Goal: Task Accomplishment & Management: Manage account settings

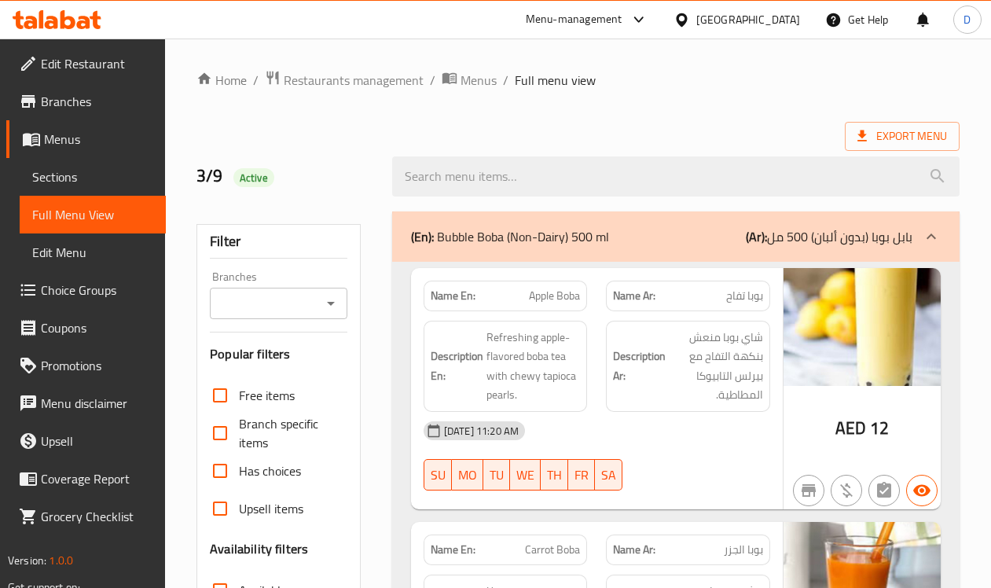
scroll to position [12904, 0]
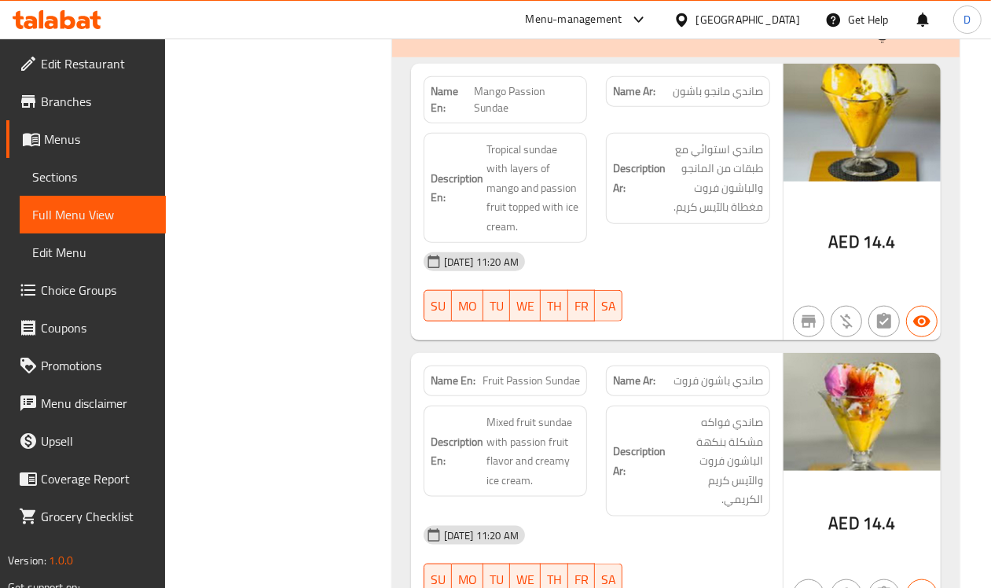
click at [771, 24] on div "United Arab Emirates" at bounding box center [748, 19] width 104 height 17
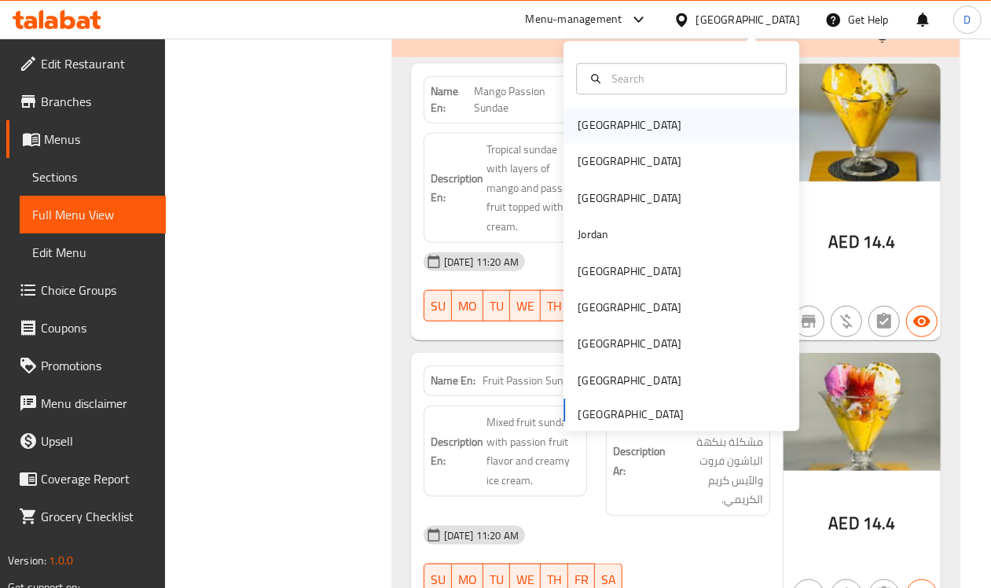
click at [601, 126] on div "[GEOGRAPHIC_DATA]" at bounding box center [629, 126] width 129 height 36
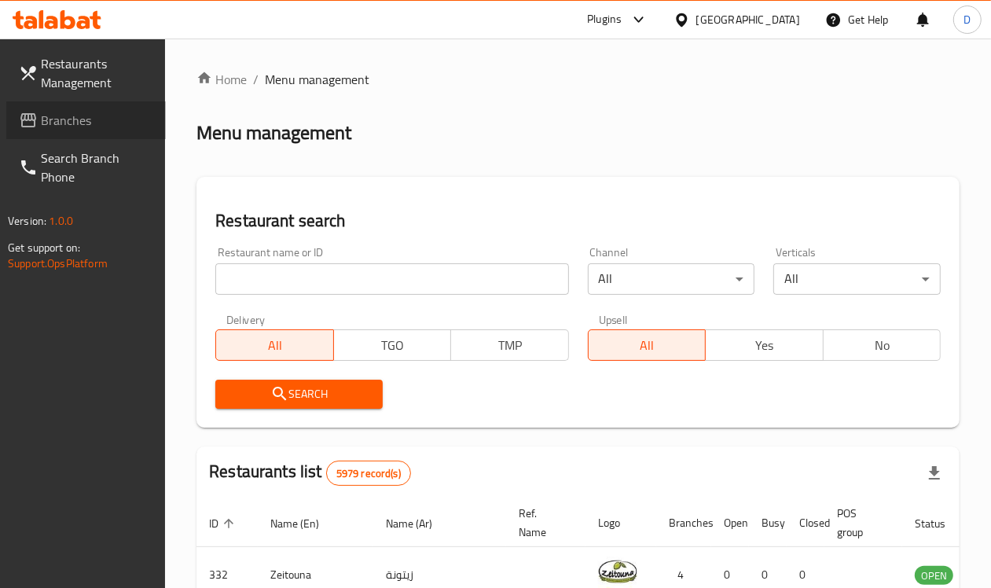
click at [77, 114] on span "Branches" at bounding box center [97, 120] width 112 height 19
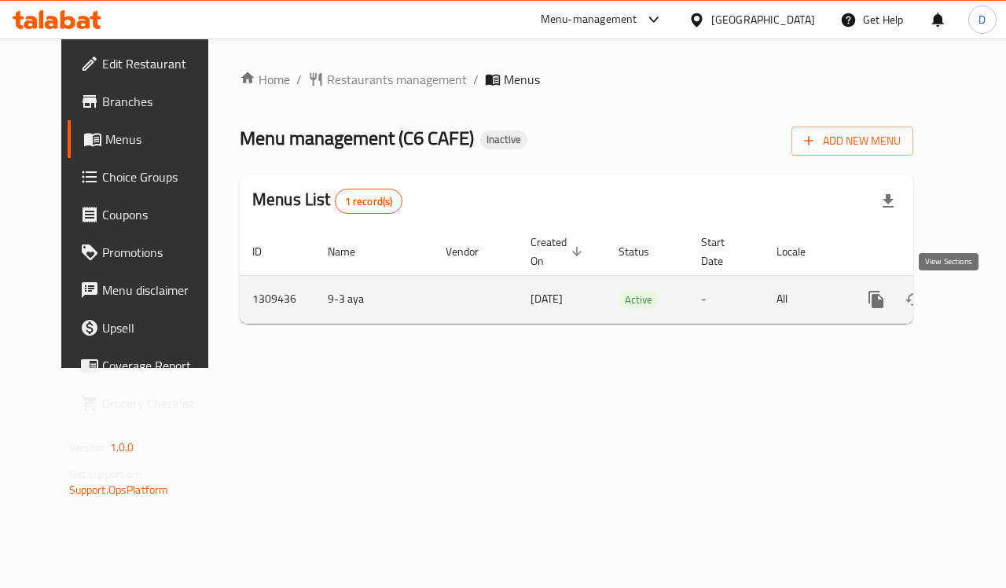
click at [982, 304] on icon "enhanced table" at bounding box center [989, 299] width 14 height 14
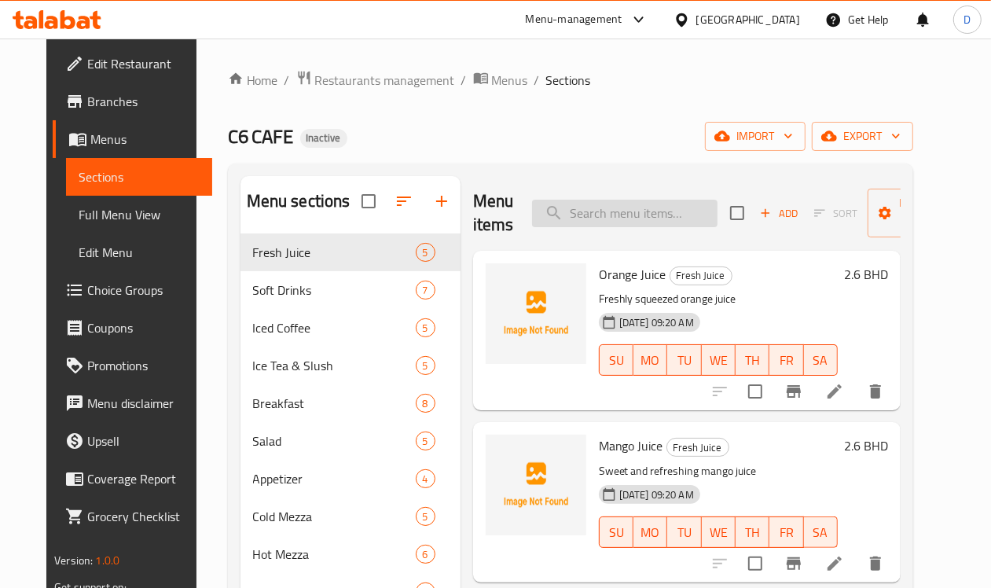
click at [591, 209] on input "search" at bounding box center [624, 213] width 185 height 27
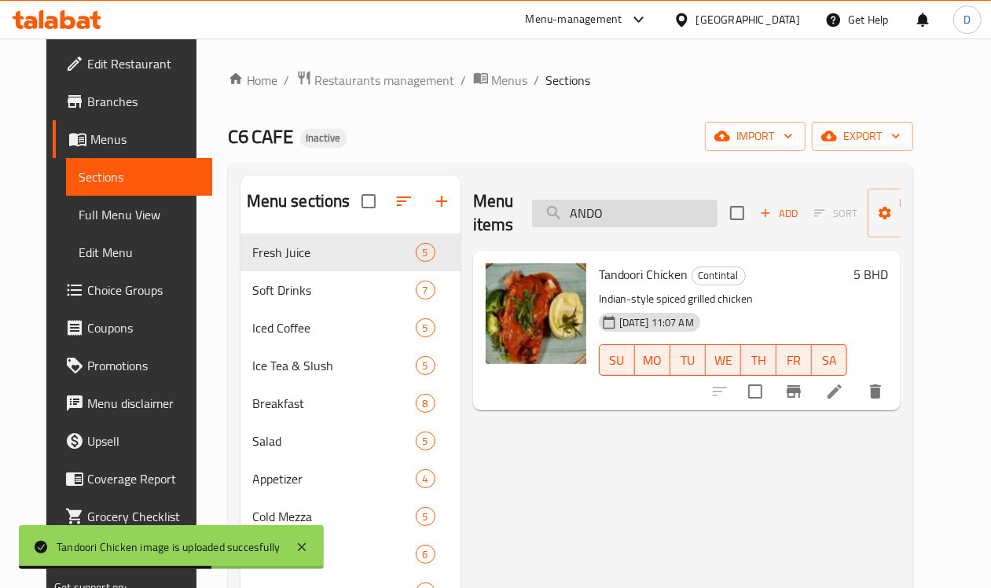
click at [587, 222] on input "ANDO" at bounding box center [624, 213] width 185 height 27
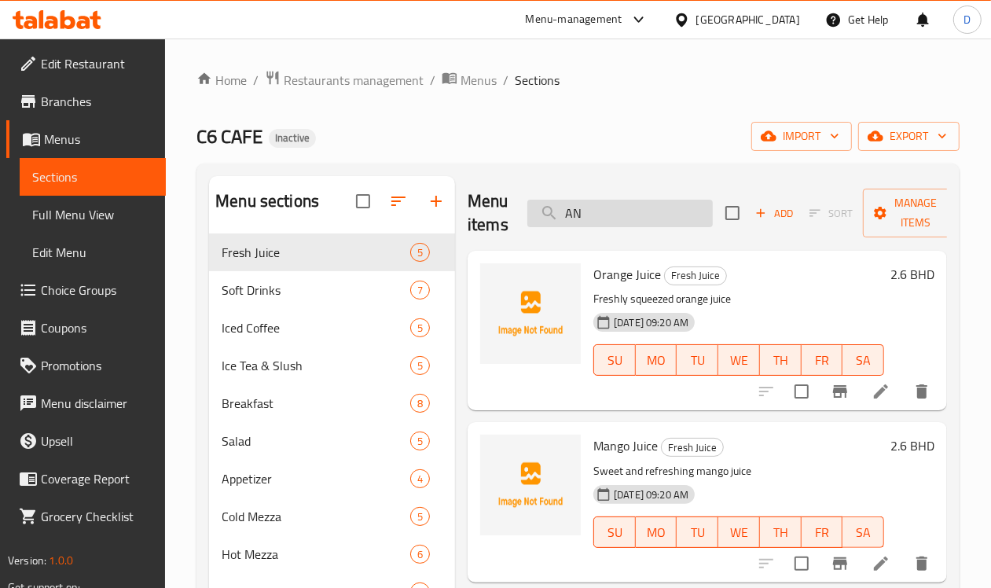
type input "A"
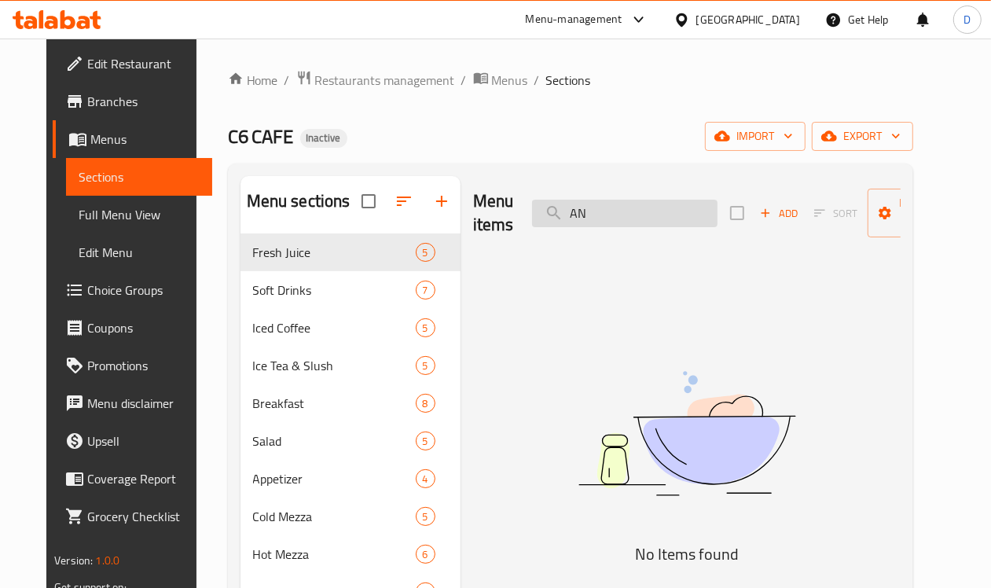
type input "A"
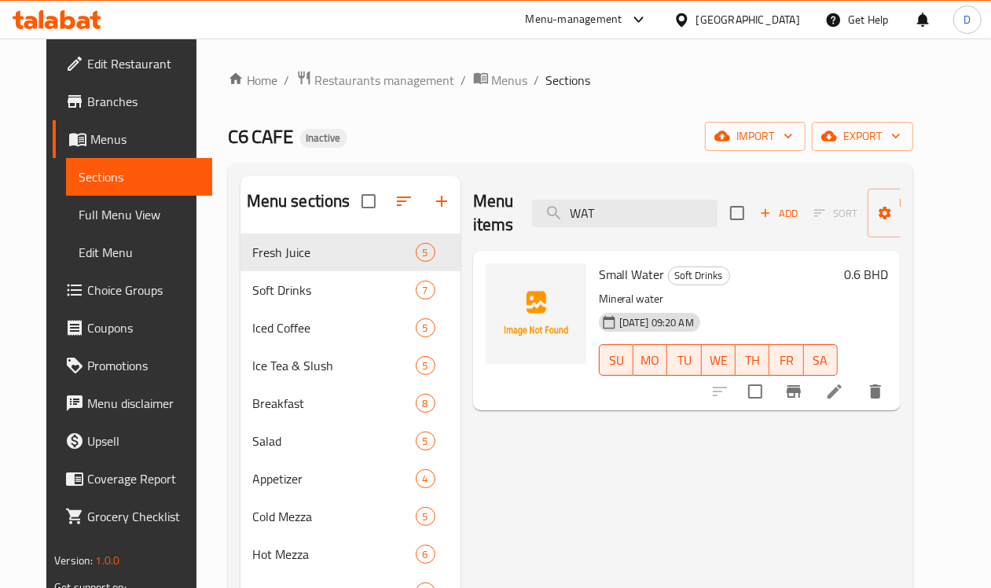
type input "WAT"
drag, startPoint x: 572, startPoint y: 214, endPoint x: 470, endPoint y: 225, distance: 102.7
click at [473, 225] on div "Menu items WAT Add Sort Manage items" at bounding box center [686, 213] width 427 height 75
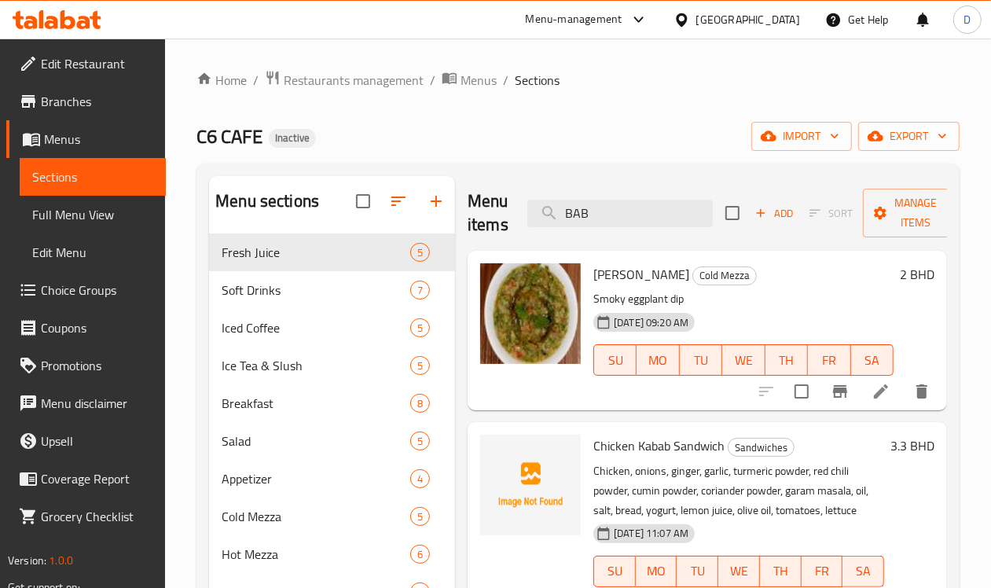
drag, startPoint x: 575, startPoint y: 214, endPoint x: 481, endPoint y: 222, distance: 94.6
click at [481, 222] on div "Menu items BAB Add Sort Manage items" at bounding box center [706, 213] width 479 height 75
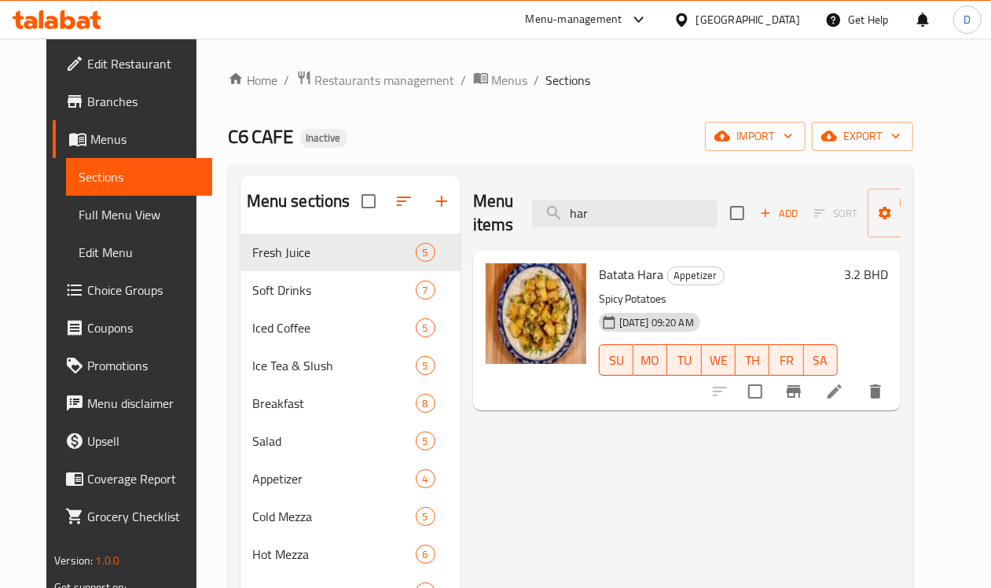
drag, startPoint x: 582, startPoint y: 214, endPoint x: 473, endPoint y: 229, distance: 110.2
click at [473, 229] on div "Menu items har Add Sort Manage items" at bounding box center [686, 213] width 427 height 75
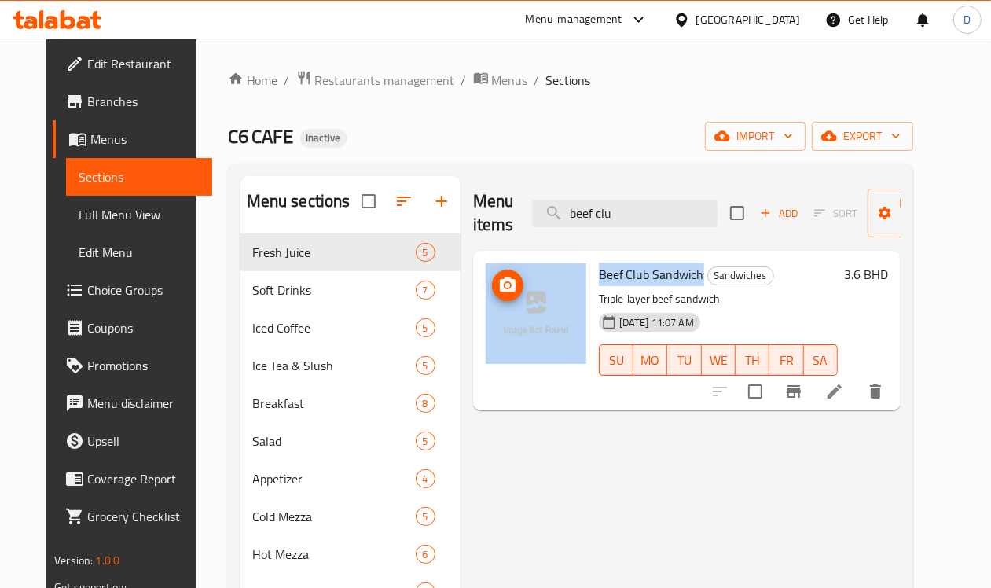
drag, startPoint x: 634, startPoint y: 276, endPoint x: 511, endPoint y: 277, distance: 122.6
click at [511, 277] on div "Beef Club Sandwich Sandwiches Triple-layer beef sandwich [DATE] 11:07 AM SU MO …" at bounding box center [686, 330] width 415 height 147
copy div "Beef Club Sandwich"
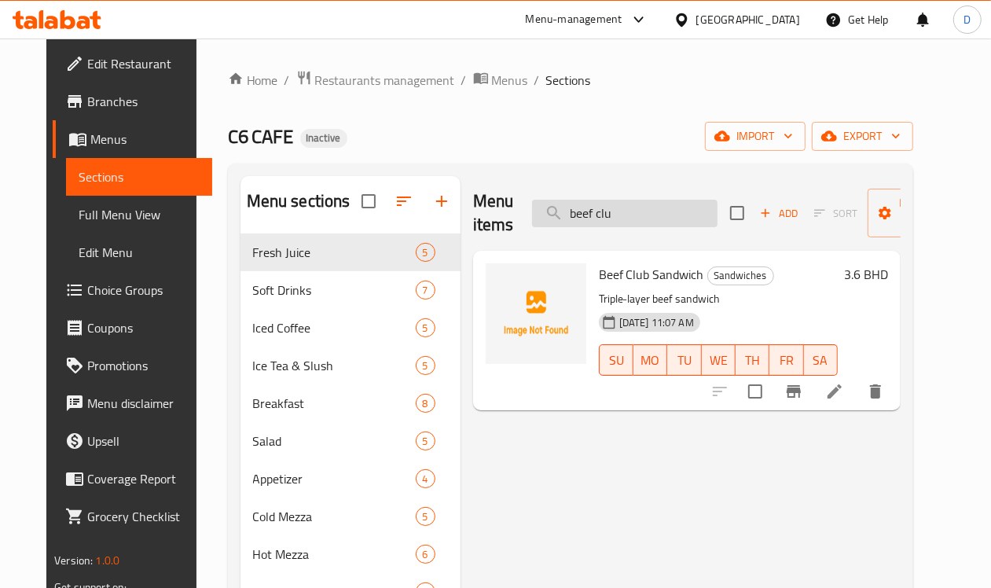
click at [609, 224] on input "beef clu" at bounding box center [624, 213] width 185 height 27
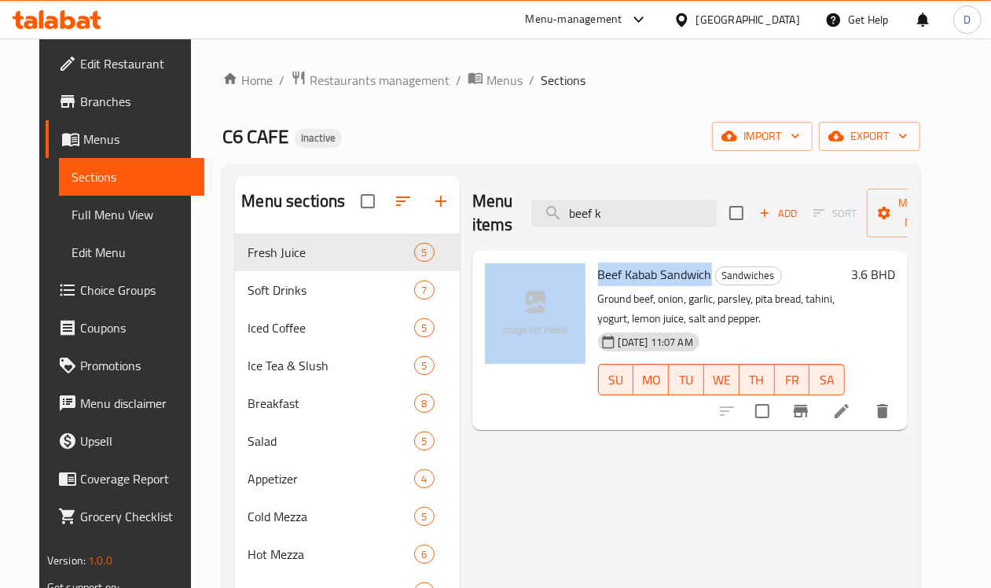
drag, startPoint x: 643, startPoint y: 275, endPoint x: 524, endPoint y: 283, distance: 118.9
click at [524, 283] on div "Beef Kabab Sandwich Sandwiches Ground beef, onion, garlic, parsley, pita bread,…" at bounding box center [689, 340] width 423 height 167
copy div "Beef Kabab Sandwich"
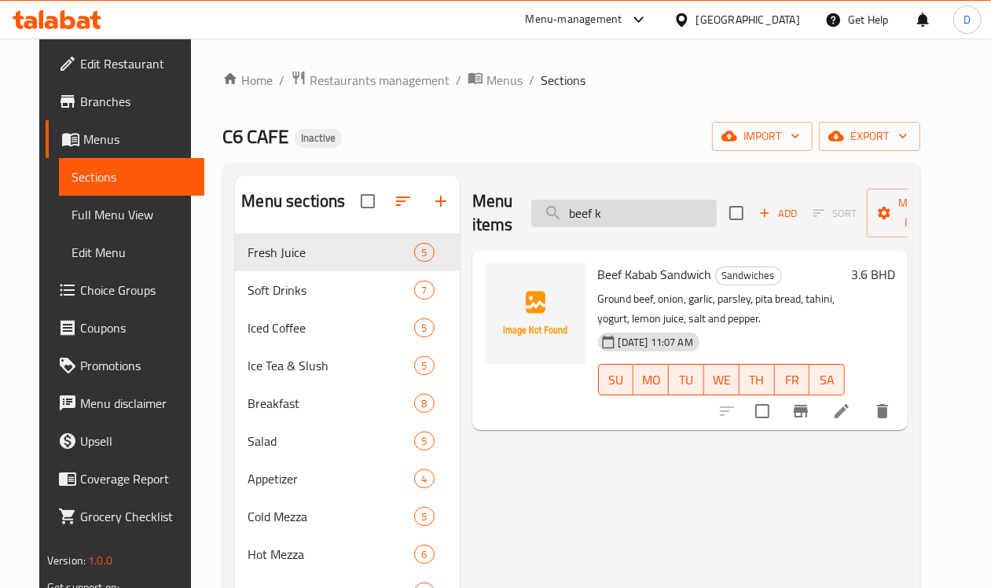
click at [618, 221] on input "beef k" at bounding box center [623, 213] width 185 height 27
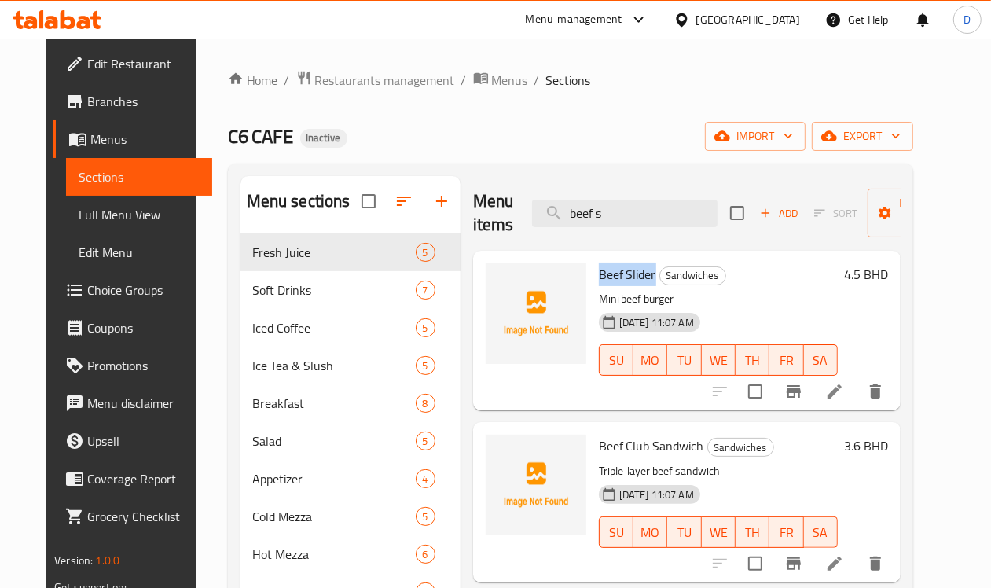
drag, startPoint x: 588, startPoint y: 277, endPoint x: 525, endPoint y: 277, distance: 62.8
click at [592, 277] on div "Beef Slider Sandwiches Mini beef burger [DATE] 11:07 AM SU MO TU WE TH FR SA" at bounding box center [717, 330] width 251 height 147
copy span "Beef Slider"
click at [578, 206] on input "beef s" at bounding box center [624, 213] width 185 height 27
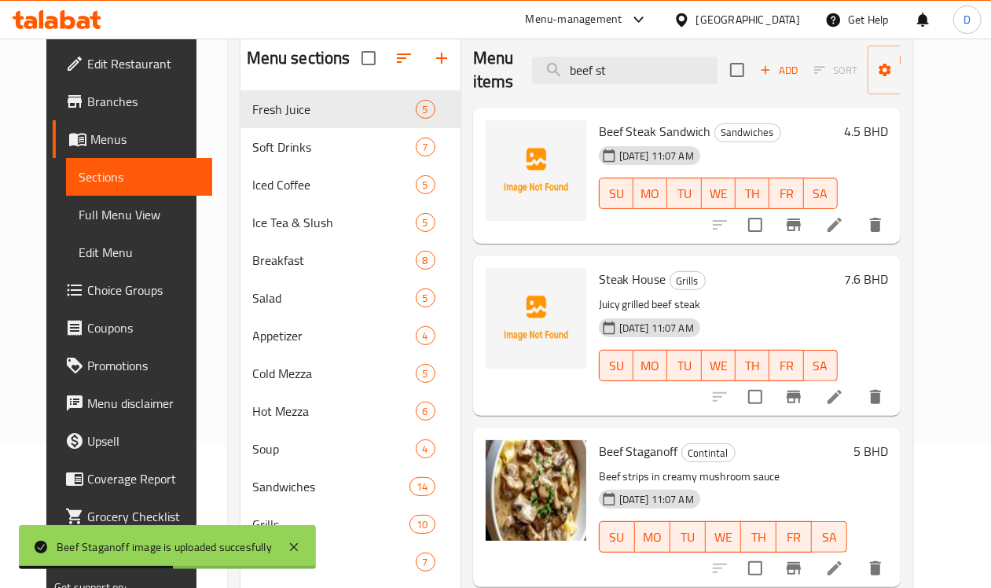
scroll to position [98, 0]
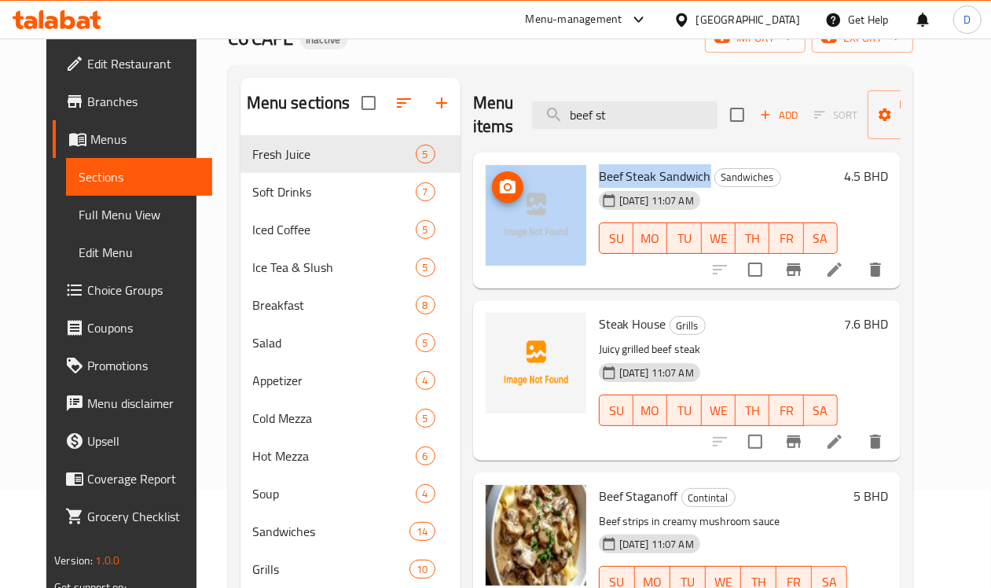
drag, startPoint x: 643, startPoint y: 179, endPoint x: 500, endPoint y: 174, distance: 142.3
click at [500, 174] on div "Beef Steak Sandwich Sandwiches [DATE] 11:07 AM SU MO TU WE TH FR SA 4.5 BHD" at bounding box center [686, 221] width 415 height 124
copy div "Beef Steak Sandwich"
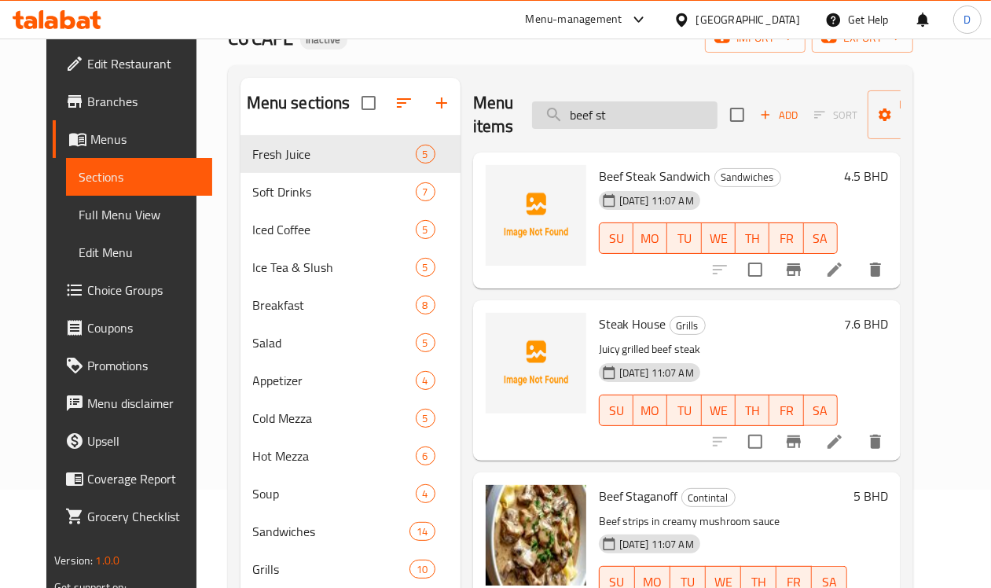
drag, startPoint x: 609, startPoint y: 126, endPoint x: 501, endPoint y: 116, distance: 108.0
click at [532, 116] on input "beef st" at bounding box center [624, 114] width 185 height 27
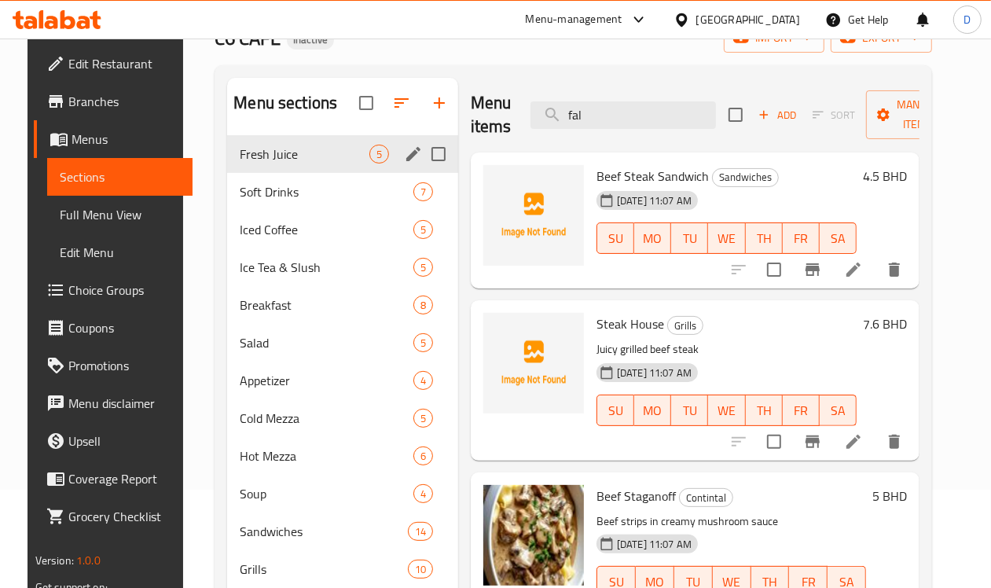
type input "fala"
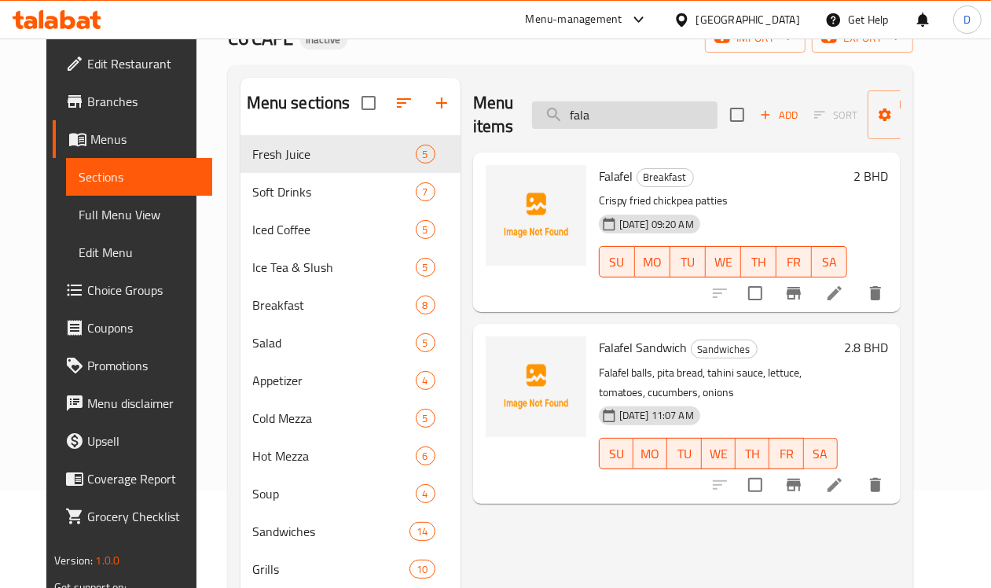
drag, startPoint x: 583, startPoint y: 123, endPoint x: 522, endPoint y: 115, distance: 61.0
click at [532, 115] on input "fala" at bounding box center [624, 114] width 185 height 27
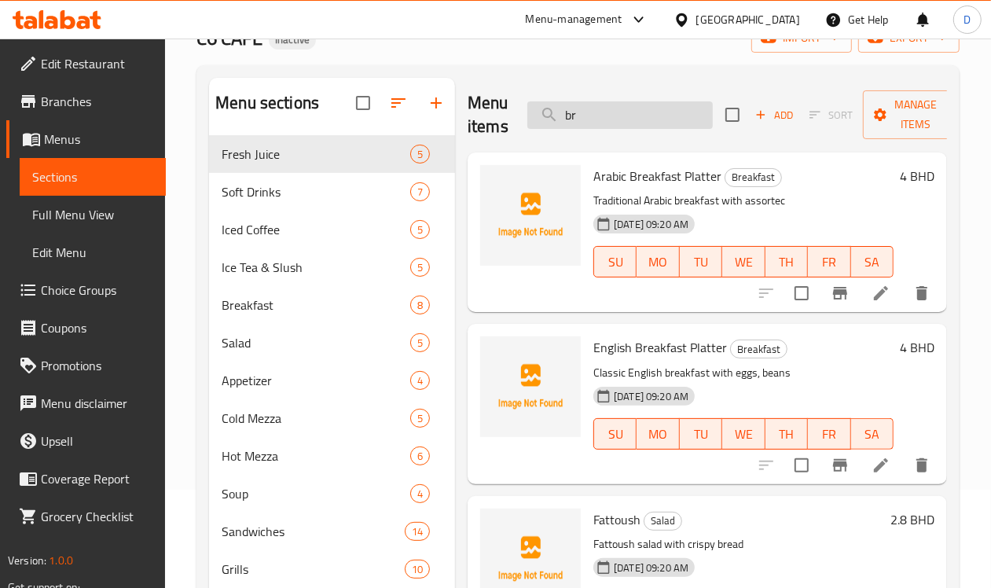
type input "b"
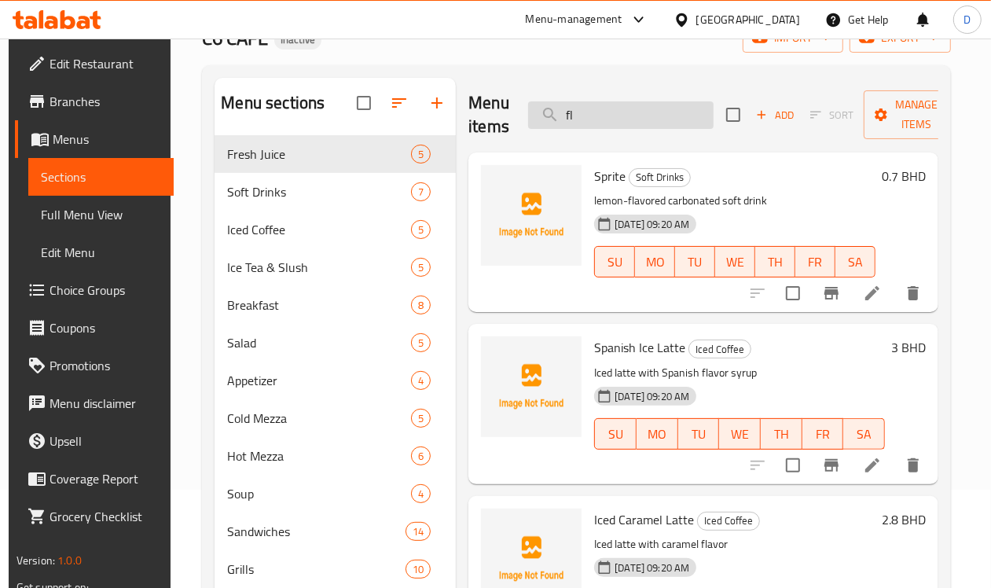
type input "f"
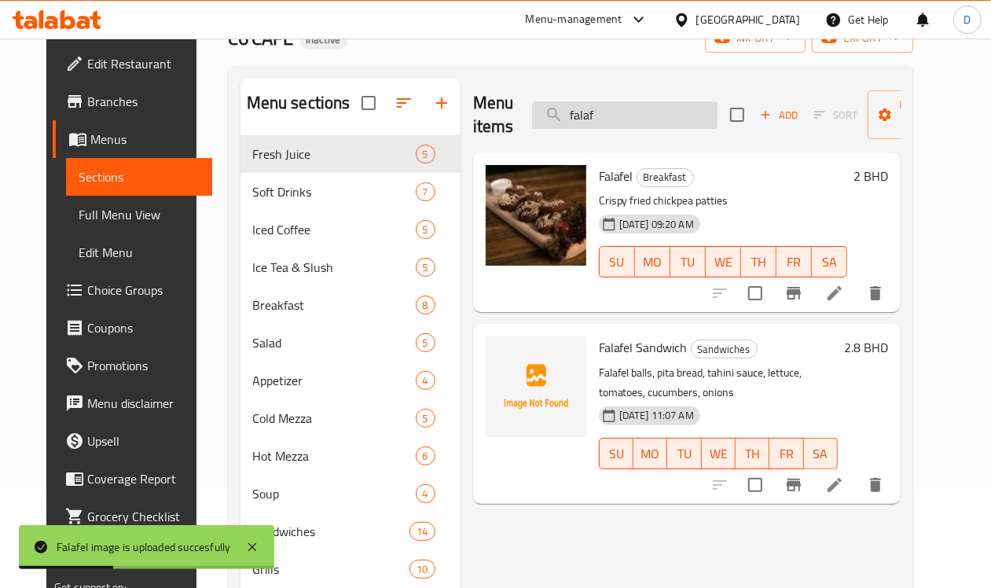
drag, startPoint x: 585, startPoint y: 112, endPoint x: 536, endPoint y: 119, distance: 50.0
click at [536, 119] on input "falaf" at bounding box center [624, 114] width 185 height 27
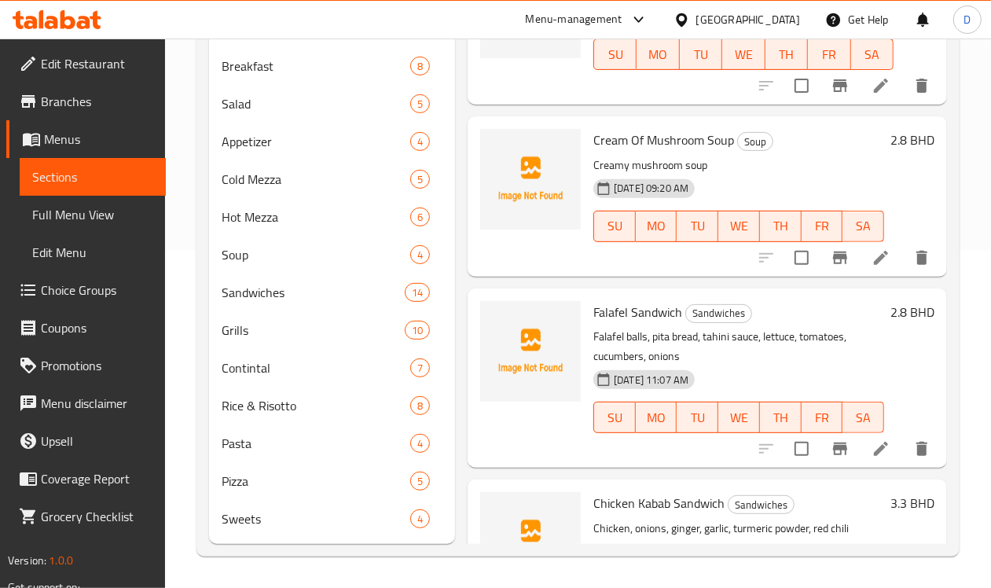
scroll to position [0, 0]
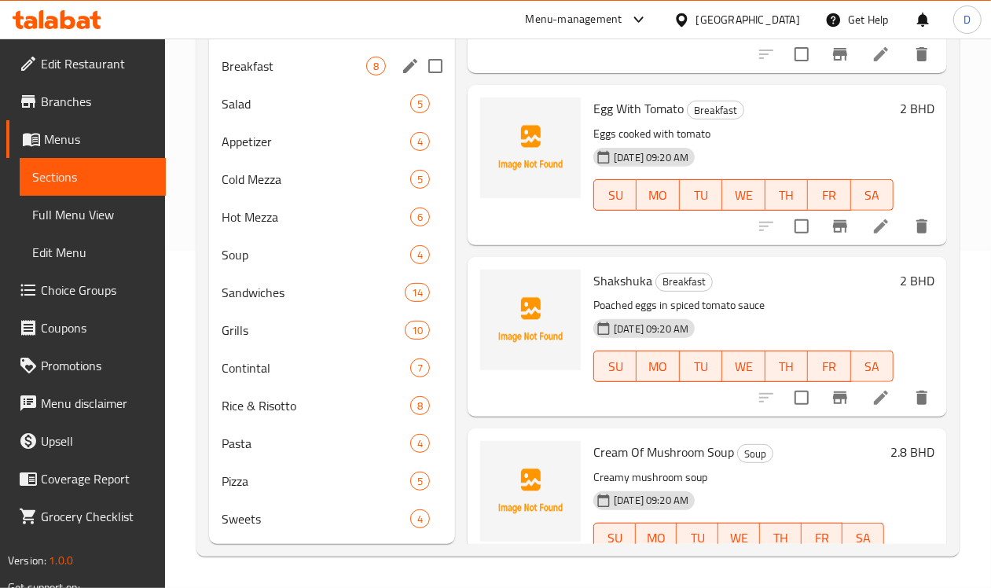
click at [269, 60] on span "Breakfast" at bounding box center [294, 66] width 145 height 19
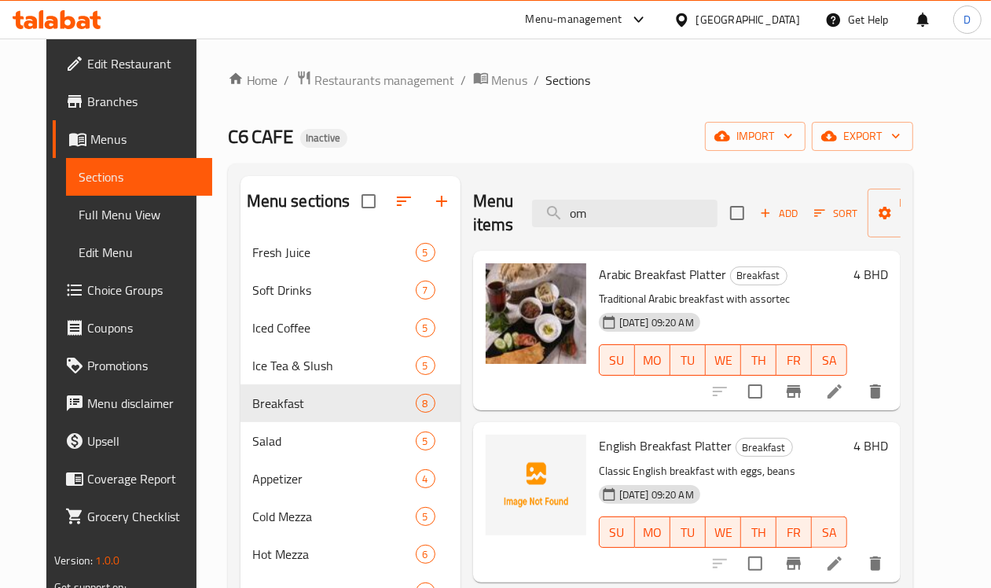
drag, startPoint x: 554, startPoint y: 214, endPoint x: 495, endPoint y: 236, distance: 62.9
click at [495, 236] on div "Menu items om Add Sort Manage items" at bounding box center [686, 213] width 427 height 75
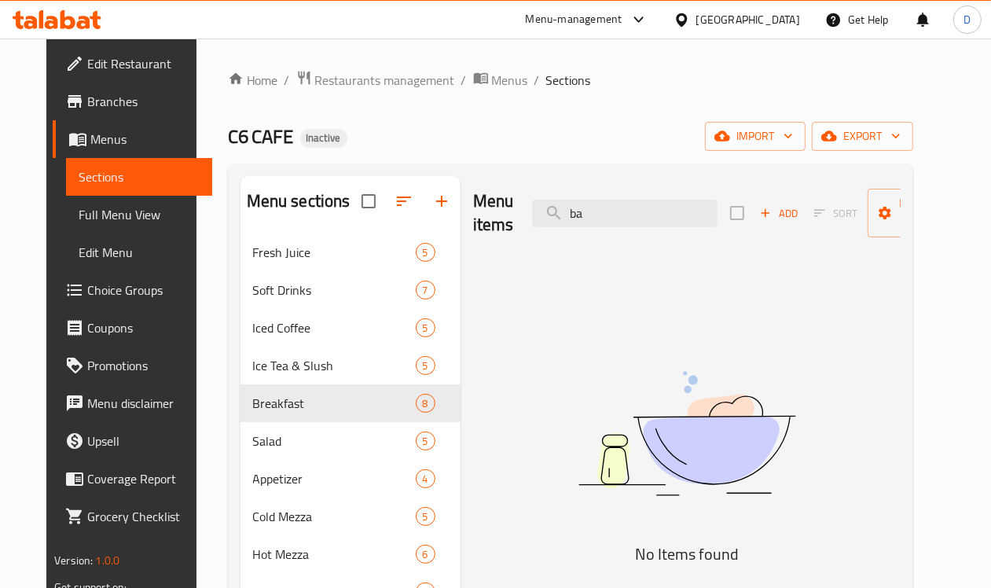
type input "b"
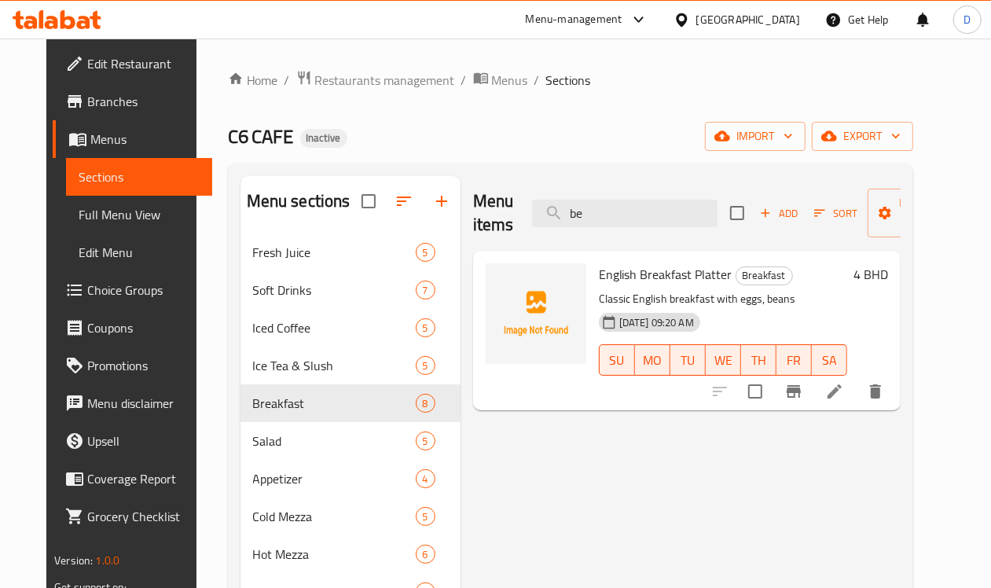
type input "b"
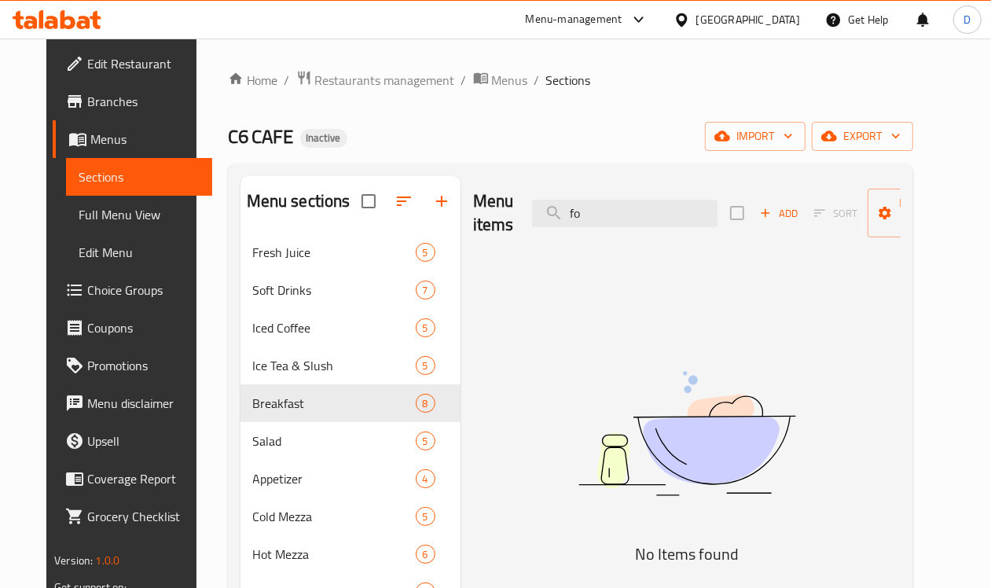
type input "f"
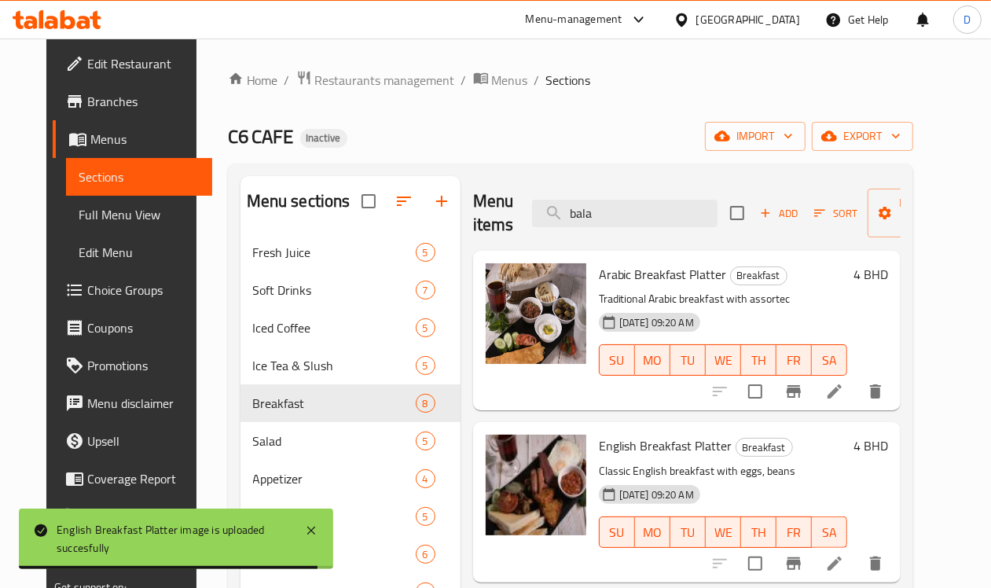
drag, startPoint x: 559, startPoint y: 214, endPoint x: 464, endPoint y: 207, distance: 95.3
click at [473, 207] on div "Menu items bala Add Sort Manage items" at bounding box center [686, 213] width 427 height 75
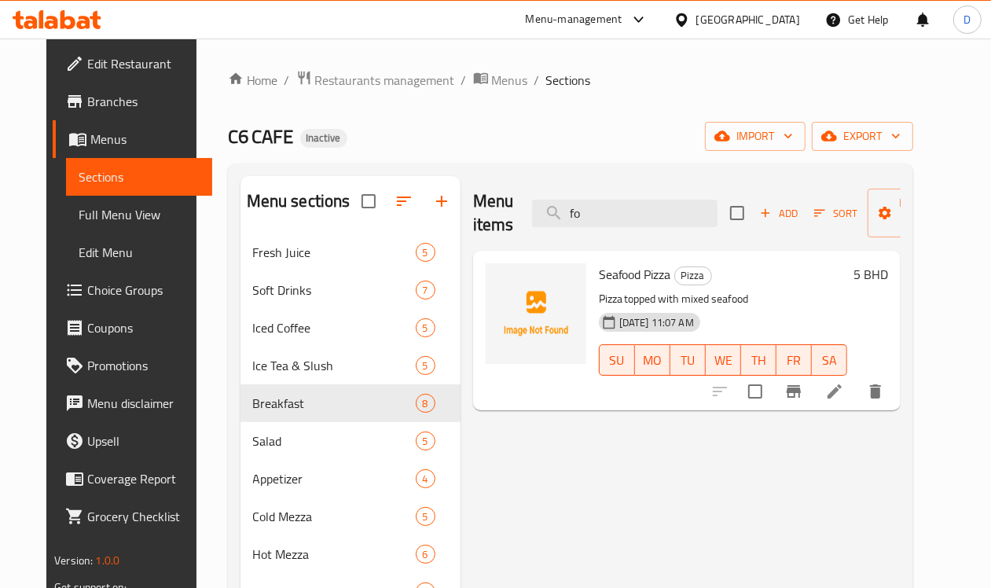
type input "f"
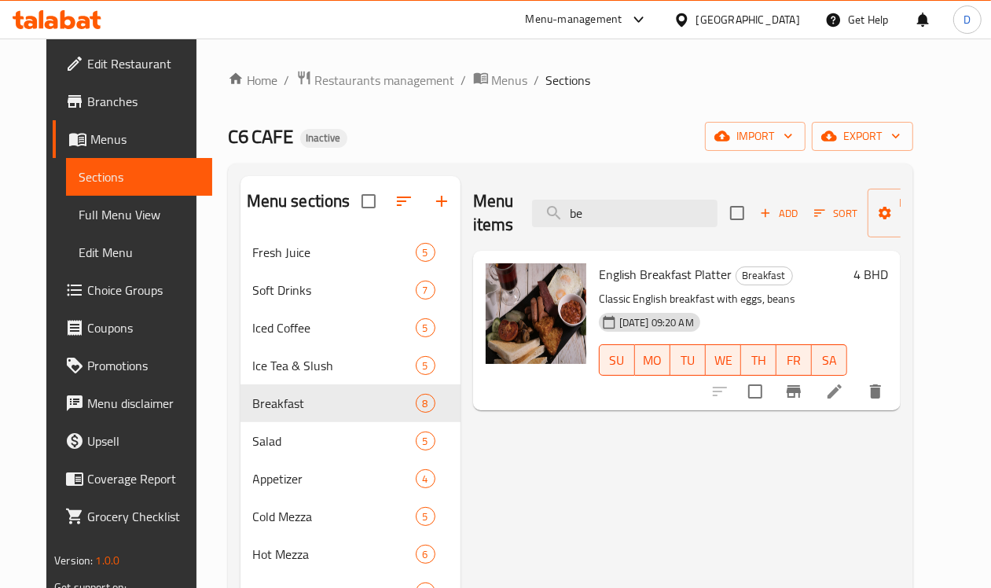
type input "b"
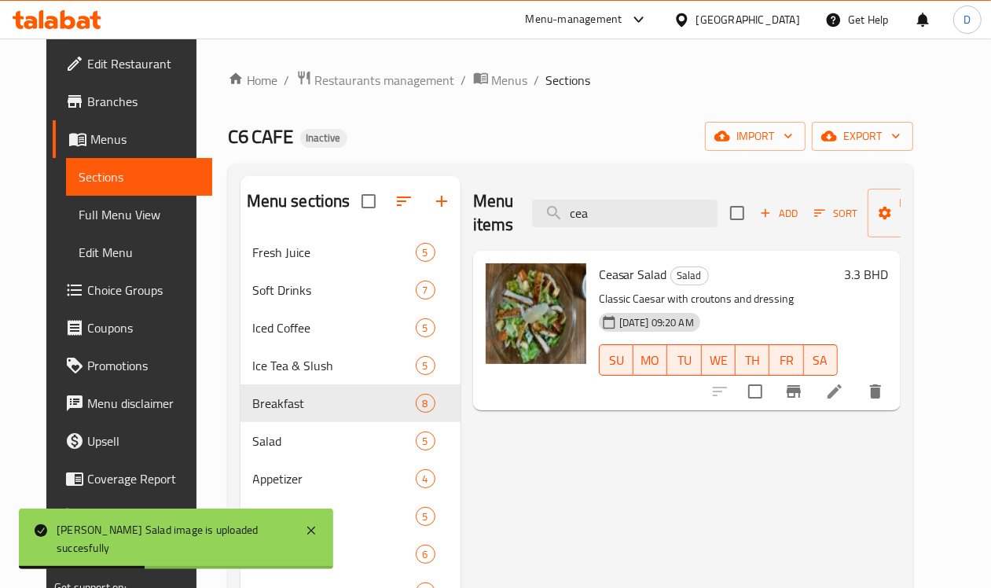
drag, startPoint x: 574, startPoint y: 217, endPoint x: 508, endPoint y: 233, distance: 67.8
click at [508, 233] on div "Menu items cea Add Sort Manage items" at bounding box center [686, 213] width 427 height 75
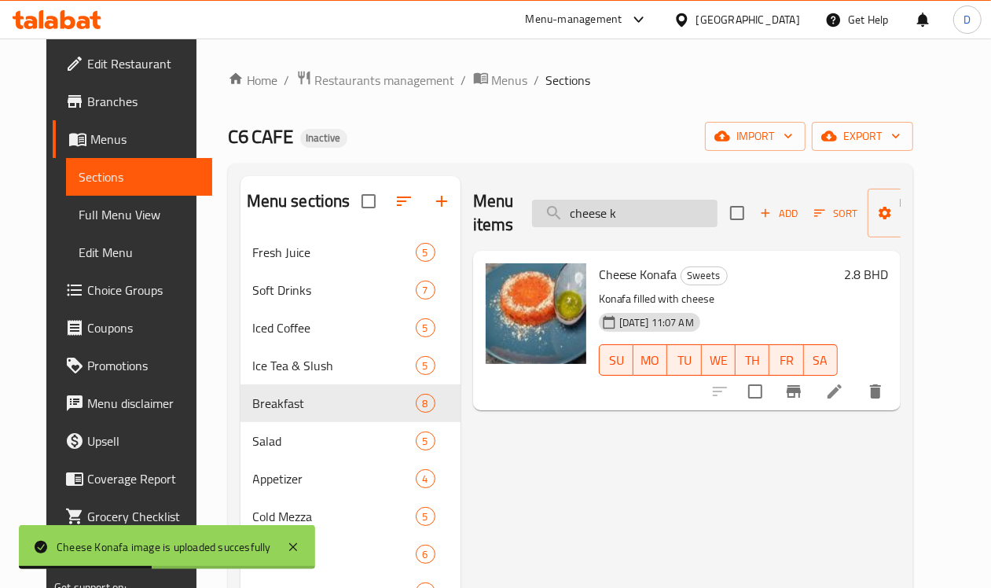
drag, startPoint x: 596, startPoint y: 221, endPoint x: 500, endPoint y: 210, distance: 95.7
click at [532, 210] on input "cheese k" at bounding box center [624, 213] width 185 height 27
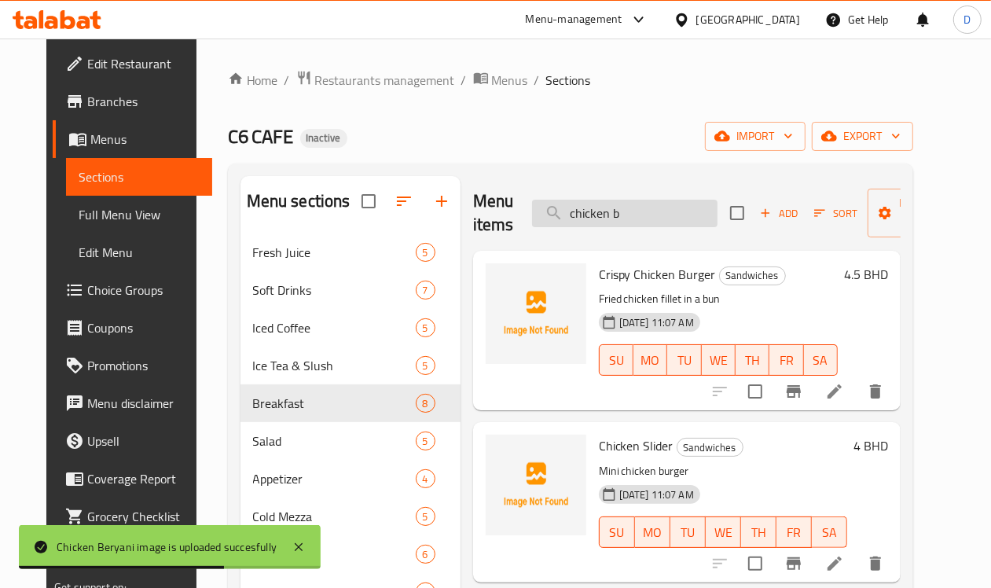
click at [590, 210] on input "chicken b" at bounding box center [624, 213] width 185 height 27
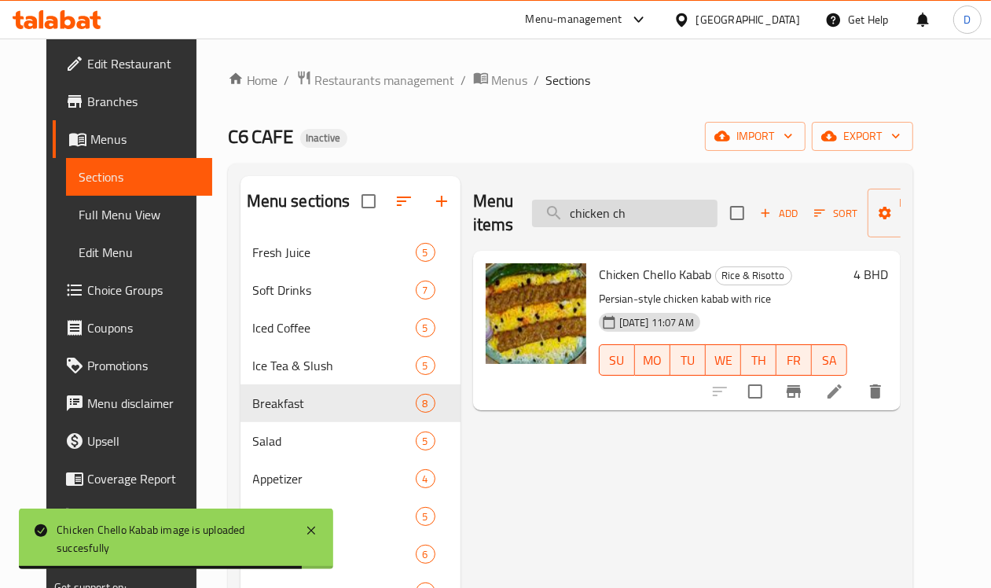
click at [595, 216] on input "chicken ch" at bounding box center [624, 213] width 185 height 27
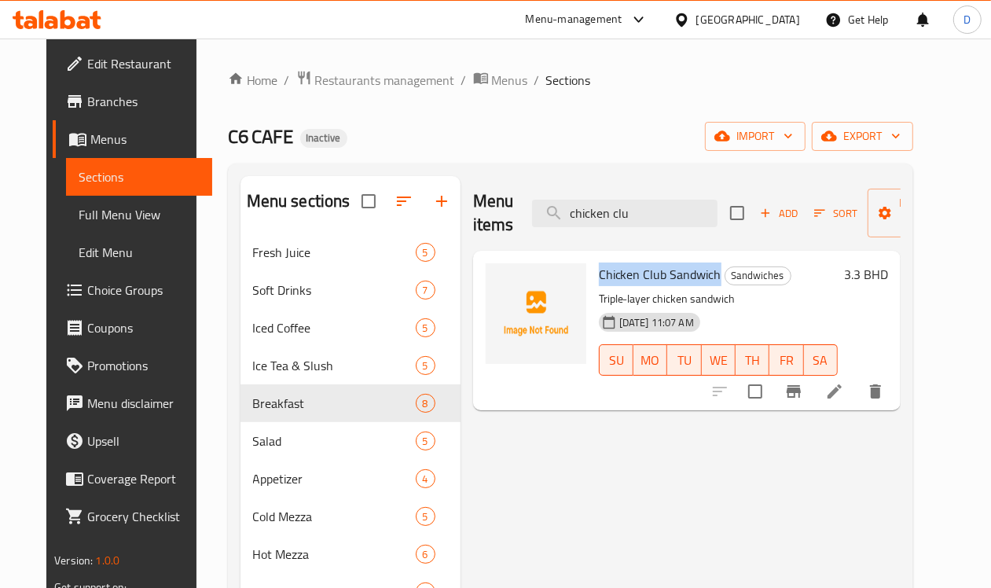
drag, startPoint x: 528, startPoint y: 271, endPoint x: 650, endPoint y: 277, distance: 122.7
click at [650, 277] on div "Chicken Club Sandwich Sandwiches Triple-layer chicken sandwich [DATE] 11:07 AM …" at bounding box center [717, 330] width 251 height 147
copy span "Chicken Club Sandwich"
click at [599, 214] on input "chicken clu" at bounding box center [624, 213] width 185 height 27
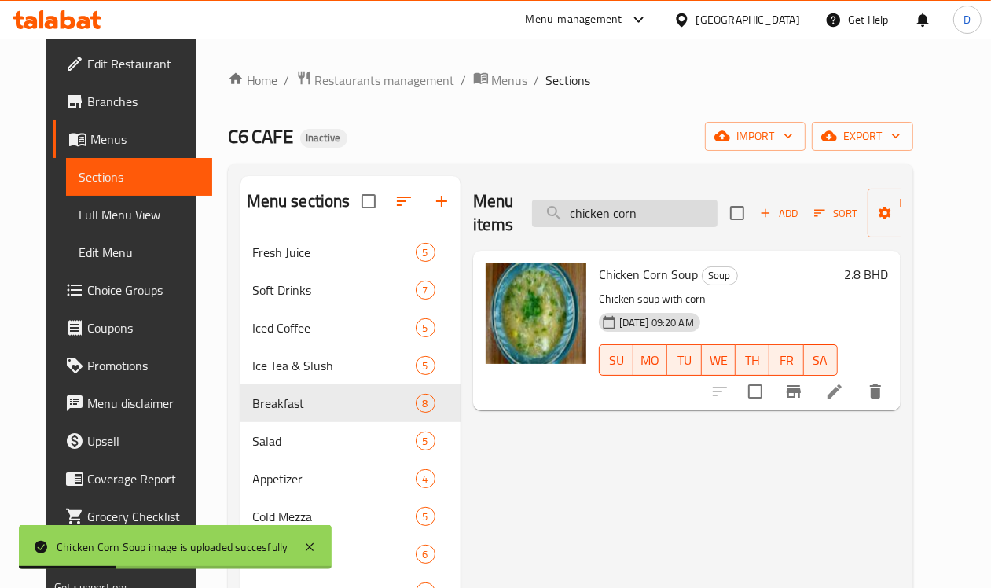
click at [633, 220] on input "chicken corn" at bounding box center [624, 213] width 185 height 27
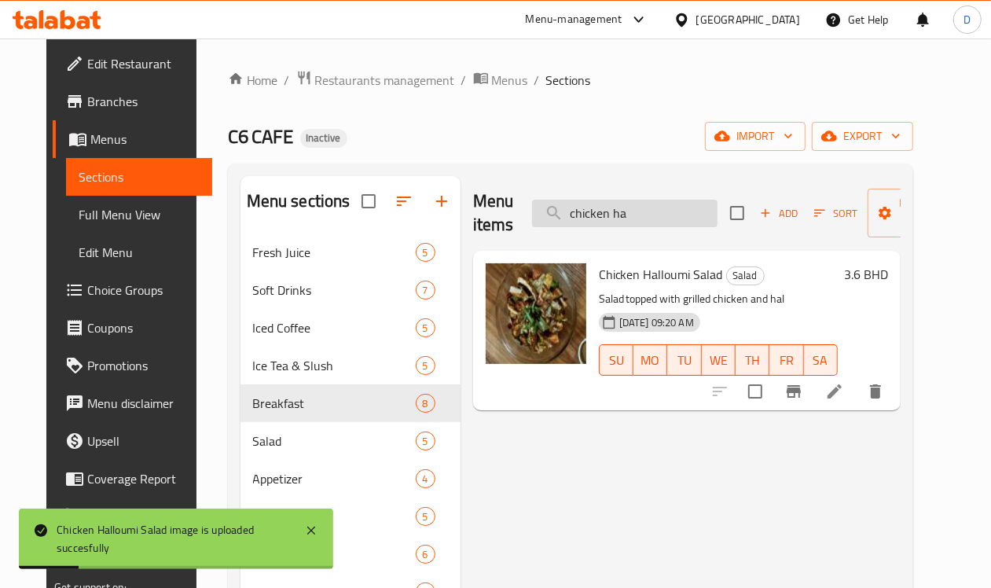
click at [603, 214] on input "chicken ha" at bounding box center [624, 213] width 185 height 27
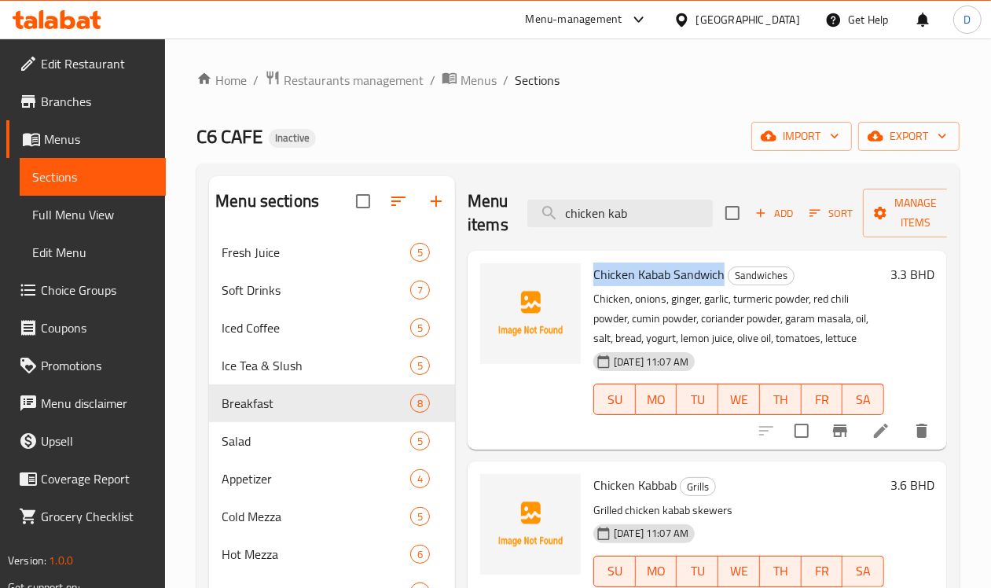
drag, startPoint x: 661, startPoint y: 277, endPoint x: 528, endPoint y: 273, distance: 132.8
click at [587, 273] on div "Chicken Kabab Sandwich Sandwiches Chicken, onions, ginger, garlic, turmeric pow…" at bounding box center [738, 350] width 303 height 186
copy span "Chicken Kabab Sandwich"
click at [603, 211] on input "chicken kab" at bounding box center [619, 213] width 185 height 27
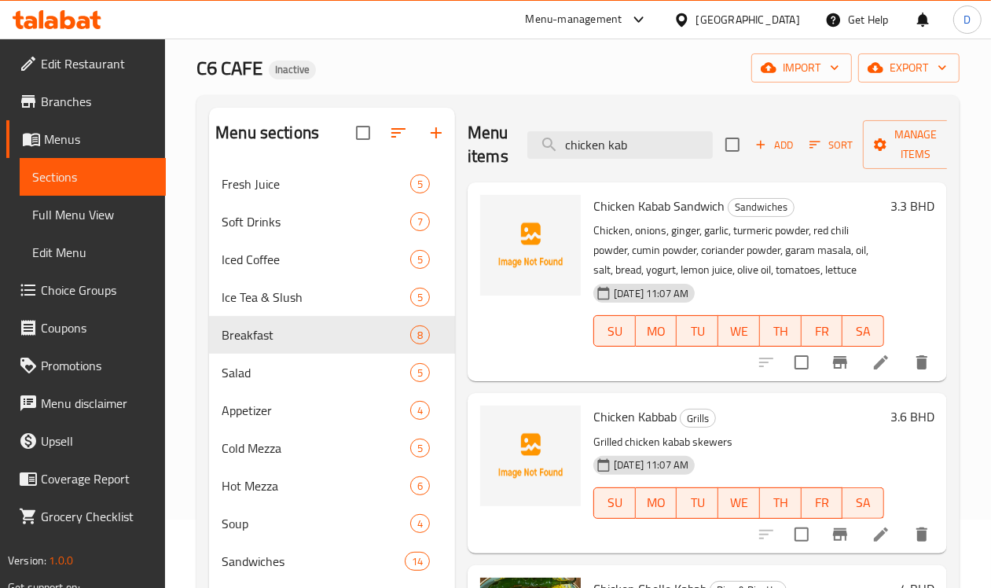
scroll to position [98, 0]
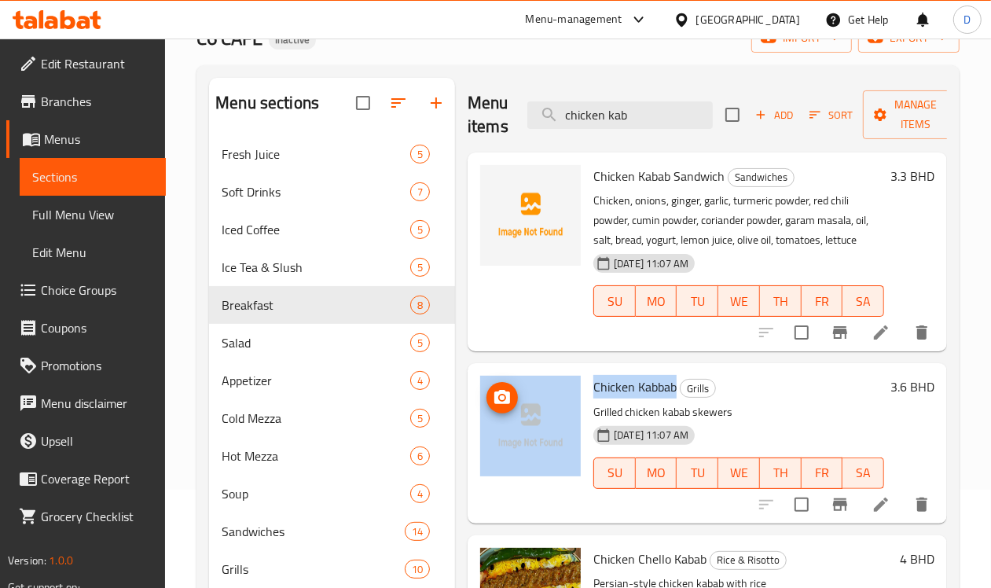
drag, startPoint x: 614, startPoint y: 386, endPoint x: 517, endPoint y: 391, distance: 96.8
click at [517, 391] on div "Chicken Kabbab Grills Grilled chicken kabab skewers [DATE] 11:07 AM SU MO TU WE…" at bounding box center [707, 442] width 467 height 147
copy div "Chicken Kabbab"
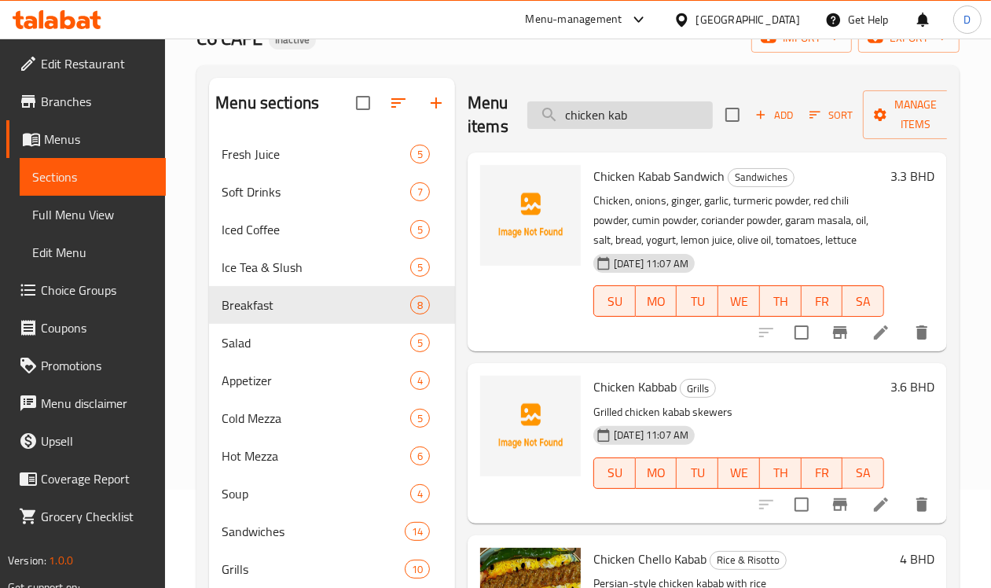
click at [613, 112] on input "chicken kab" at bounding box center [619, 114] width 185 height 27
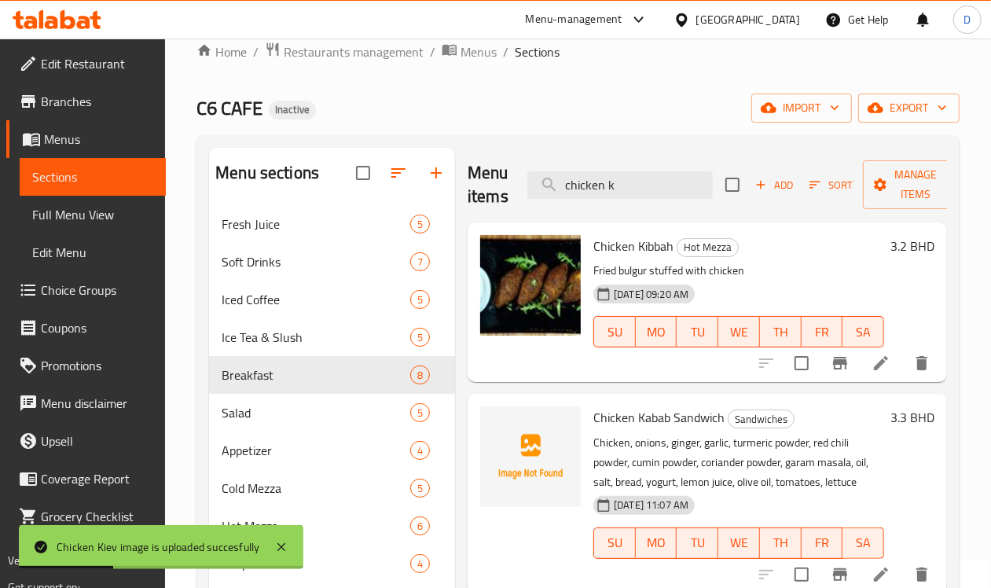
scroll to position [0, 0]
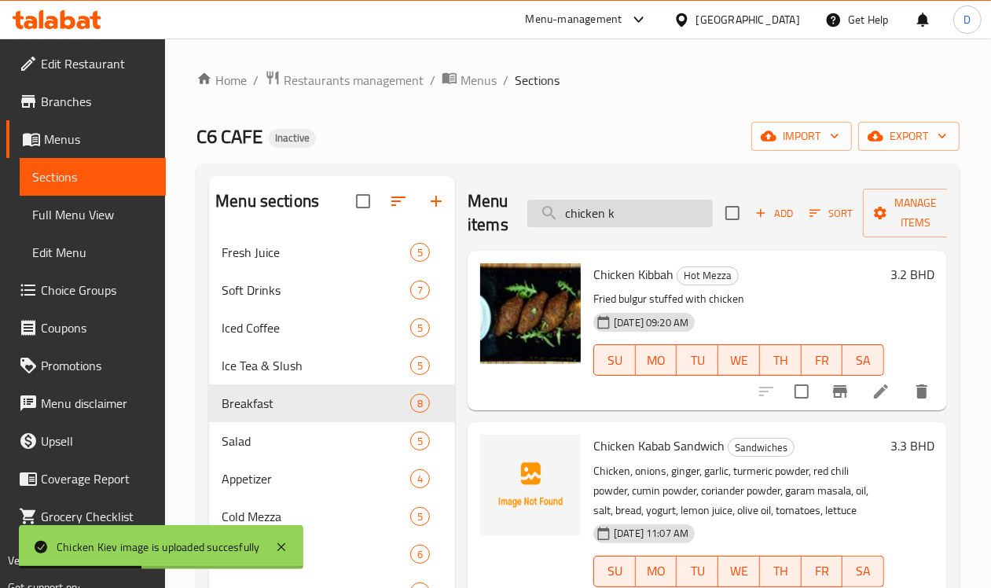
click at [606, 216] on input "chicken k" at bounding box center [619, 213] width 185 height 27
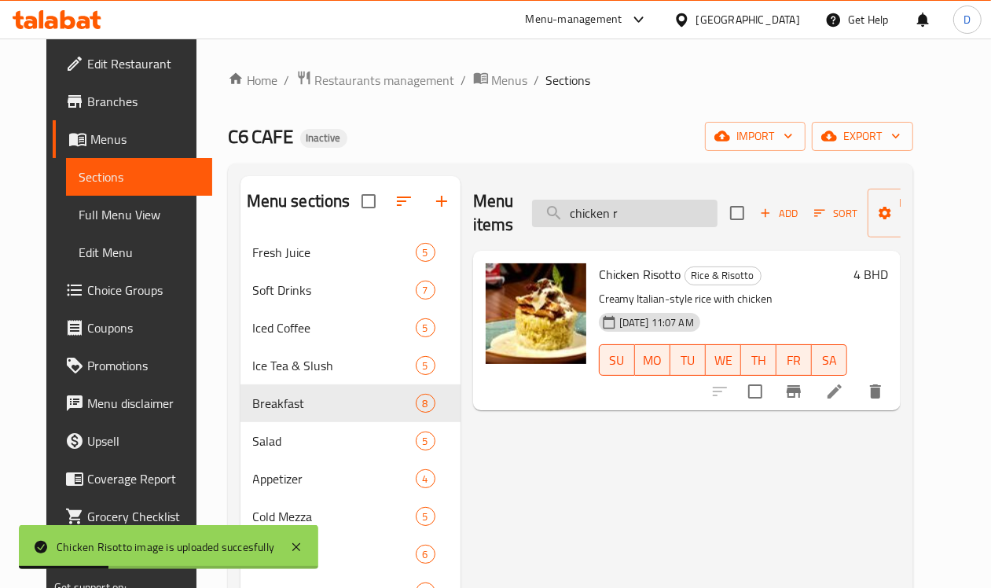
click at [594, 213] on input "chicken r" at bounding box center [624, 213] width 185 height 27
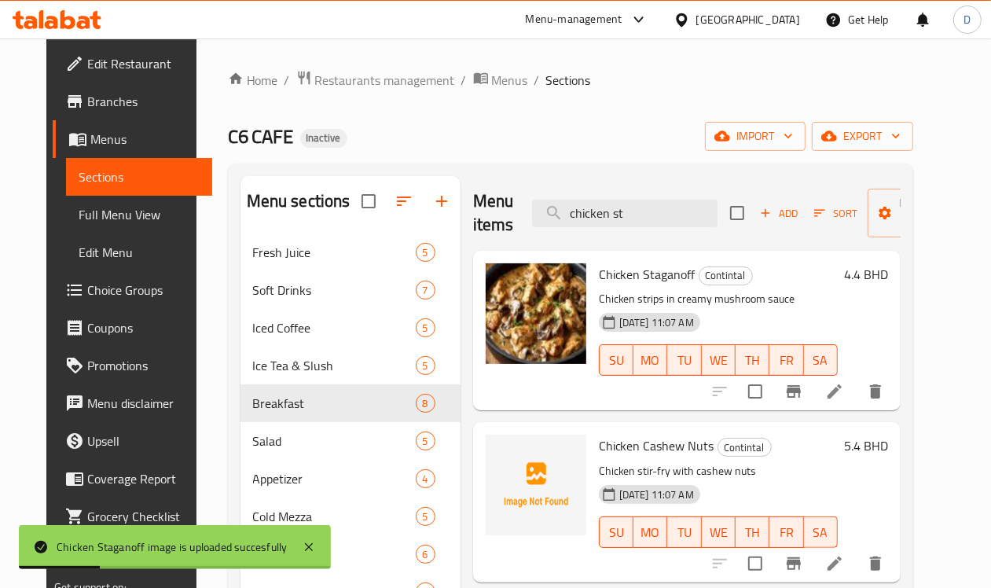
drag, startPoint x: 606, startPoint y: 208, endPoint x: 487, endPoint y: 220, distance: 119.2
click at [487, 220] on div "Menu items chicken st Add Sort Manage items" at bounding box center [686, 213] width 427 height 75
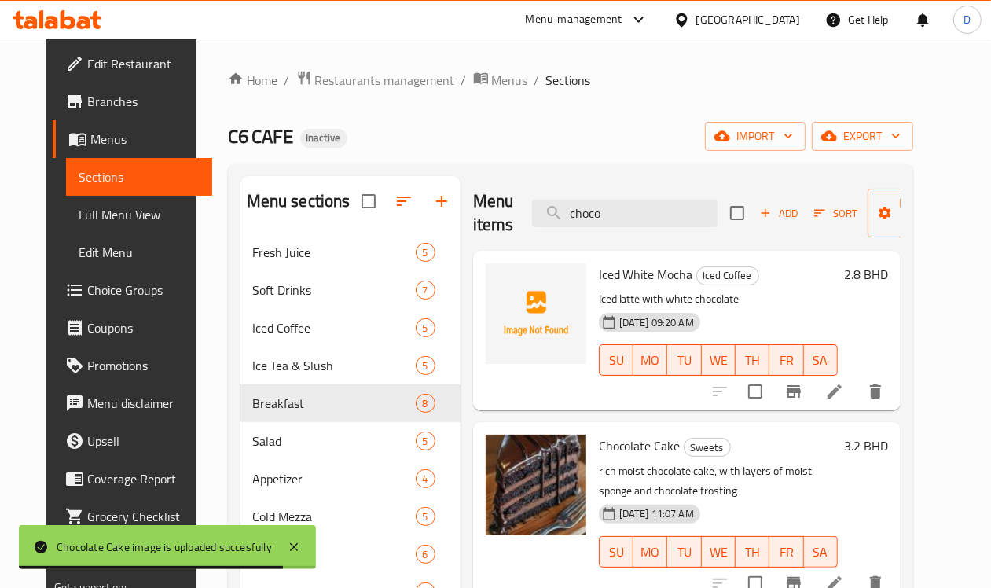
drag, startPoint x: 585, startPoint y: 211, endPoint x: 488, endPoint y: 209, distance: 97.4
click at [488, 209] on div "Menu items choco Add Sort Manage items" at bounding box center [686, 213] width 427 height 75
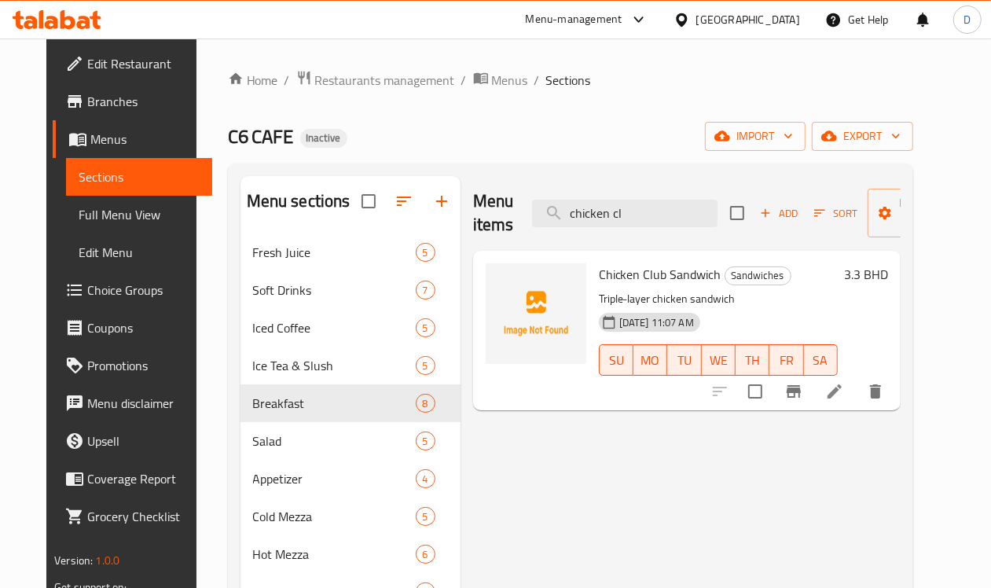
type input "chicken cl"
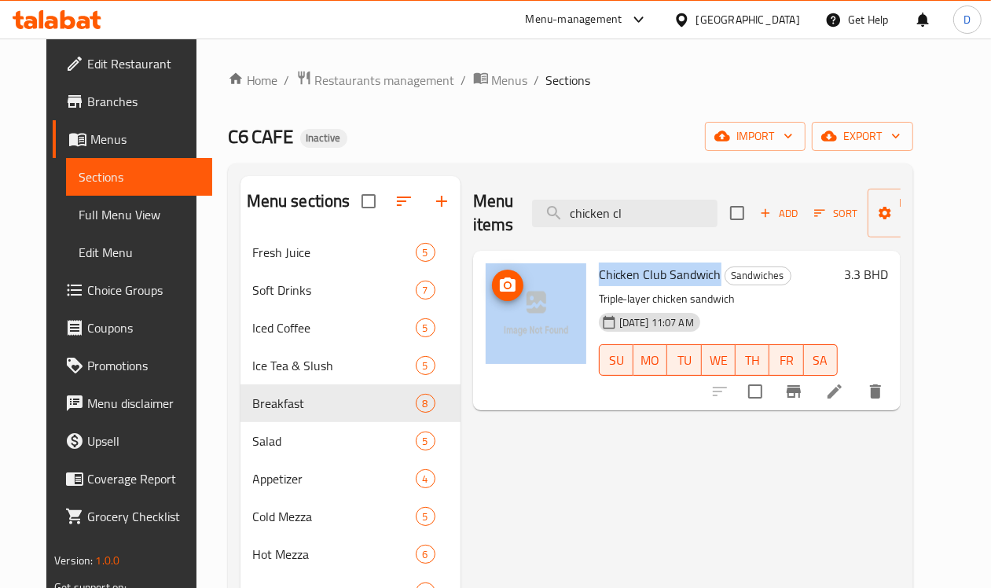
drag, startPoint x: 650, startPoint y: 277, endPoint x: 519, endPoint y: 291, distance: 131.9
click at [519, 291] on div "Chicken Club Sandwich Sandwiches Triple-layer chicken sandwich [DATE] 11:07 AM …" at bounding box center [686, 330] width 415 height 147
copy div "Chicken Club Sandwich"
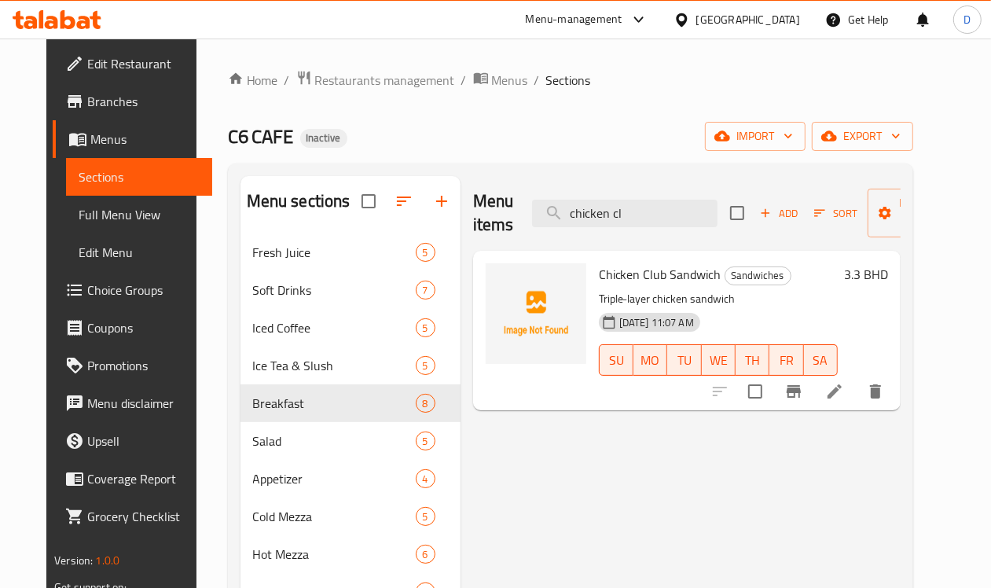
drag, startPoint x: 613, startPoint y: 224, endPoint x: 409, endPoint y: 228, distance: 204.3
click at [473, 228] on div "Menu items chicken cl Add Sort Manage items" at bounding box center [686, 213] width 427 height 75
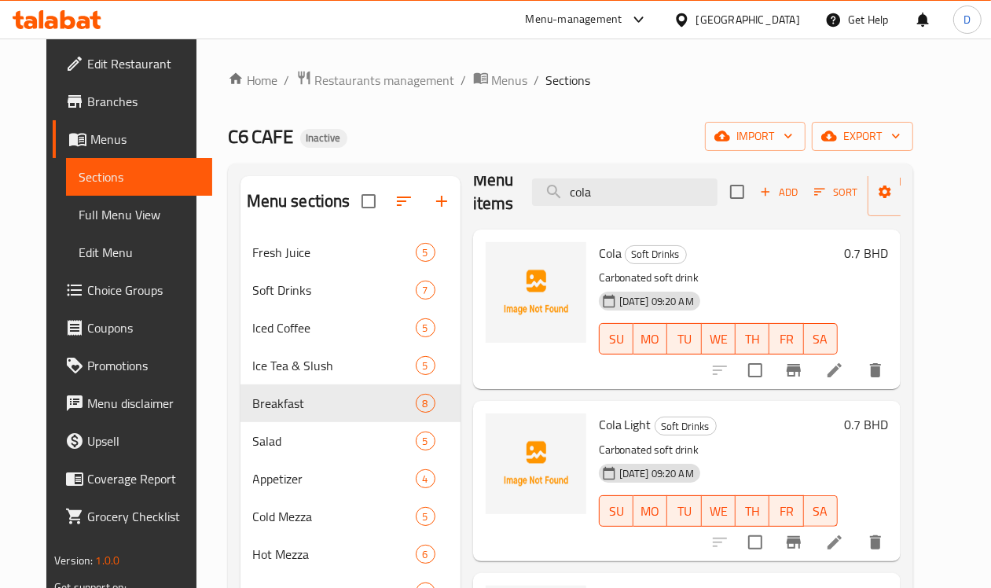
scroll to position [41, 0]
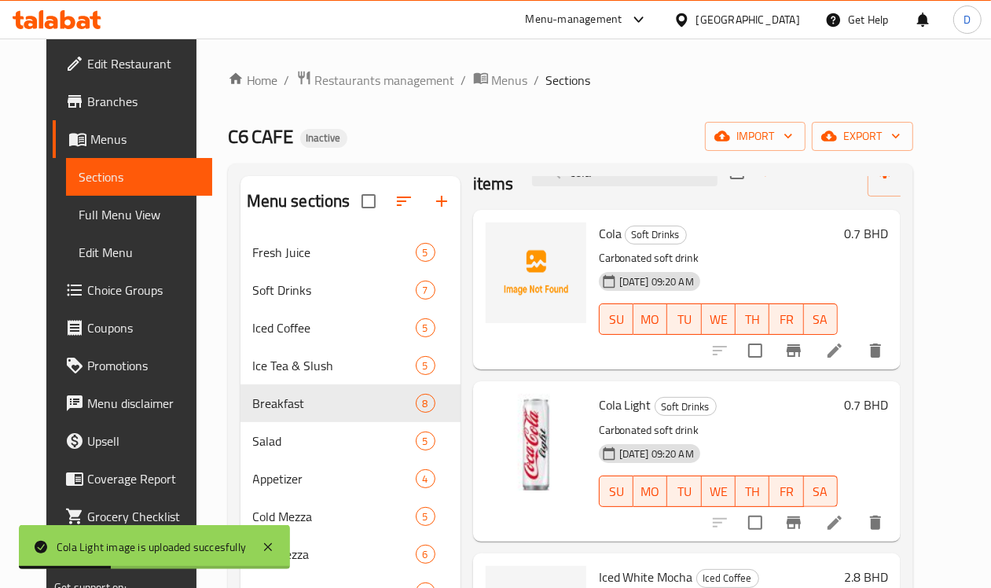
click at [767, 233] on h6 "Cola Soft Drinks" at bounding box center [718, 233] width 239 height 22
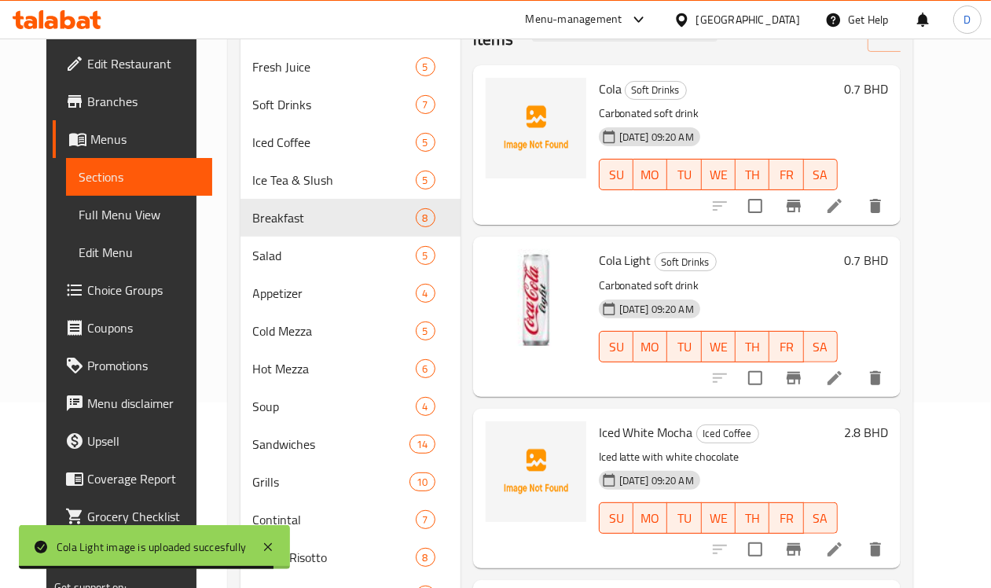
scroll to position [0, 0]
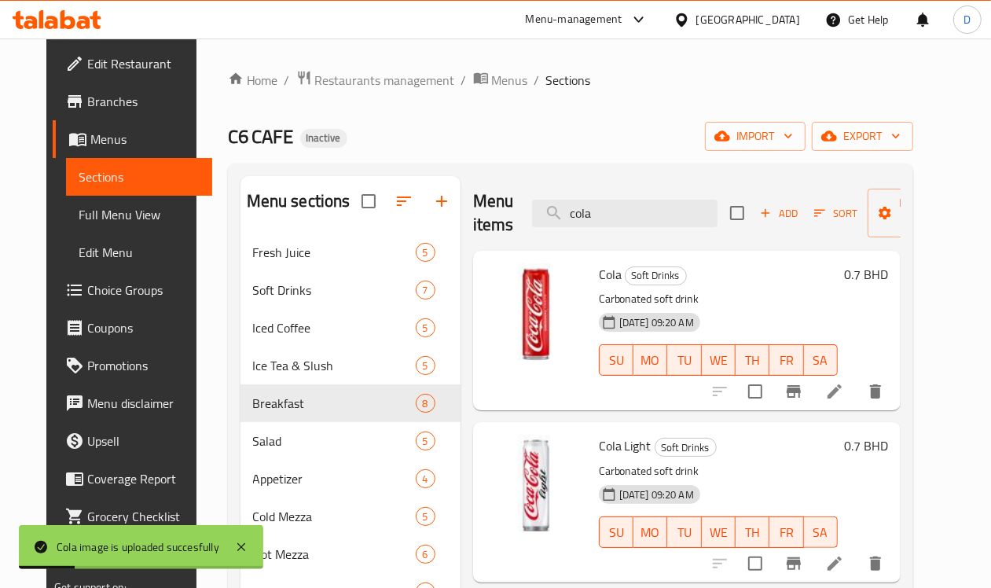
drag, startPoint x: 579, startPoint y: 217, endPoint x: 470, endPoint y: 218, distance: 109.2
click at [473, 218] on div "Menu items cola Add Sort Manage items" at bounding box center [686, 213] width 427 height 75
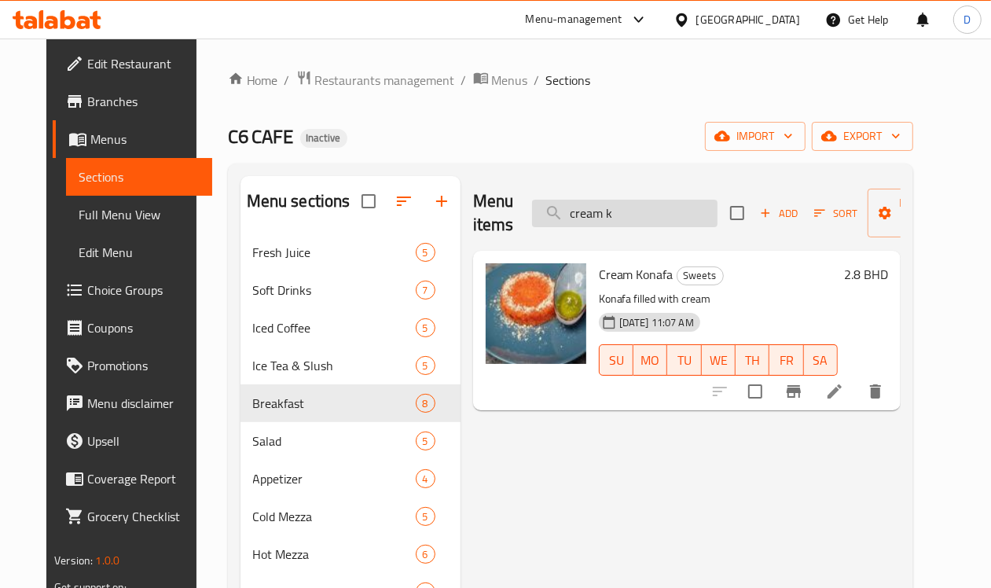
click at [582, 212] on input "cream k" at bounding box center [624, 213] width 185 height 27
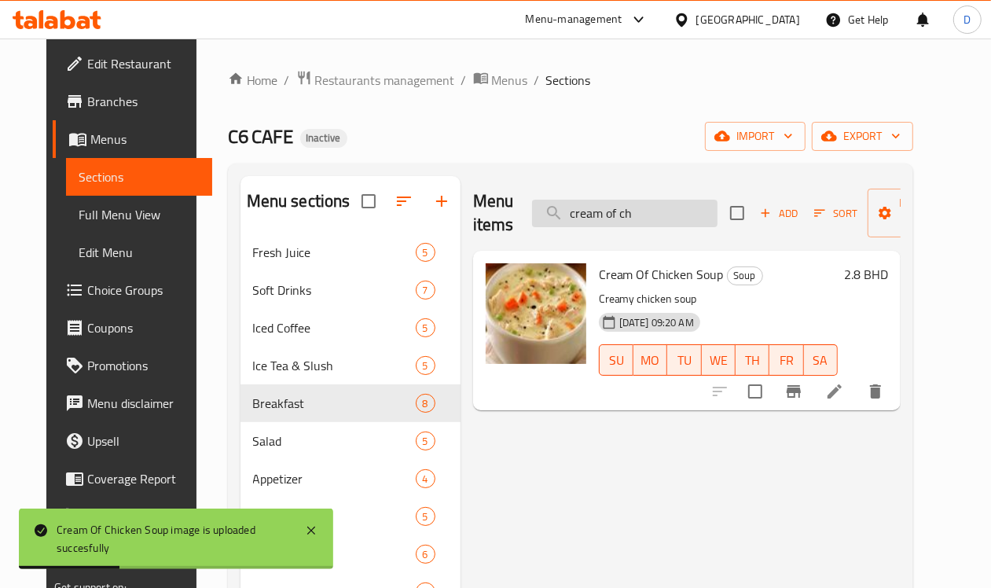
click at [623, 218] on input "cream of ch" at bounding box center [624, 213] width 185 height 27
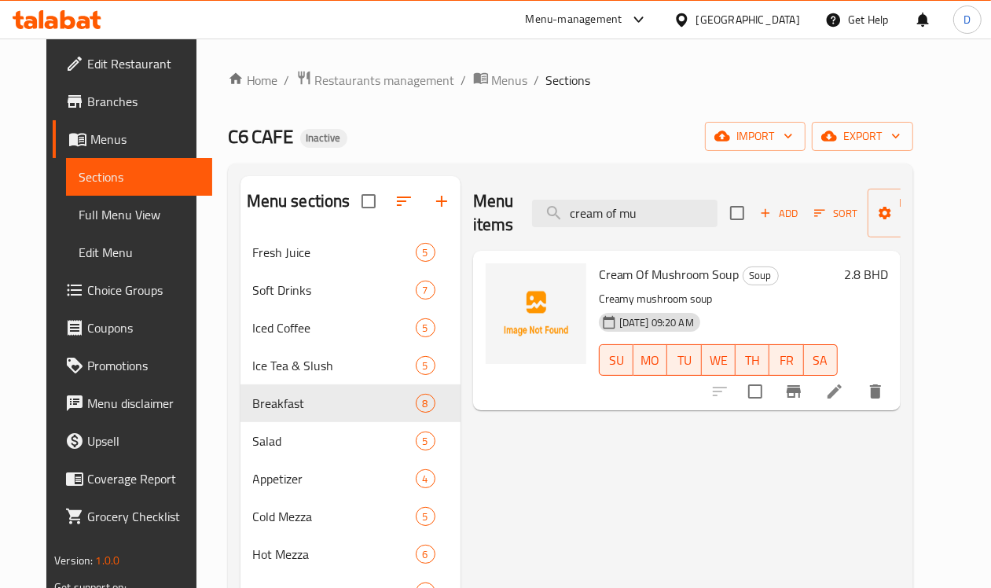
type input "cream of mu"
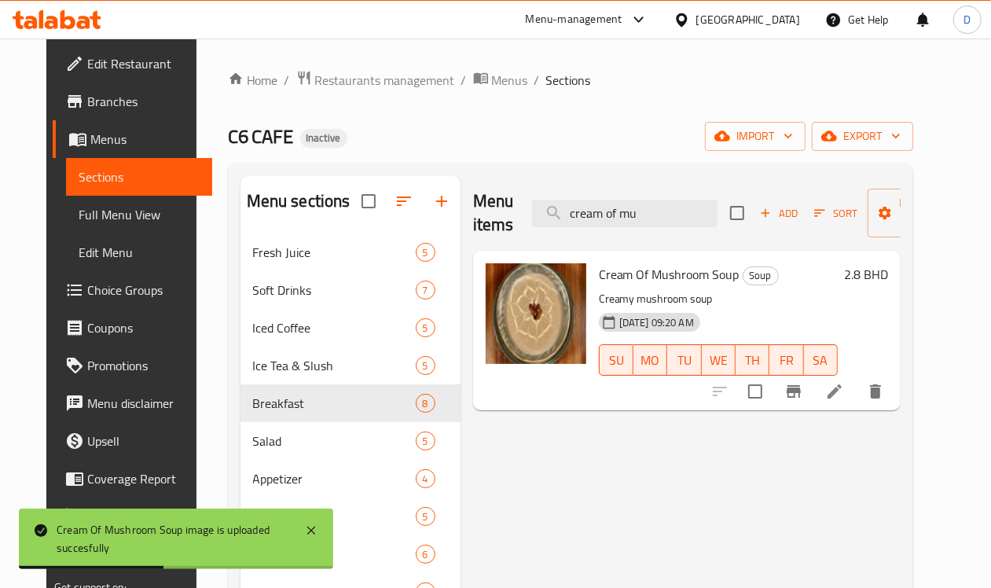
drag, startPoint x: 631, startPoint y: 222, endPoint x: 460, endPoint y: 238, distance: 171.3
click at [473, 238] on div "Menu items cream of mu Add Sort Manage items" at bounding box center [686, 213] width 427 height 75
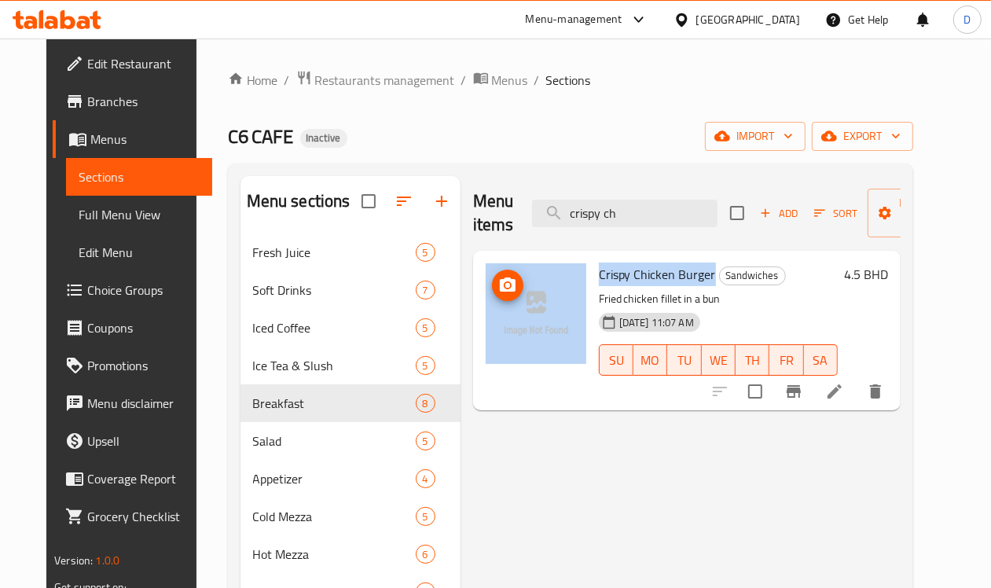
drag, startPoint x: 645, startPoint y: 273, endPoint x: 501, endPoint y: 288, distance: 144.6
click at [501, 288] on div "Crispy Chicken Burger Sandwiches Fried chicken fillet in a bun [DATE] 11:07 AM …" at bounding box center [686, 330] width 415 height 147
copy div "Crispy Chicken Burger"
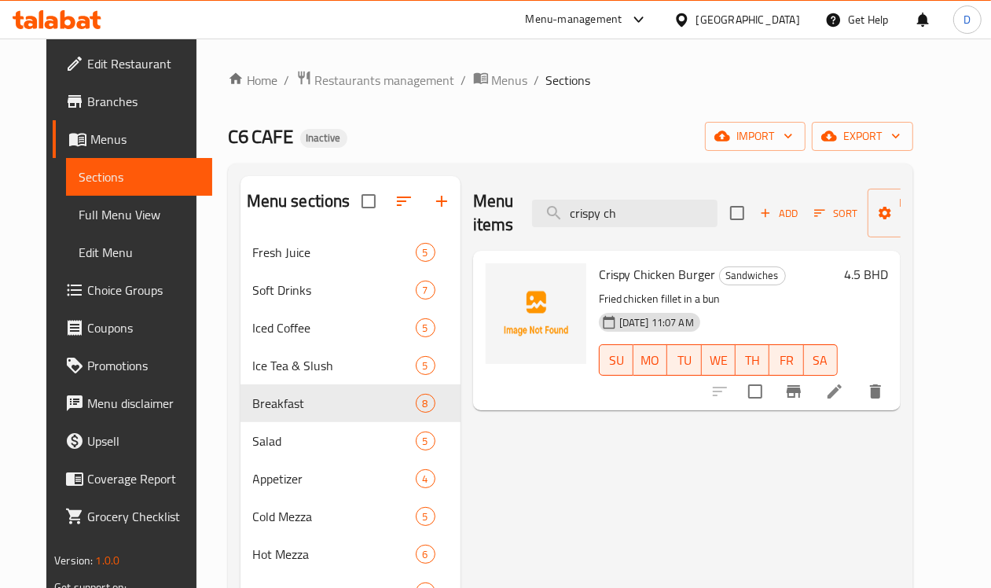
drag, startPoint x: 590, startPoint y: 212, endPoint x: 489, endPoint y: 214, distance: 101.4
click at [489, 214] on div "Menu items crispy ch Add Sort Manage items" at bounding box center [686, 213] width 427 height 75
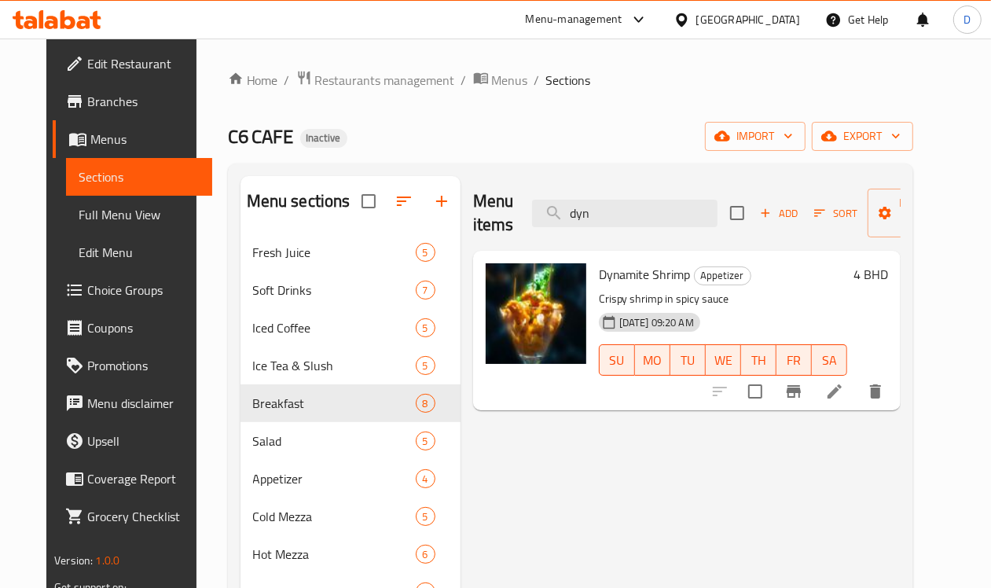
drag, startPoint x: 581, startPoint y: 216, endPoint x: 466, endPoint y: 218, distance: 115.5
click at [473, 218] on div "Menu items dyn Add Sort Manage items" at bounding box center [686, 213] width 427 height 75
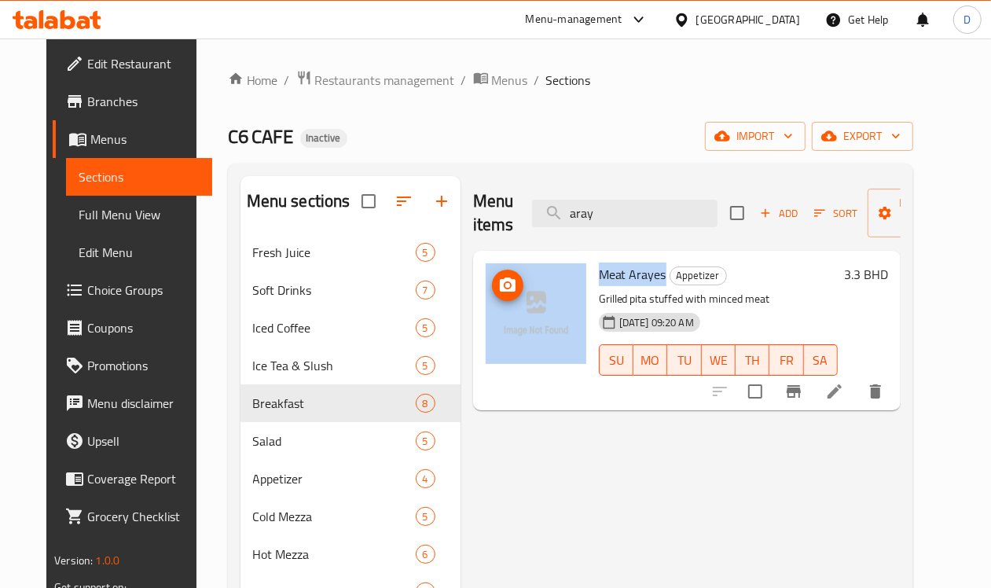
drag, startPoint x: 596, startPoint y: 279, endPoint x: 497, endPoint y: 288, distance: 99.4
click at [497, 288] on div "Meat Arayes Appetizer Grilled pita stuffed with minced meat [DATE] 09:20 AM SU …" at bounding box center [686, 330] width 415 height 147
copy div "Meat Arayes"
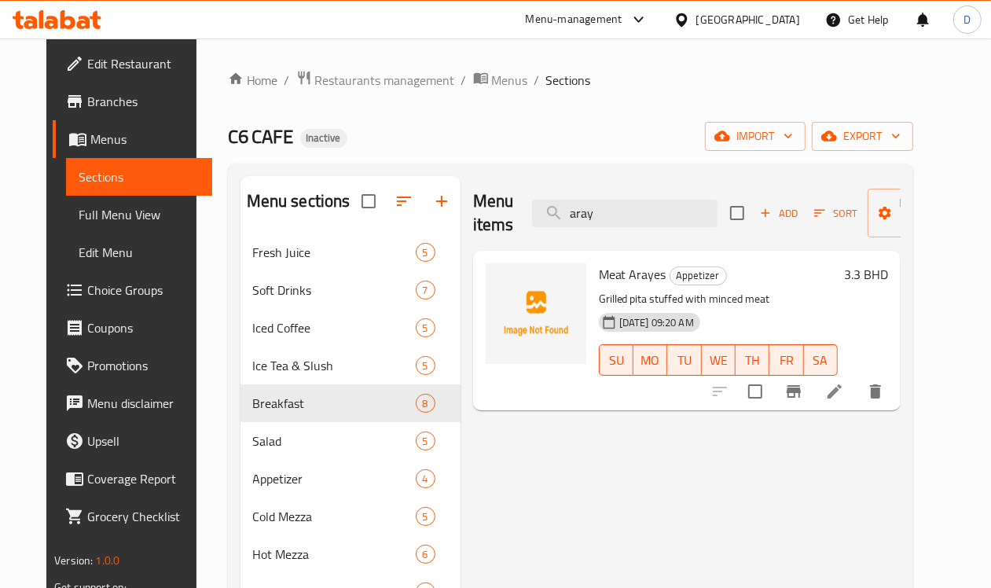
drag, startPoint x: 567, startPoint y: 207, endPoint x: 442, endPoint y: 218, distance: 125.5
click at [473, 218] on div "Menu items aray Add Sort Manage items" at bounding box center [686, 213] width 427 height 75
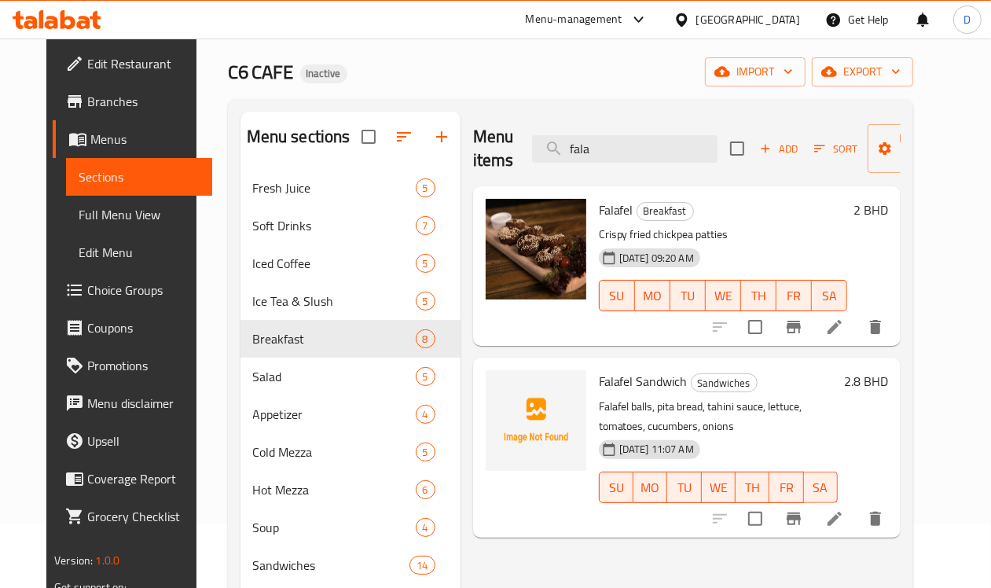
scroll to position [98, 0]
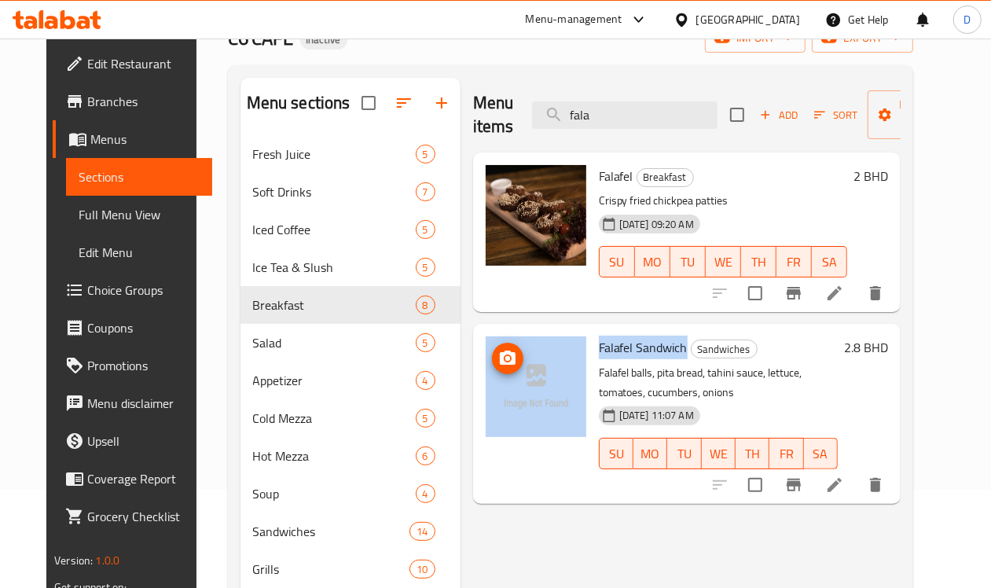
drag, startPoint x: 618, startPoint y: 347, endPoint x: 492, endPoint y: 361, distance: 126.5
click at [492, 361] on div "Falafel Sandwich Sandwiches Falafel balls, pita bread, tahini sauce, lettuce, t…" at bounding box center [686, 413] width 415 height 167
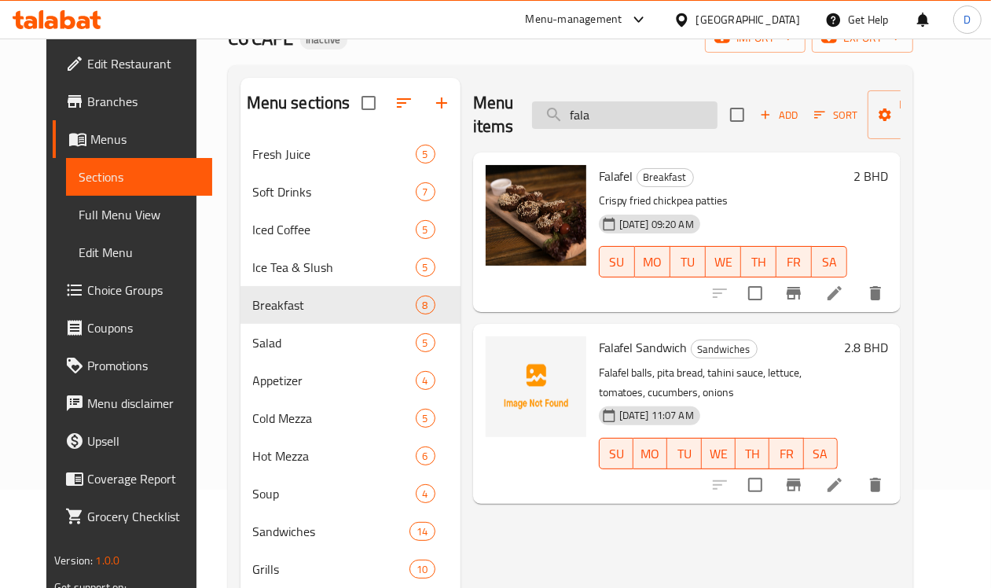
click at [577, 112] on input "fala" at bounding box center [624, 114] width 185 height 27
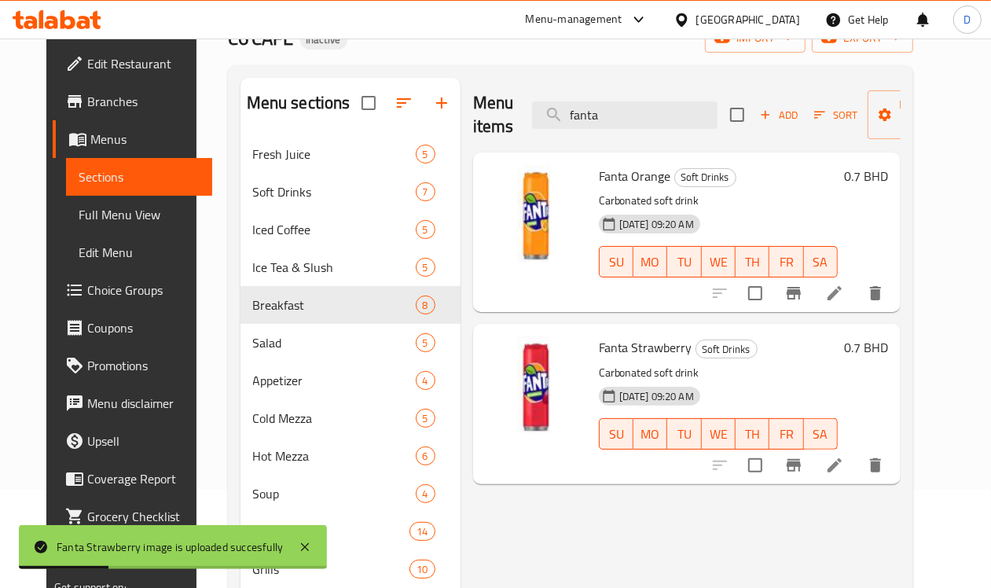
drag, startPoint x: 590, startPoint y: 119, endPoint x: 398, endPoint y: 120, distance: 192.5
click at [383, 130] on div "Menu sections Fresh Juice 5 Soft Drinks 7 Iced Coffee 5 Ice Tea & Slush 5 Break…" at bounding box center [570, 430] width 660 height 705
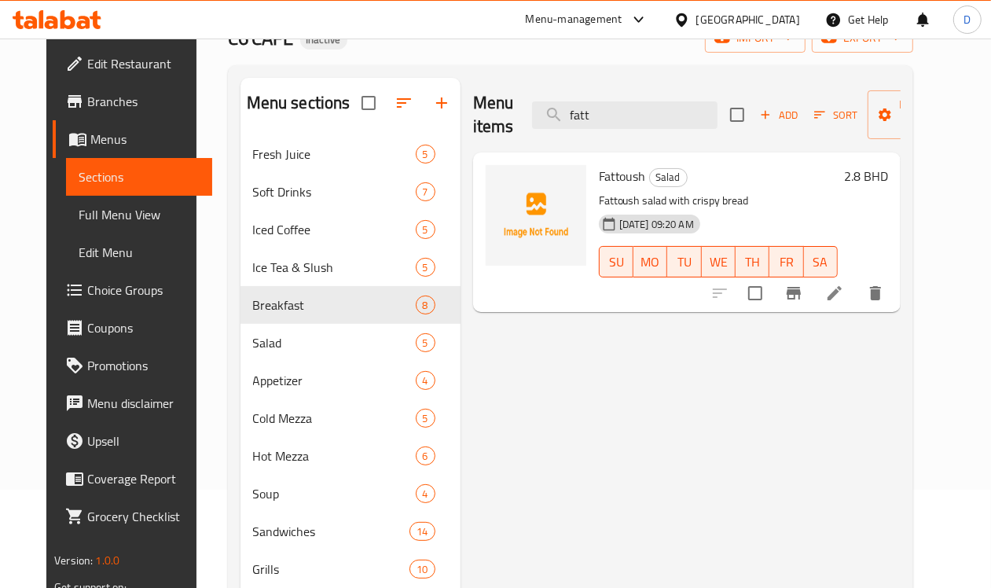
type input "fatt"
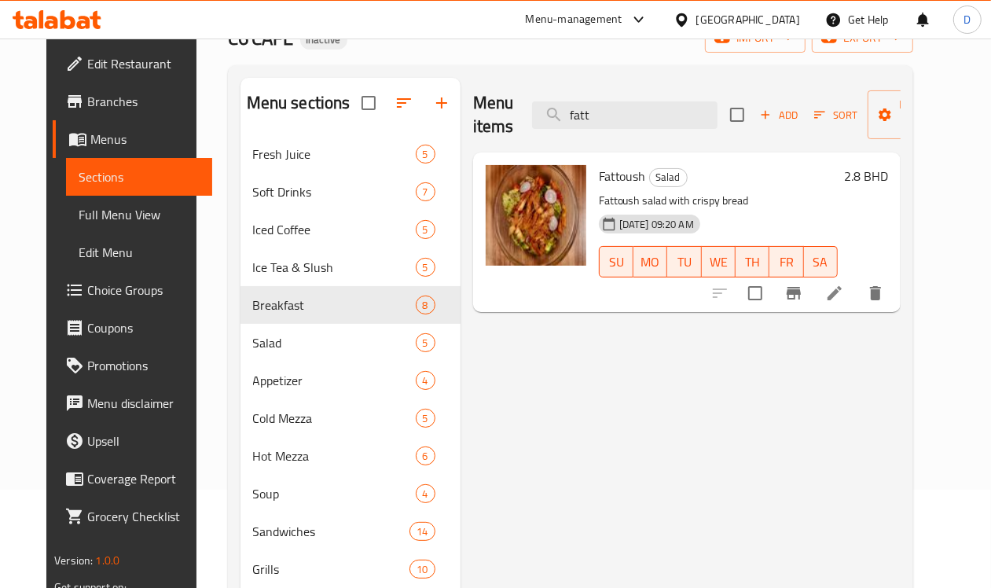
drag, startPoint x: 567, startPoint y: 111, endPoint x: 448, endPoint y: 111, distance: 119.4
click at [473, 111] on div "Menu items fatt Add Sort Manage items" at bounding box center [686, 115] width 427 height 75
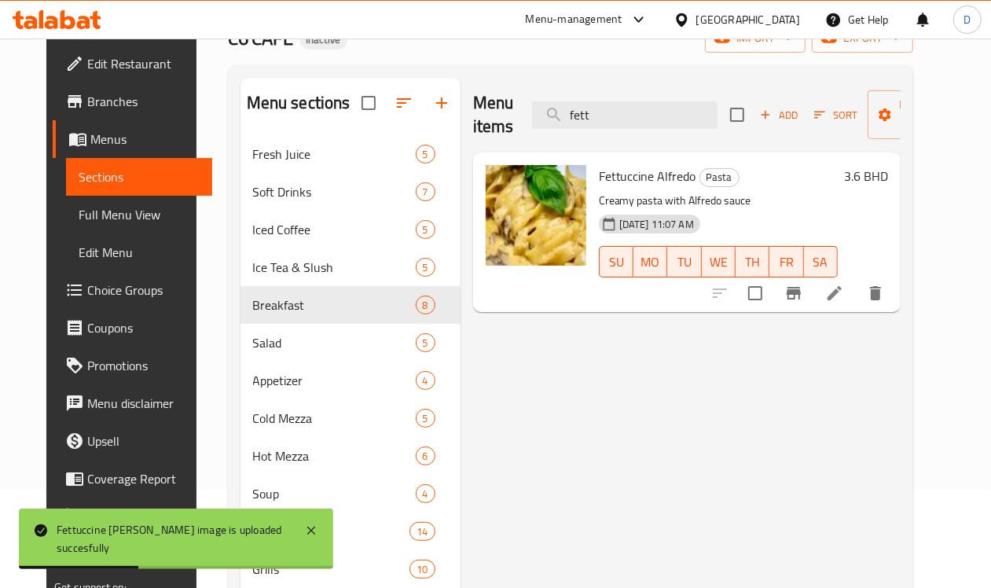
drag, startPoint x: 574, startPoint y: 123, endPoint x: 507, endPoint y: 132, distance: 68.1
click at [507, 132] on div "Menu items fett Add Sort Manage items" at bounding box center [686, 115] width 427 height 75
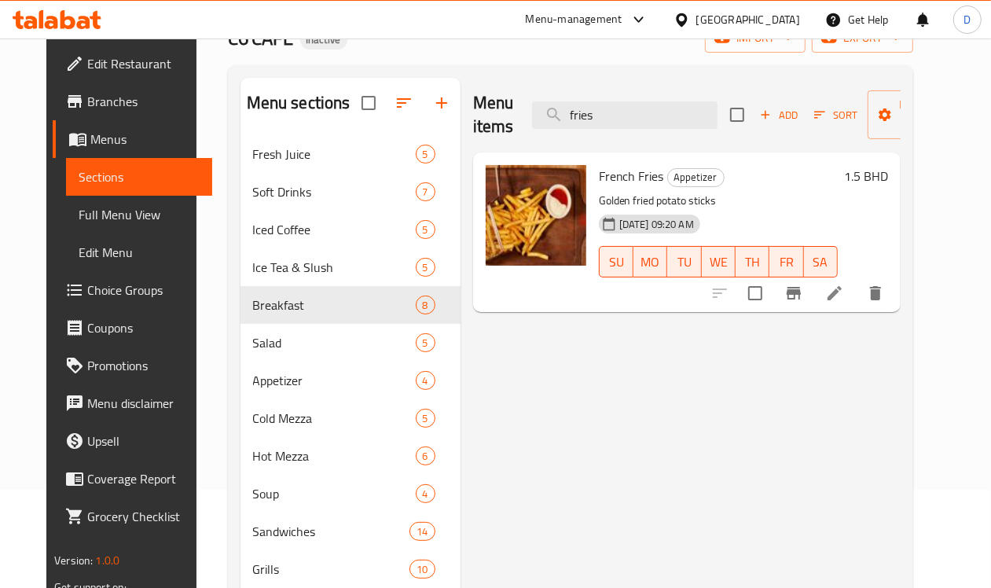
drag, startPoint x: 586, startPoint y: 120, endPoint x: 489, endPoint y: 106, distance: 97.7
click at [489, 106] on div "Menu items fries Add Sort Manage items" at bounding box center [686, 115] width 427 height 75
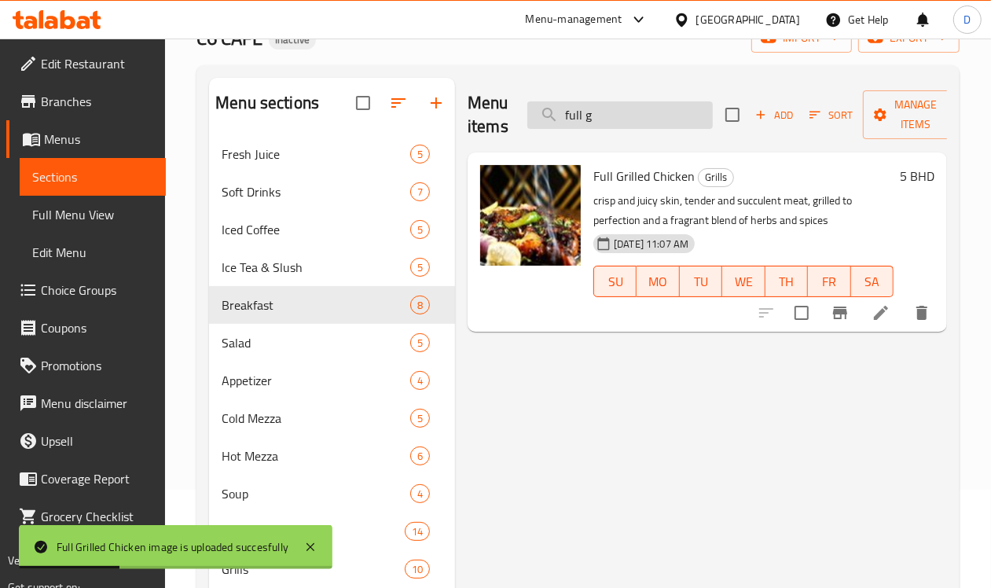
drag, startPoint x: 575, startPoint y: 116, endPoint x: 543, endPoint y: 110, distance: 32.8
click at [530, 119] on input "full g" at bounding box center [619, 114] width 185 height 27
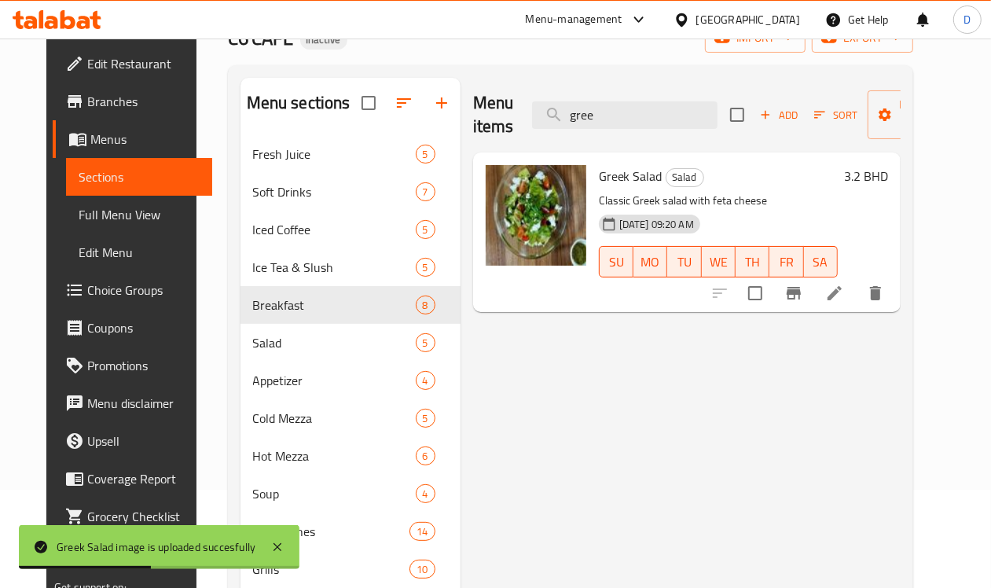
drag, startPoint x: 585, startPoint y: 126, endPoint x: 513, endPoint y: 138, distance: 73.2
click at [513, 138] on div "Menu items gree Add Sort Manage items" at bounding box center [686, 115] width 427 height 75
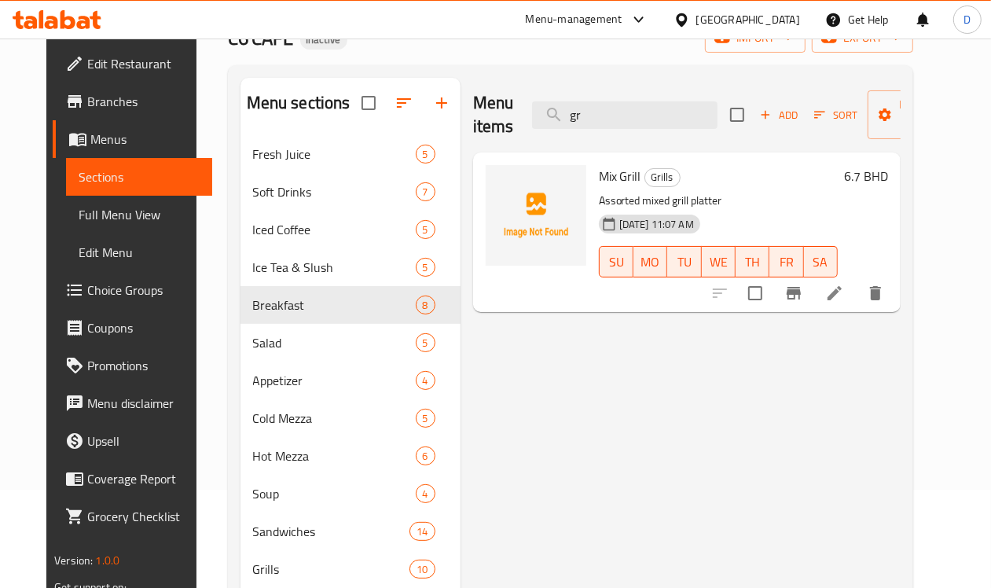
type input "g"
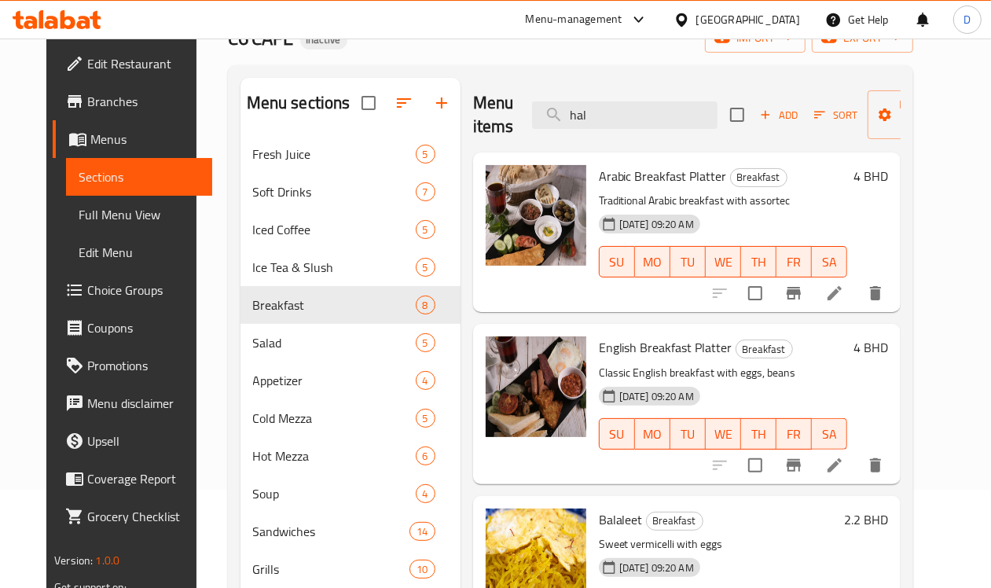
drag, startPoint x: 571, startPoint y: 119, endPoint x: 405, endPoint y: 126, distance: 166.7
click at [460, 126] on div "Menu items hal Add Sort Manage items Arabic Breakfast Platter Breakfast Traditi…" at bounding box center [680, 430] width 440 height 705
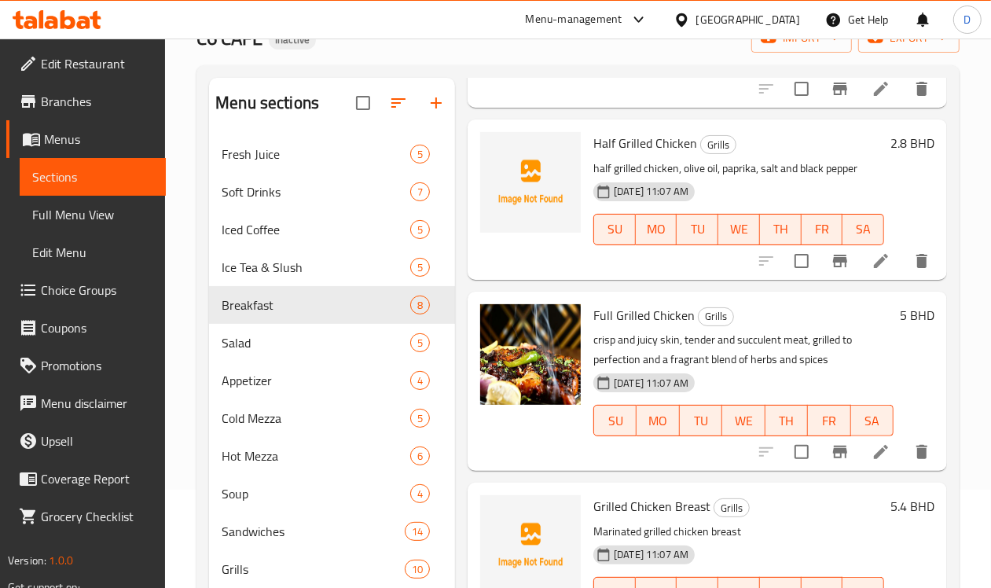
scroll to position [687, 0]
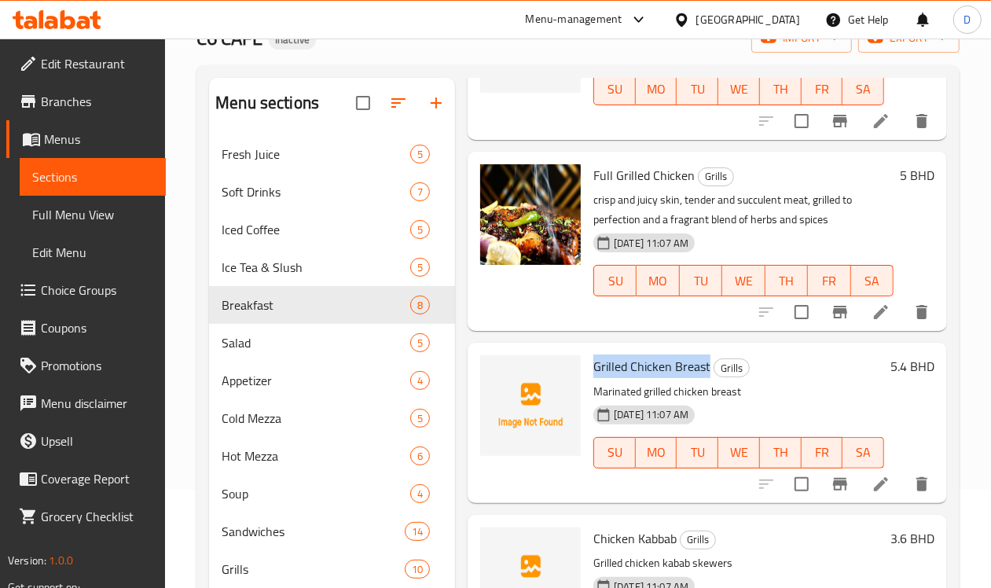
drag, startPoint x: 646, startPoint y: 364, endPoint x: 526, endPoint y: 374, distance: 119.9
click at [587, 374] on div "Grilled Chicken Breast Grills Marinated grilled chicken breast [DATE] 11:07 AM …" at bounding box center [738, 422] width 303 height 147
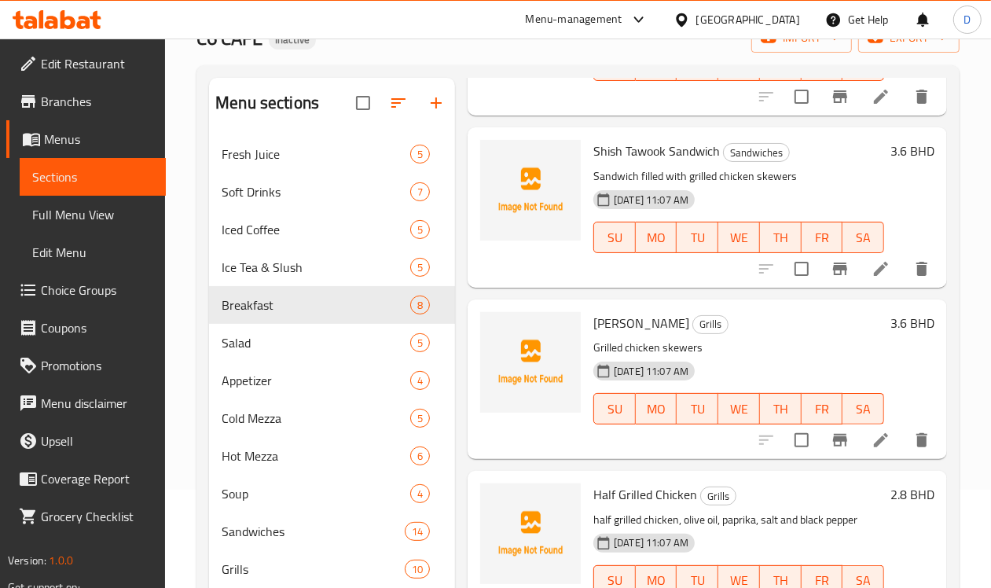
scroll to position [0, 0]
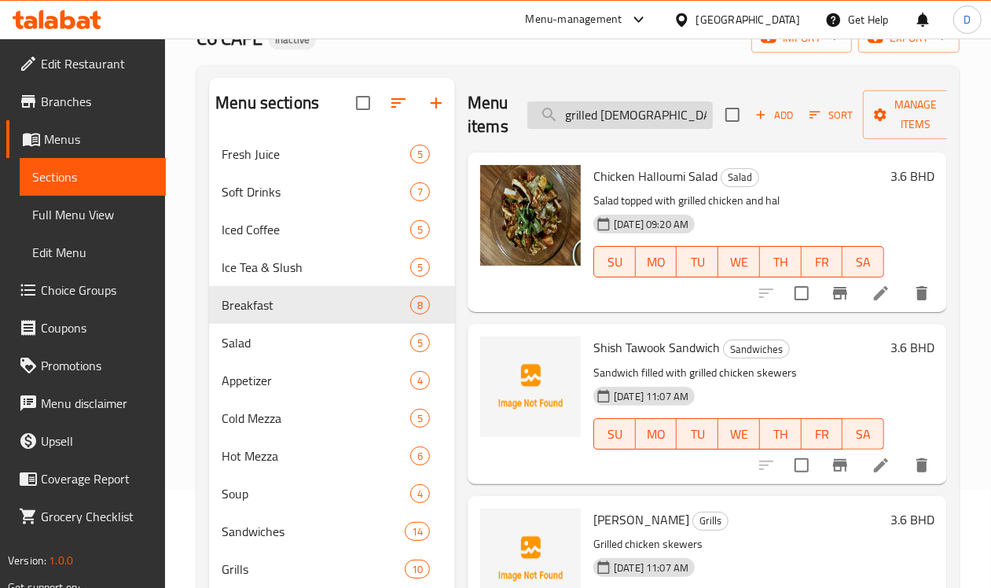
click at [623, 116] on input "grilled [DEMOGRAPHIC_DATA]" at bounding box center [619, 114] width 185 height 27
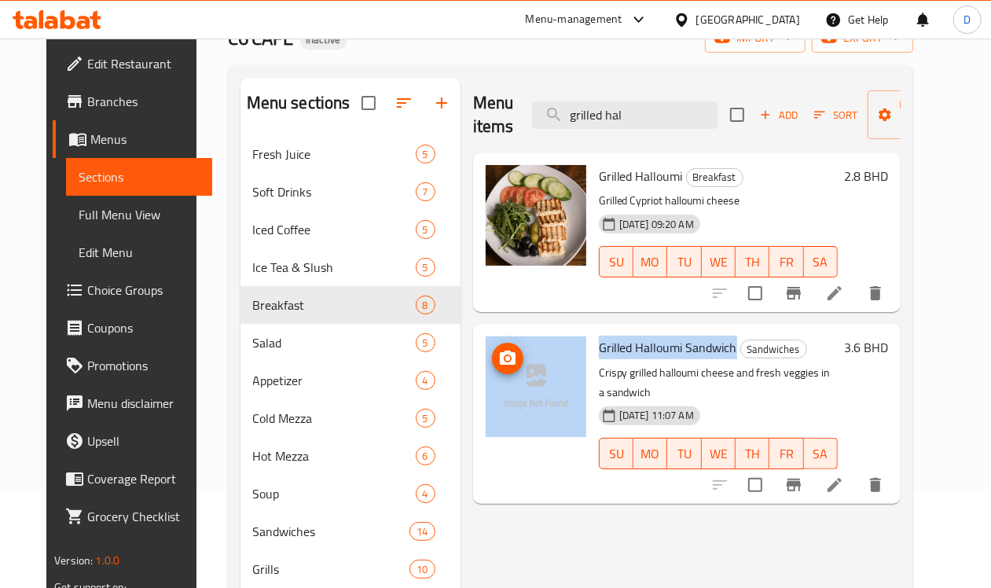
drag, startPoint x: 668, startPoint y: 348, endPoint x: 501, endPoint y: 350, distance: 166.6
click at [501, 350] on div "Grilled Halloumi Sandwich Sandwiches Crispy grilled halloumi cheese and fresh v…" at bounding box center [686, 413] width 415 height 167
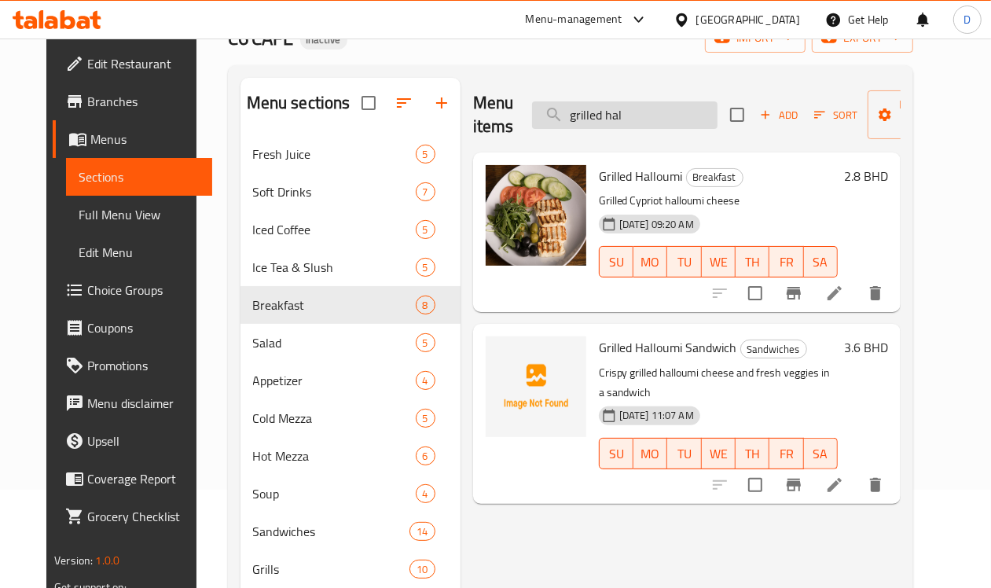
drag, startPoint x: 619, startPoint y: 119, endPoint x: 517, endPoint y: 112, distance: 102.4
click at [532, 112] on input "grilled hal" at bounding box center [624, 114] width 185 height 27
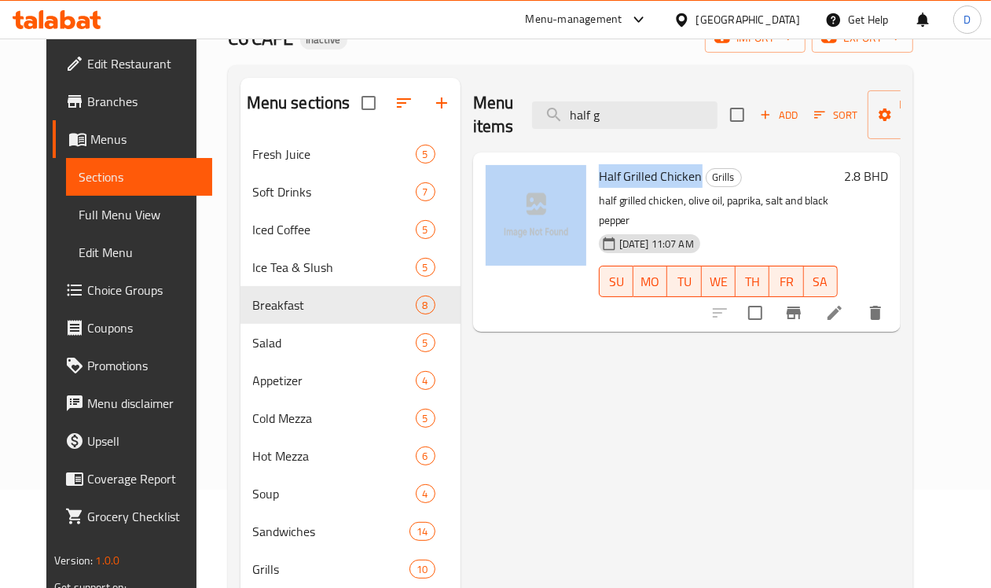
drag, startPoint x: 633, startPoint y: 179, endPoint x: 521, endPoint y: 171, distance: 112.6
click at [521, 171] on div "Half Grilled Chicken Grills half grilled chicken, olive oil, paprika, salt and …" at bounding box center [686, 242] width 415 height 167
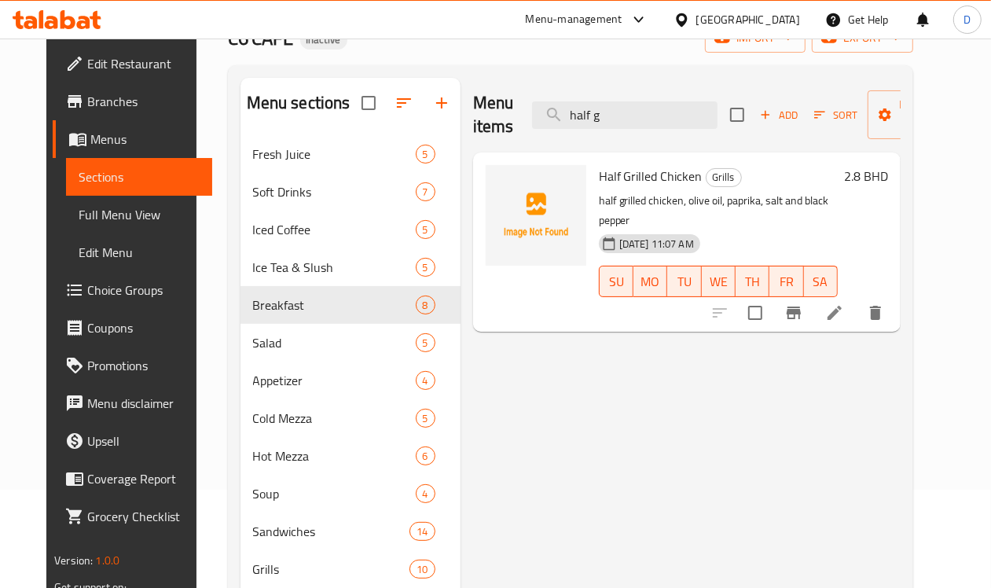
drag, startPoint x: 512, startPoint y: 115, endPoint x: 484, endPoint y: 112, distance: 28.5
click at [484, 112] on div "Menu items half g Add Sort Manage items" at bounding box center [686, 115] width 427 height 75
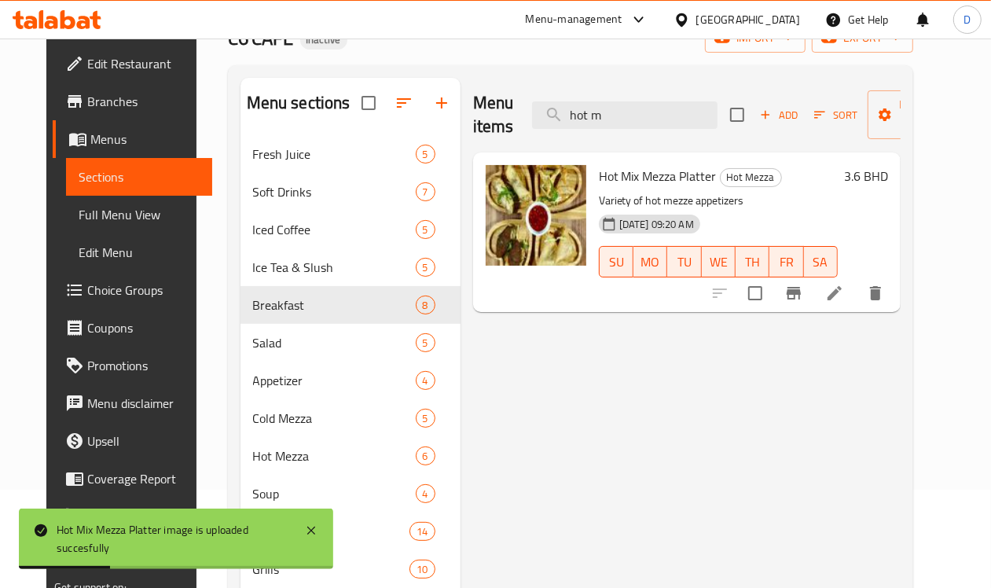
drag, startPoint x: 583, startPoint y: 123, endPoint x: 484, endPoint y: 126, distance: 99.1
click at [484, 126] on div "Menu items hot m Add Sort Manage items" at bounding box center [686, 115] width 427 height 75
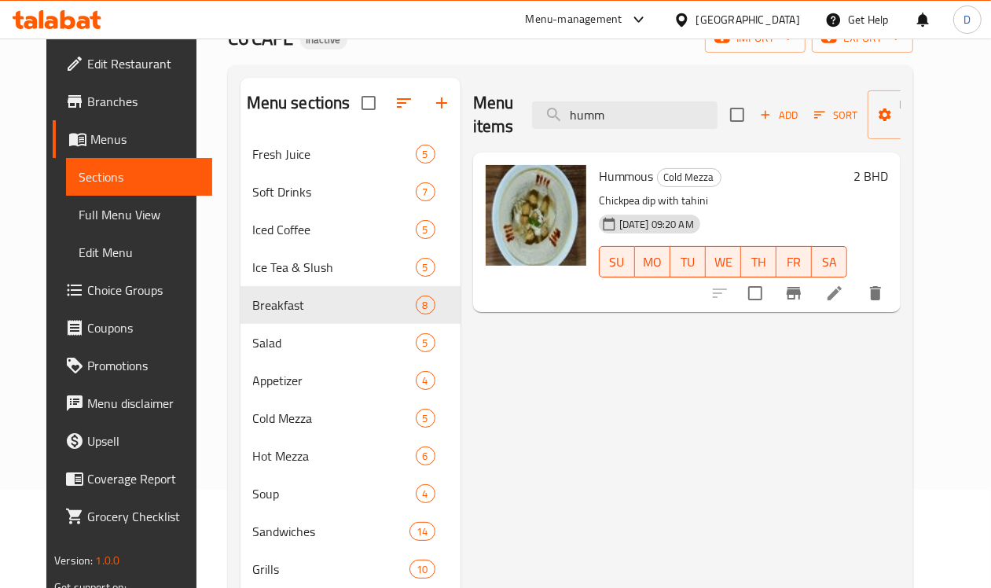
drag, startPoint x: 591, startPoint y: 122, endPoint x: 475, endPoint y: 110, distance: 116.1
click at [475, 110] on div "Menu items humm Add Sort Manage items" at bounding box center [686, 115] width 427 height 75
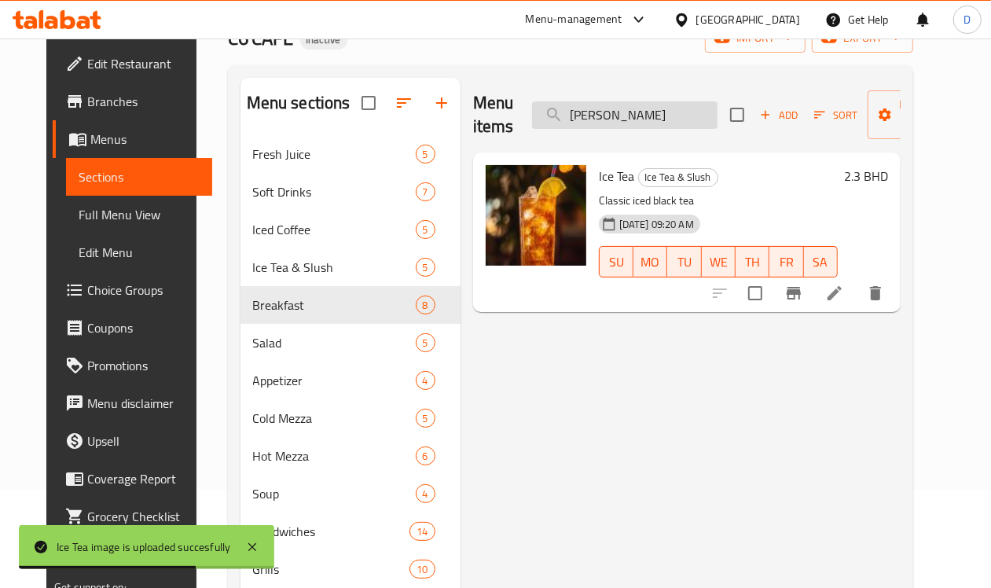
click at [577, 119] on input "[PERSON_NAME]" at bounding box center [624, 114] width 185 height 27
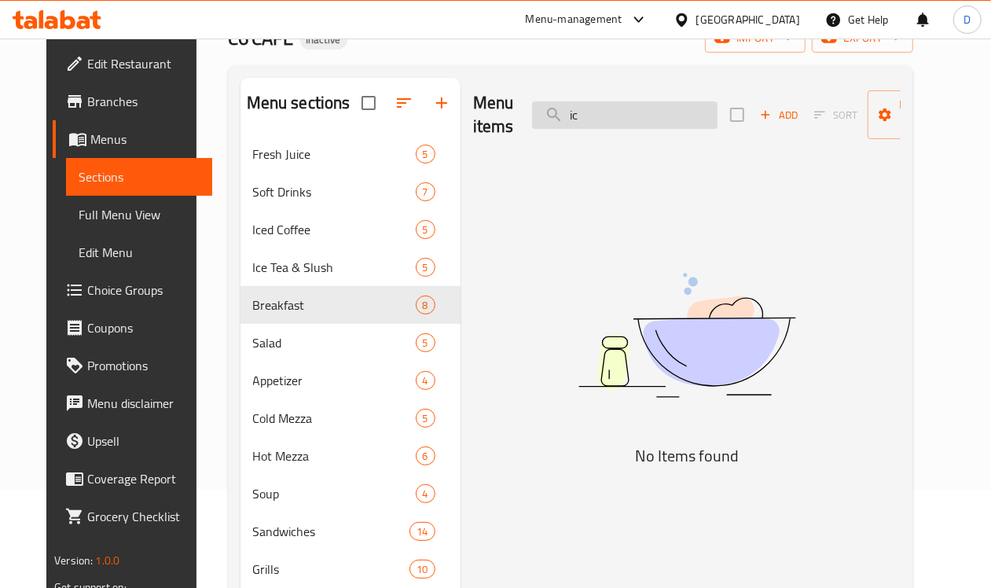
type input "i"
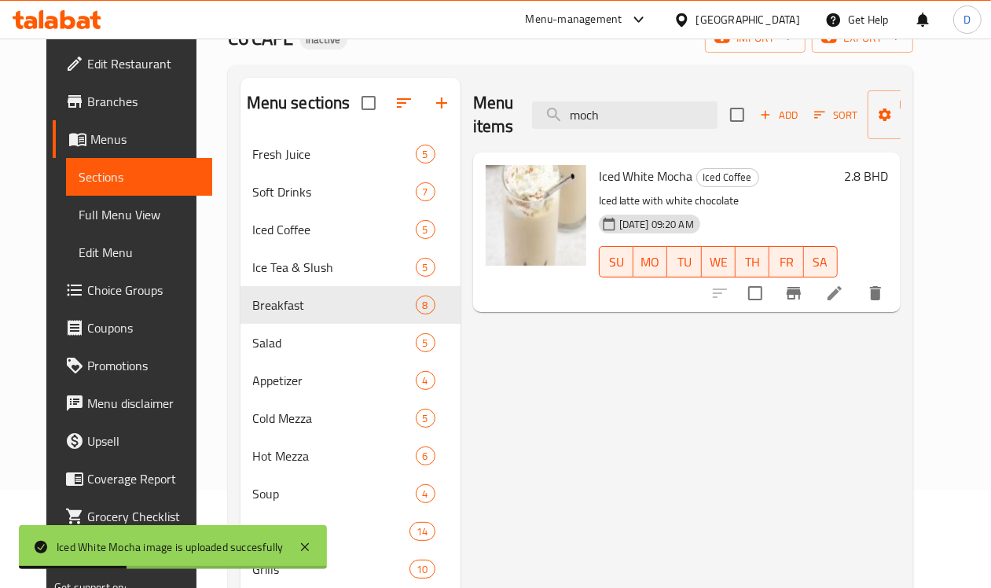
drag, startPoint x: 580, startPoint y: 124, endPoint x: 489, endPoint y: 128, distance: 91.2
click at [489, 128] on div "Menu items moch Add Sort Manage items" at bounding box center [686, 115] width 427 height 75
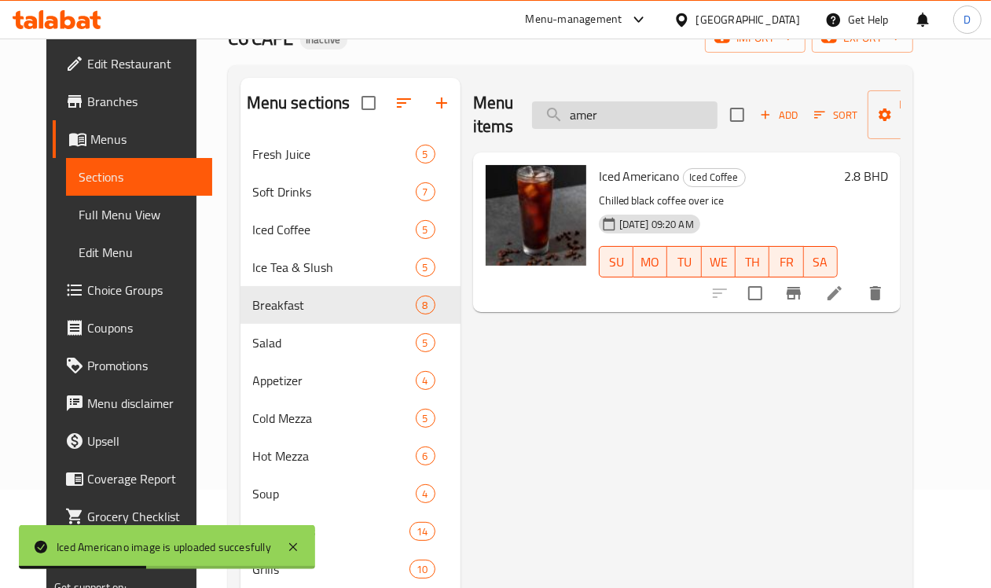
drag, startPoint x: 567, startPoint y: 116, endPoint x: 519, endPoint y: 126, distance: 48.8
click at [532, 126] on input "amer" at bounding box center [624, 114] width 185 height 27
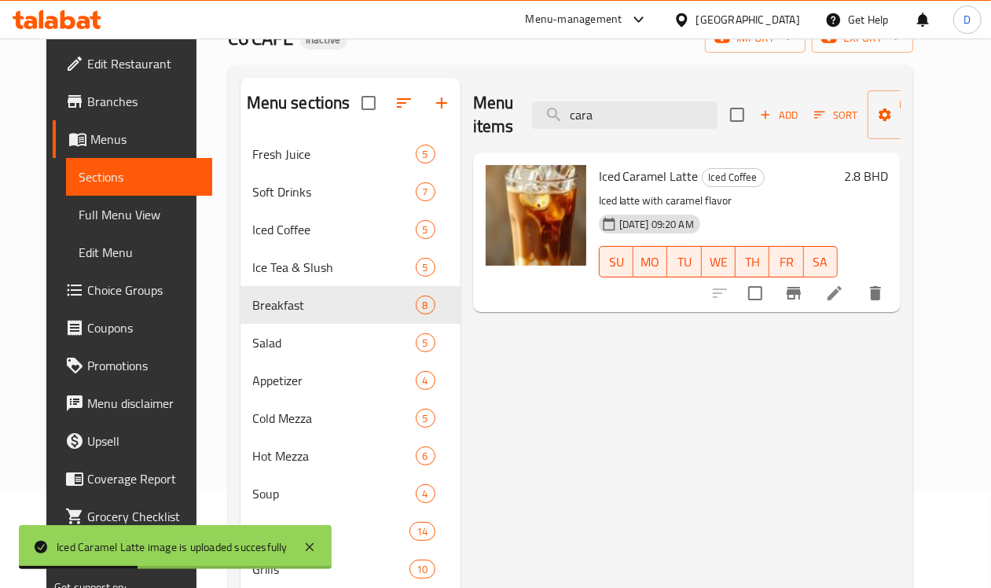
drag, startPoint x: 579, startPoint y: 116, endPoint x: 497, endPoint y: 116, distance: 82.5
click at [497, 116] on div "Menu items cara Add Sort Manage items" at bounding box center [686, 115] width 427 height 75
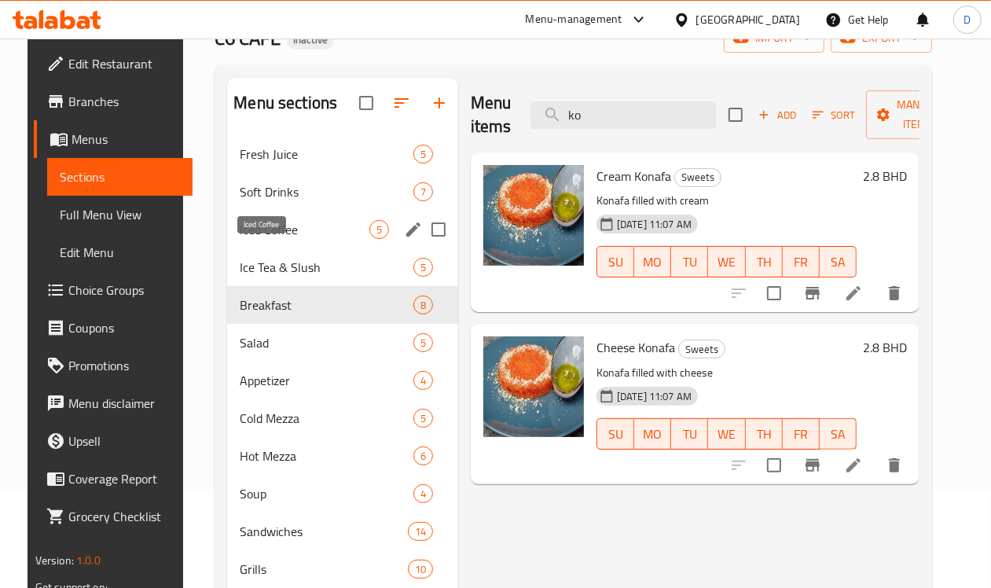
click at [261, 239] on span "Iced Coffee" at bounding box center [305, 229] width 130 height 19
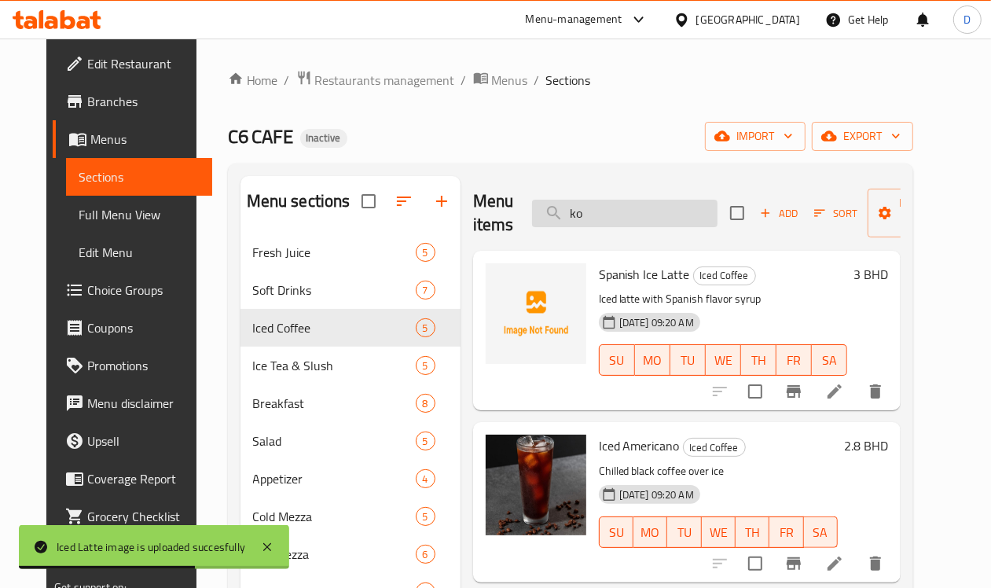
drag, startPoint x: 552, startPoint y: 218, endPoint x: 505, endPoint y: 225, distance: 47.8
click at [532, 225] on input "ko" at bounding box center [624, 213] width 185 height 27
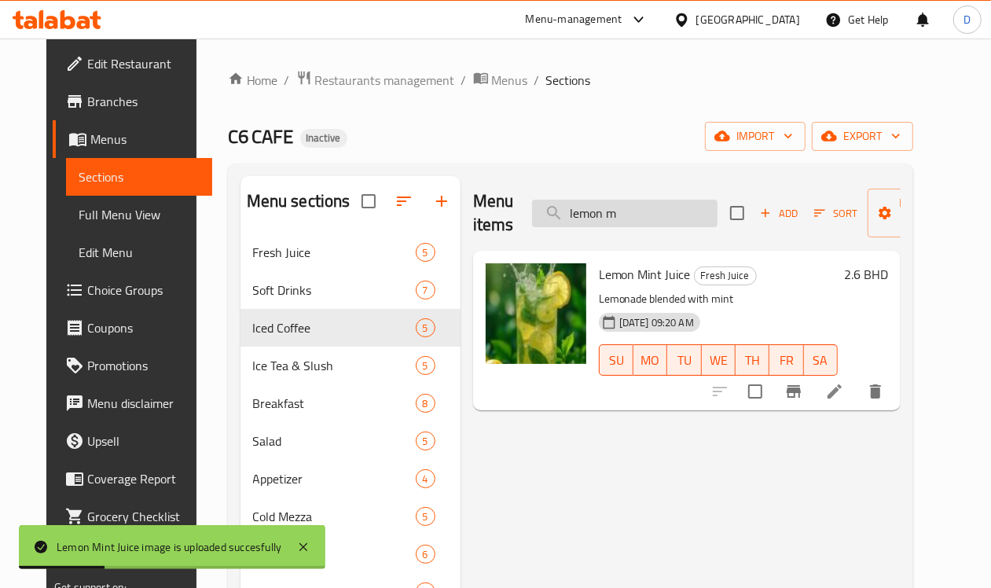
click at [603, 214] on input "lemon m" at bounding box center [624, 213] width 185 height 27
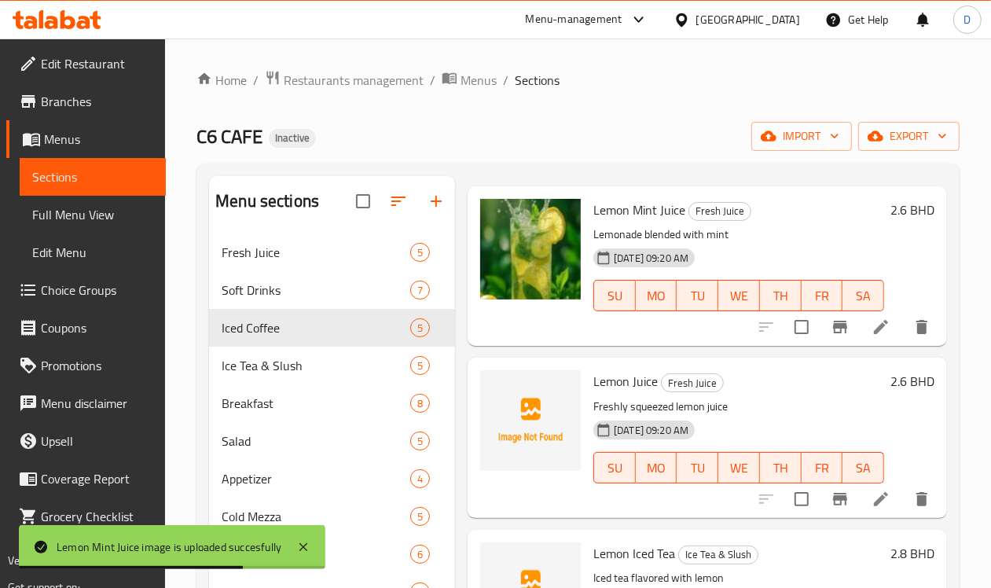
scroll to position [98, 0]
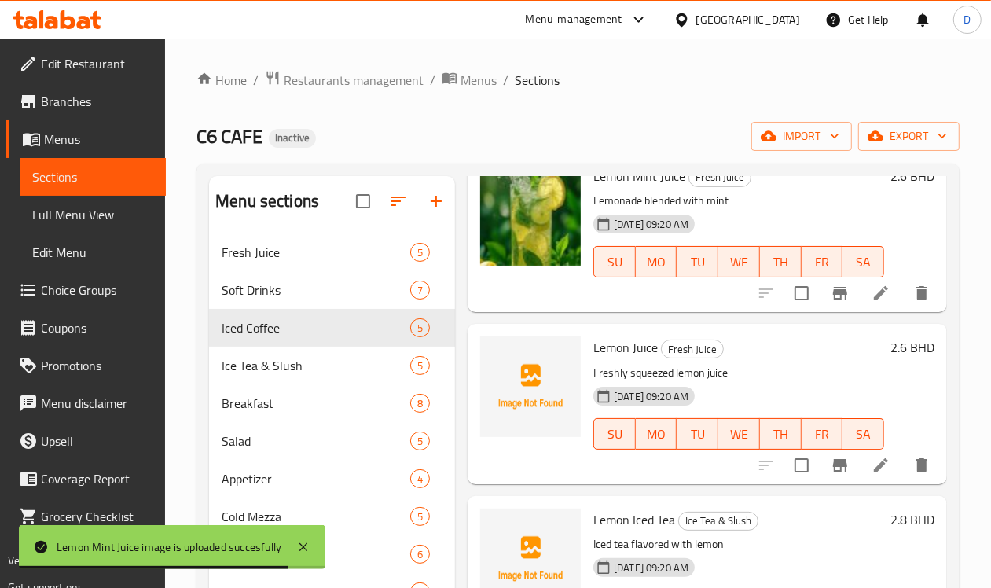
type input "lemon"
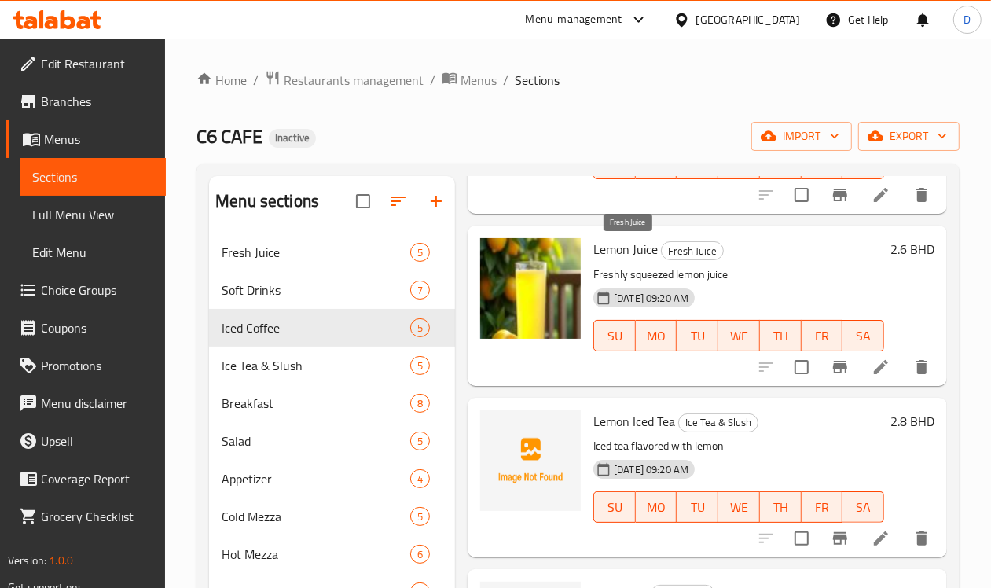
scroll to position [0, 0]
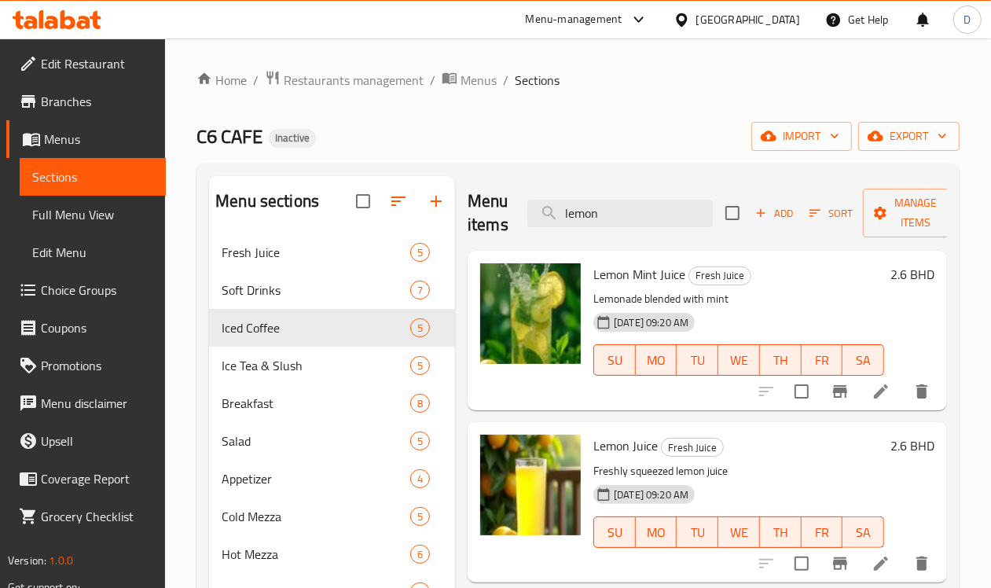
drag, startPoint x: 574, startPoint y: 214, endPoint x: 438, endPoint y: 212, distance: 135.9
click at [467, 212] on div "Menu items lemon Add Sort Manage items" at bounding box center [706, 213] width 479 height 75
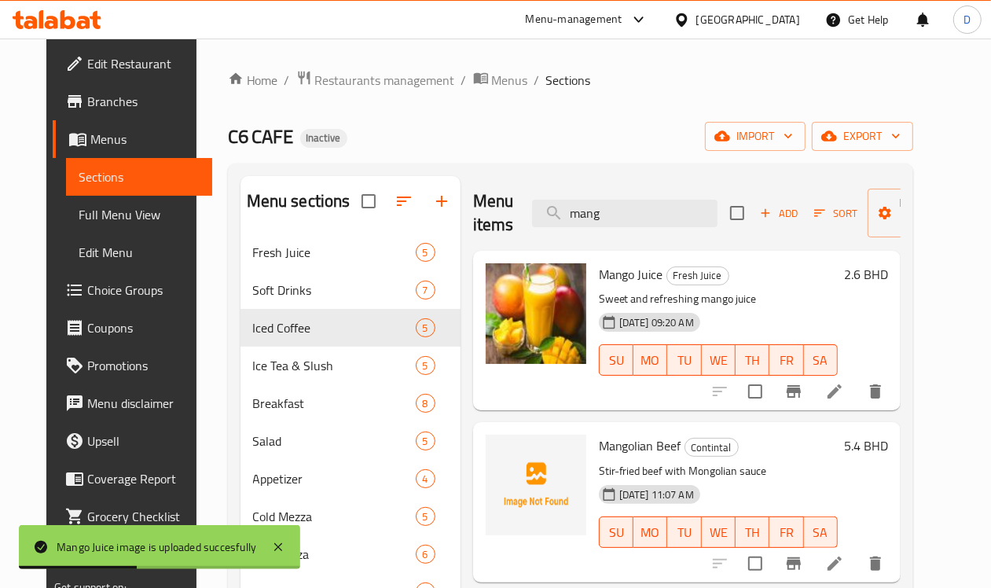
drag, startPoint x: 601, startPoint y: 218, endPoint x: 552, endPoint y: 209, distance: 49.6
click at [522, 232] on div "Menu items mang Add Sort Manage items" at bounding box center [686, 213] width 427 height 75
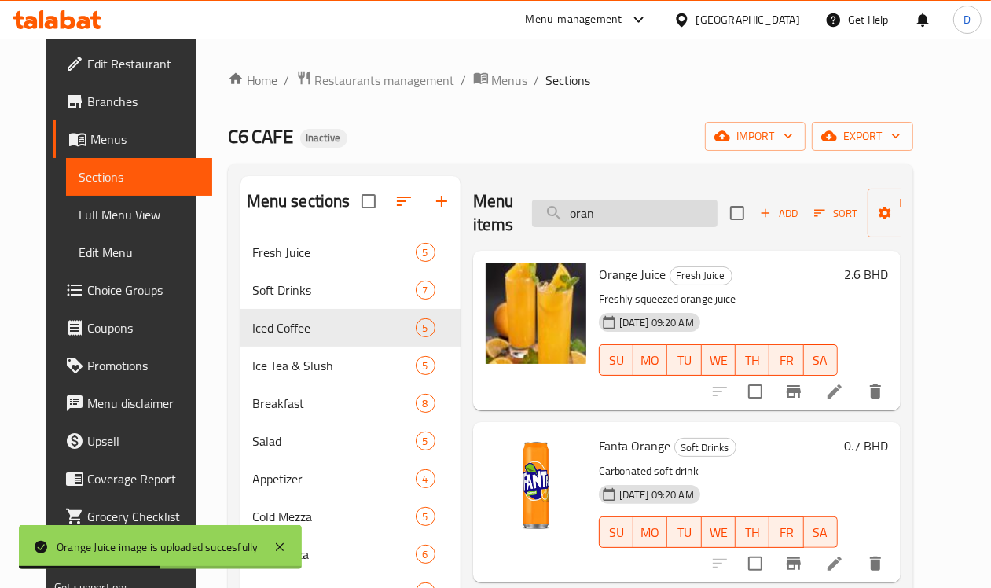
drag, startPoint x: 580, startPoint y: 222, endPoint x: 505, endPoint y: 224, distance: 74.7
click at [532, 224] on input "oran" at bounding box center [624, 213] width 185 height 27
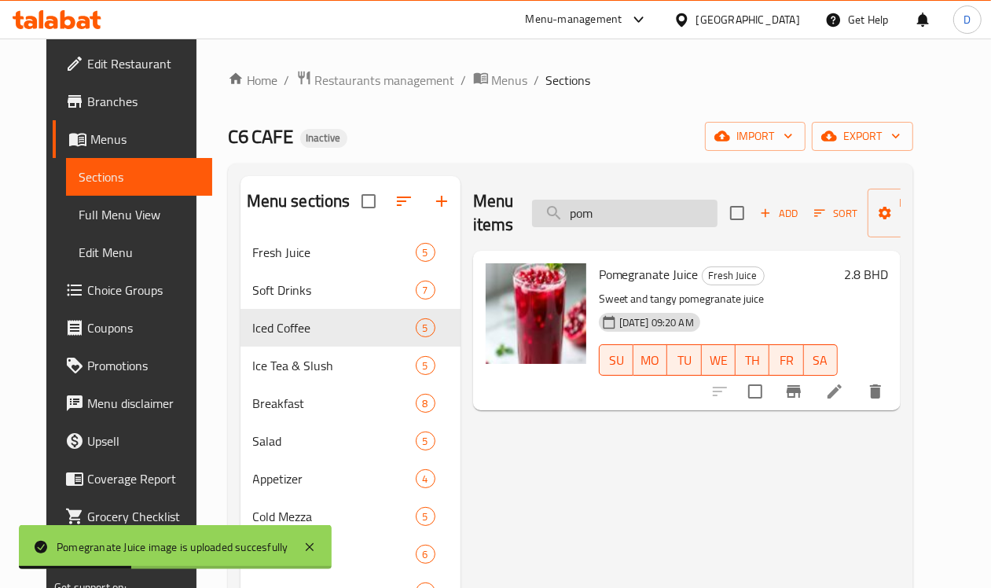
drag, startPoint x: 570, startPoint y: 218, endPoint x: 512, endPoint y: 222, distance: 58.3
click at [532, 222] on input "pom" at bounding box center [624, 213] width 185 height 27
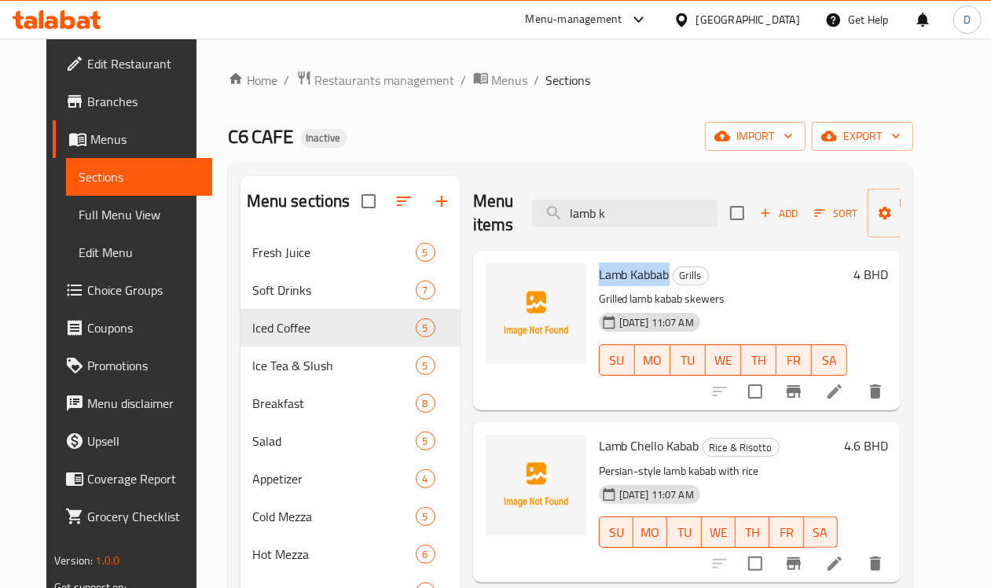
drag, startPoint x: 603, startPoint y: 276, endPoint x: 530, endPoint y: 279, distance: 72.3
click at [592, 279] on div "Lamb Kabbab Grills Grilled lamb kabab skewers [DATE] 11:07 AM SU MO TU WE TH FR…" at bounding box center [722, 330] width 261 height 147
click at [591, 213] on input "lamb k" at bounding box center [624, 213] width 185 height 27
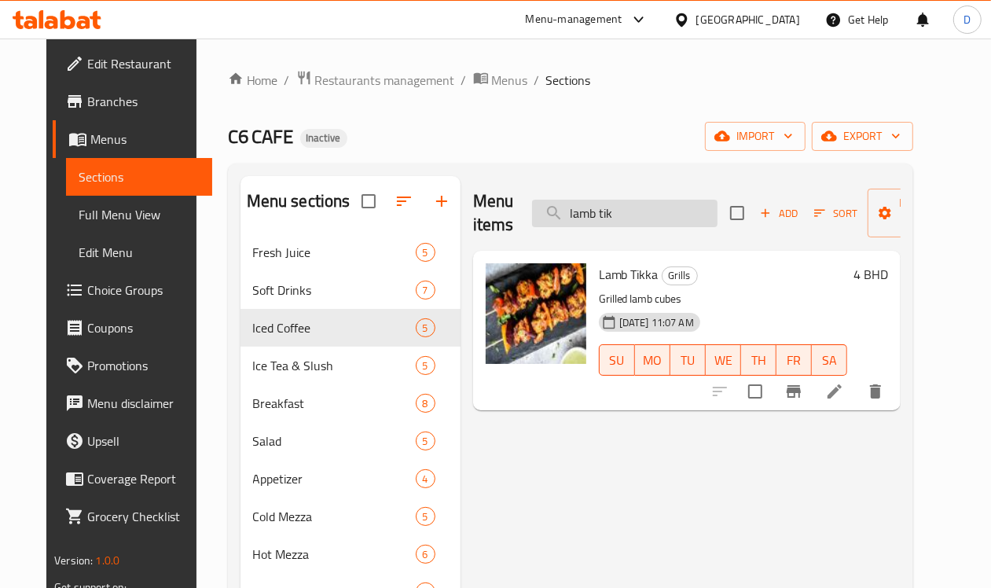
click at [605, 225] on input "lamb tik" at bounding box center [624, 213] width 185 height 27
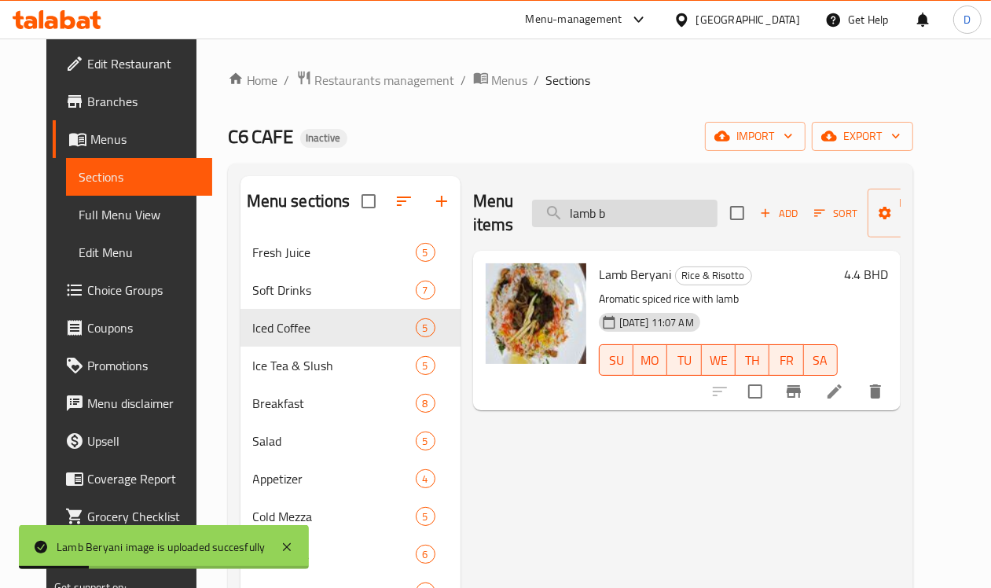
click at [588, 218] on input "lamb b" at bounding box center [624, 213] width 185 height 27
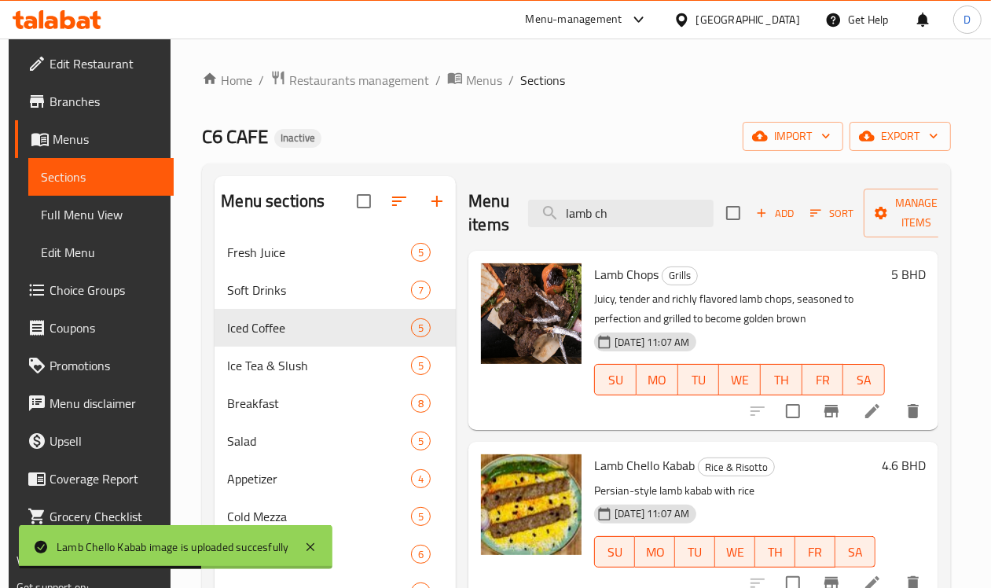
drag, startPoint x: 563, startPoint y: 220, endPoint x: 478, endPoint y: 217, distance: 84.9
click at [478, 217] on div "Menu items lamb ch Add Sort Manage items" at bounding box center [703, 213] width 470 height 75
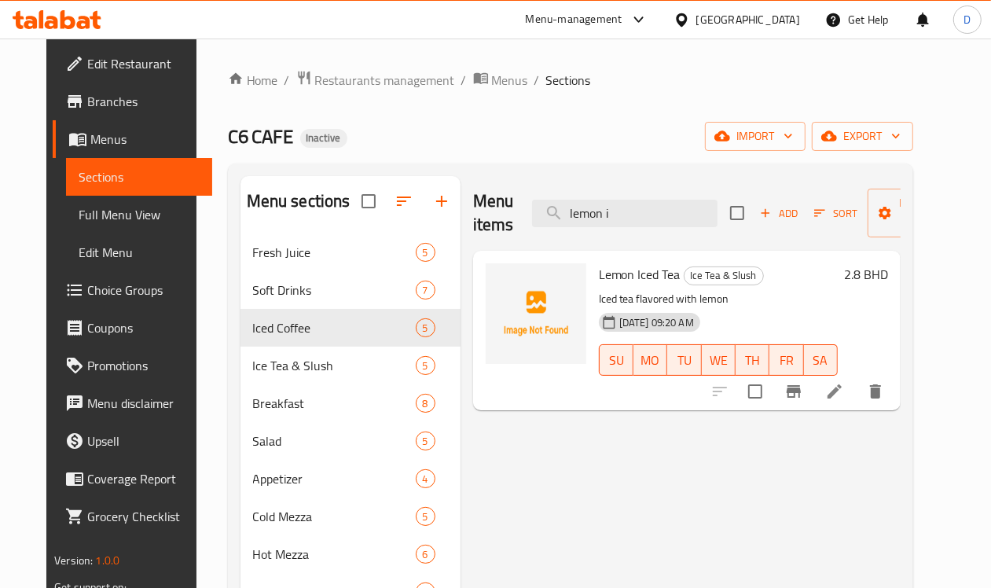
type input "lemon i"
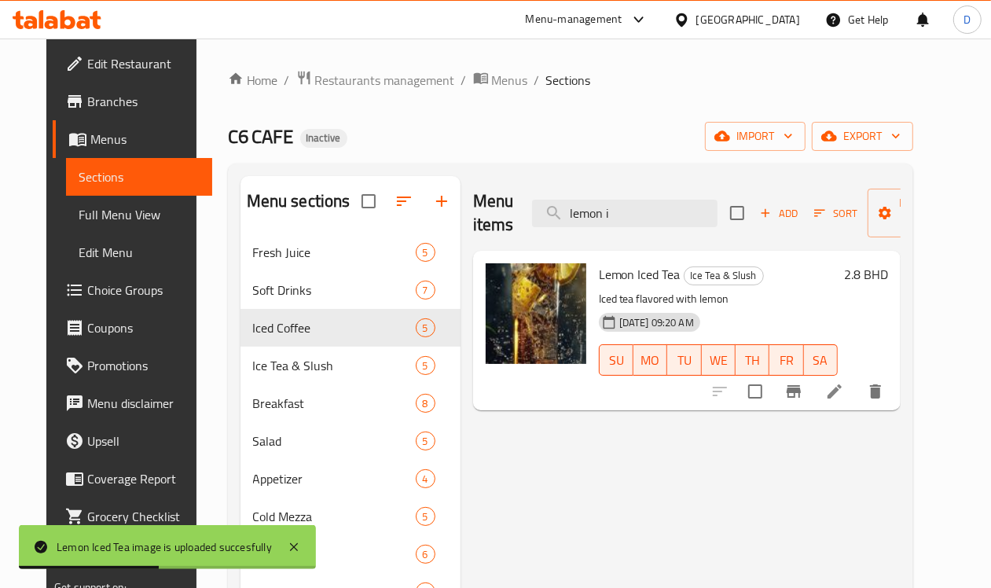
drag, startPoint x: 592, startPoint y: 218, endPoint x: 487, endPoint y: 218, distance: 104.5
click at [487, 218] on div "Menu items lemon i Add Sort Manage items" at bounding box center [686, 213] width 427 height 75
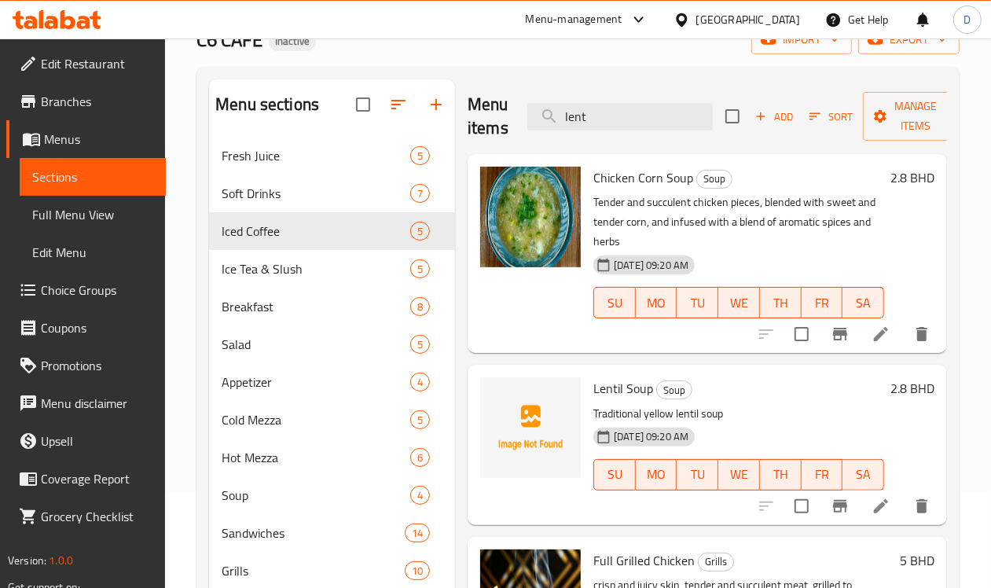
scroll to position [98, 0]
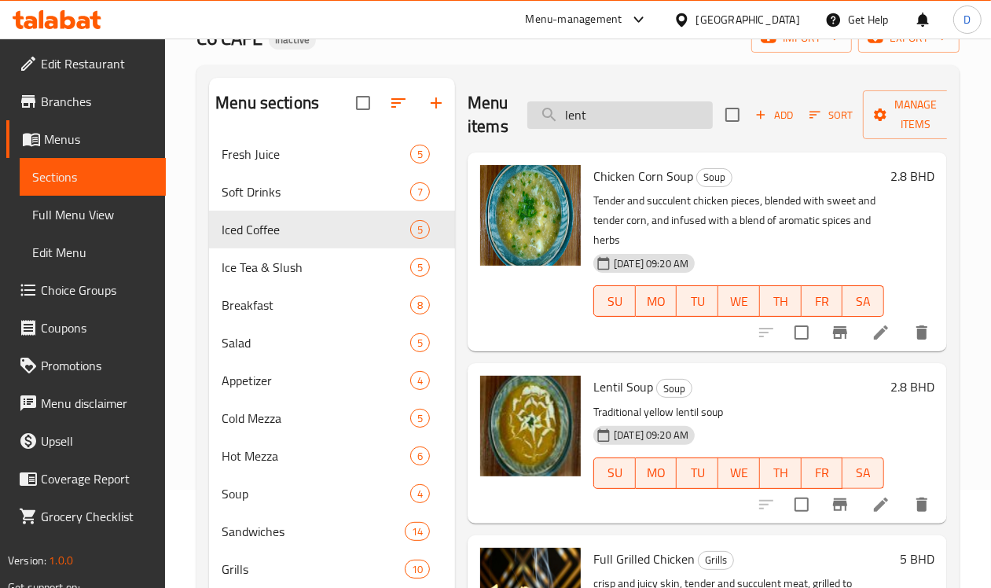
drag, startPoint x: 581, startPoint y: 124, endPoint x: 548, endPoint y: 119, distance: 33.5
click at [548, 119] on input "lent" at bounding box center [619, 114] width 185 height 27
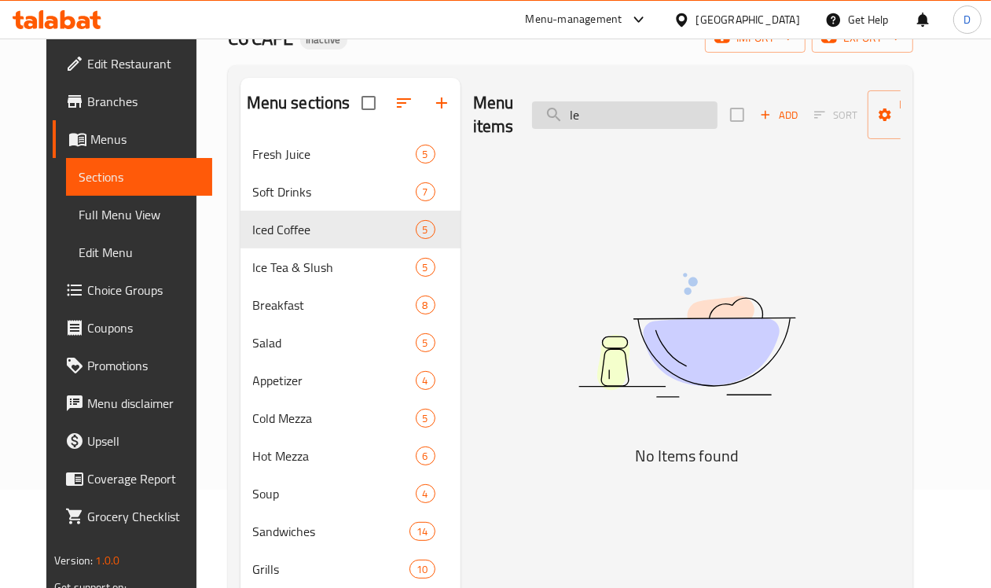
type input "l"
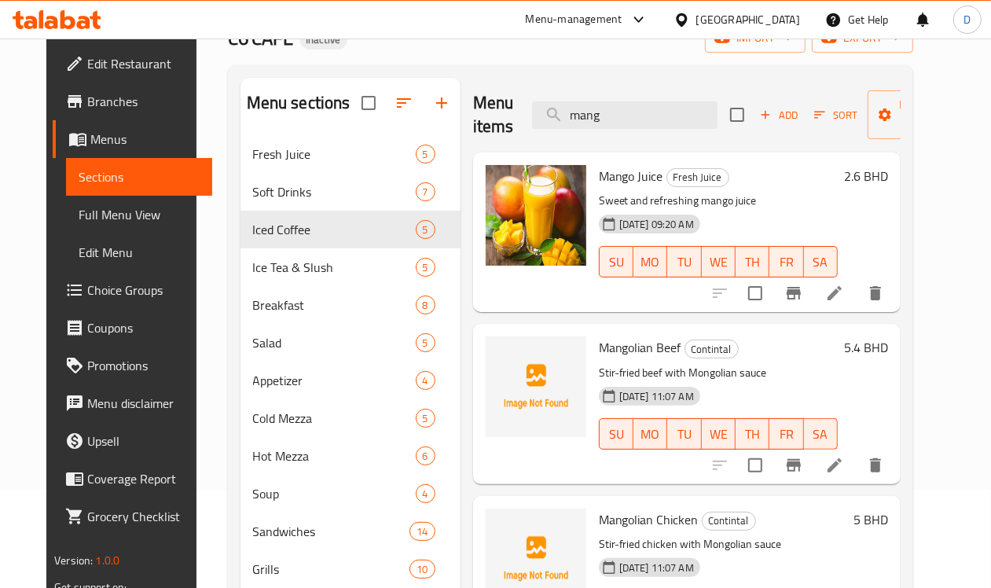
type input "mang"
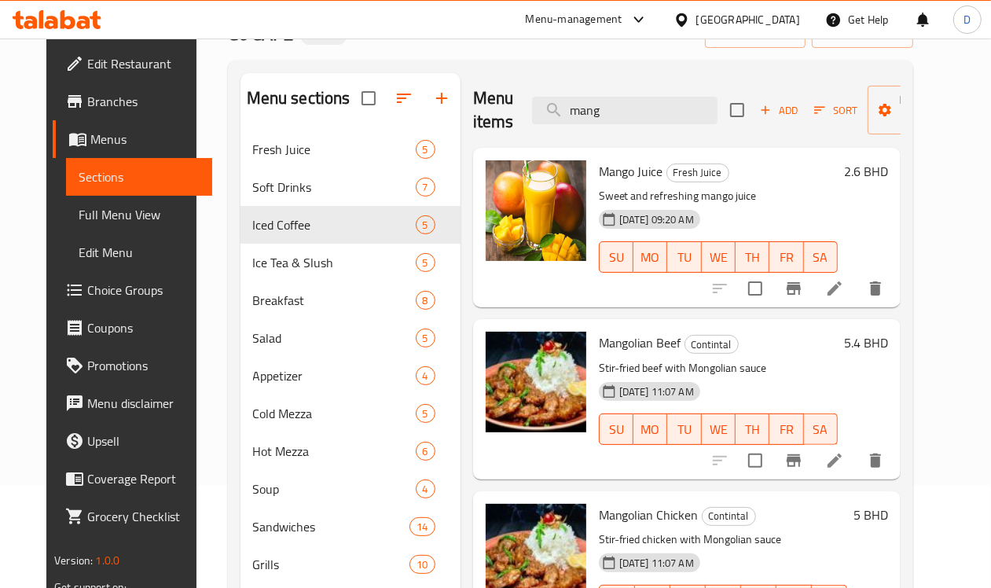
scroll to position [0, 0]
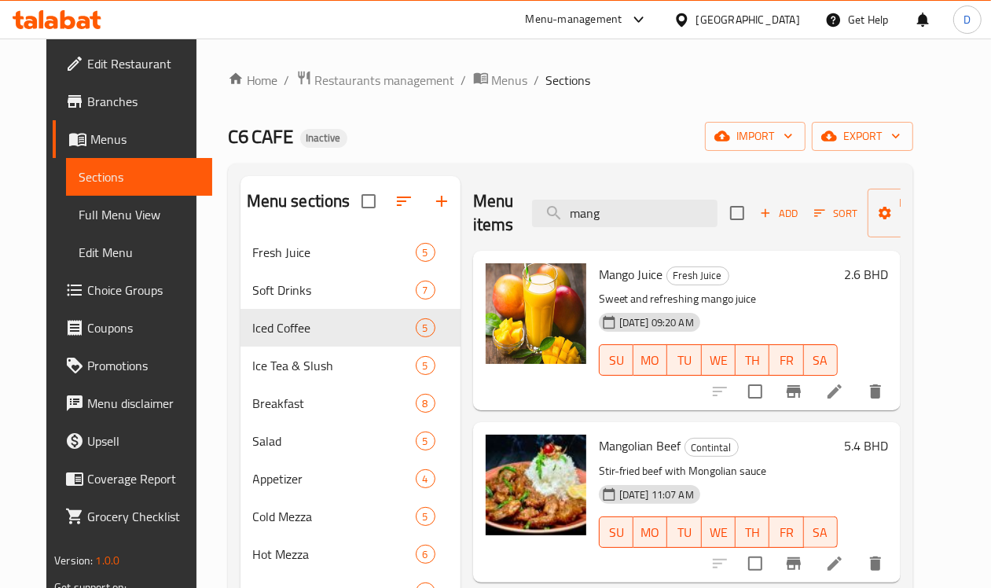
drag, startPoint x: 602, startPoint y: 214, endPoint x: 482, endPoint y: 222, distance: 120.5
click at [482, 222] on div "Menu items mang Add Sort Manage items" at bounding box center [686, 213] width 427 height 75
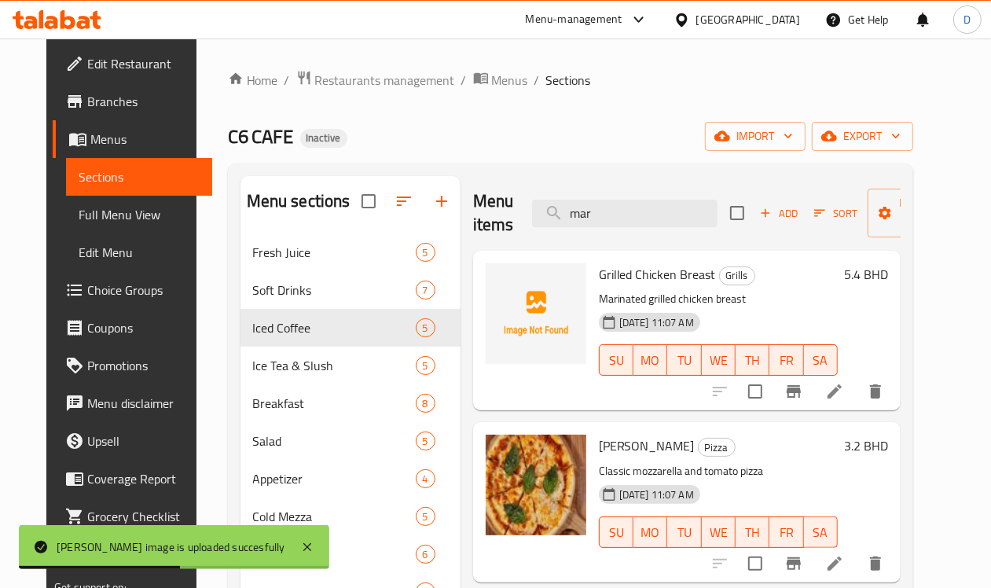
drag, startPoint x: 571, startPoint y: 222, endPoint x: 513, endPoint y: 230, distance: 58.8
click at [513, 230] on div "Menu items mar Add Sort Manage items" at bounding box center [686, 213] width 427 height 75
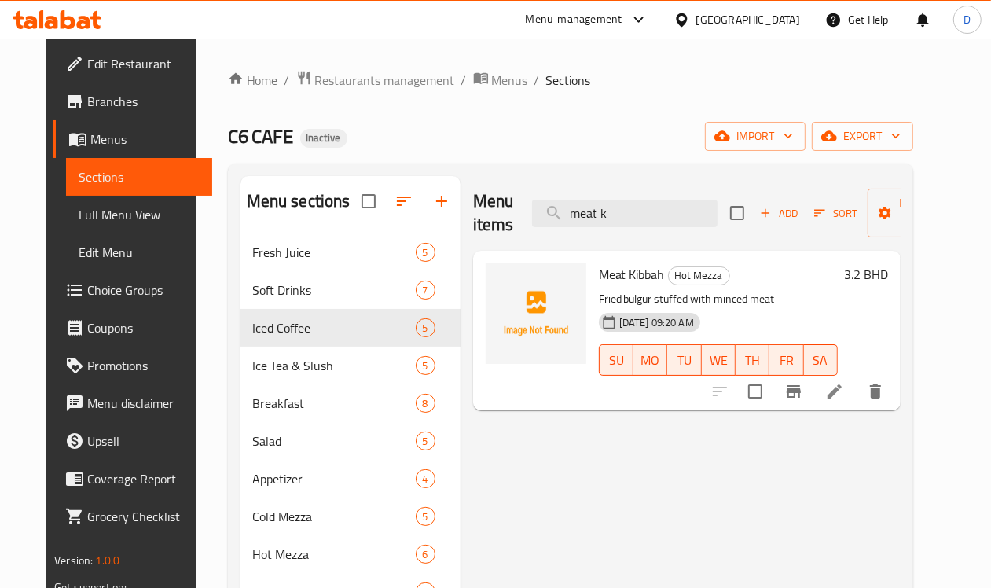
type input "meat k"
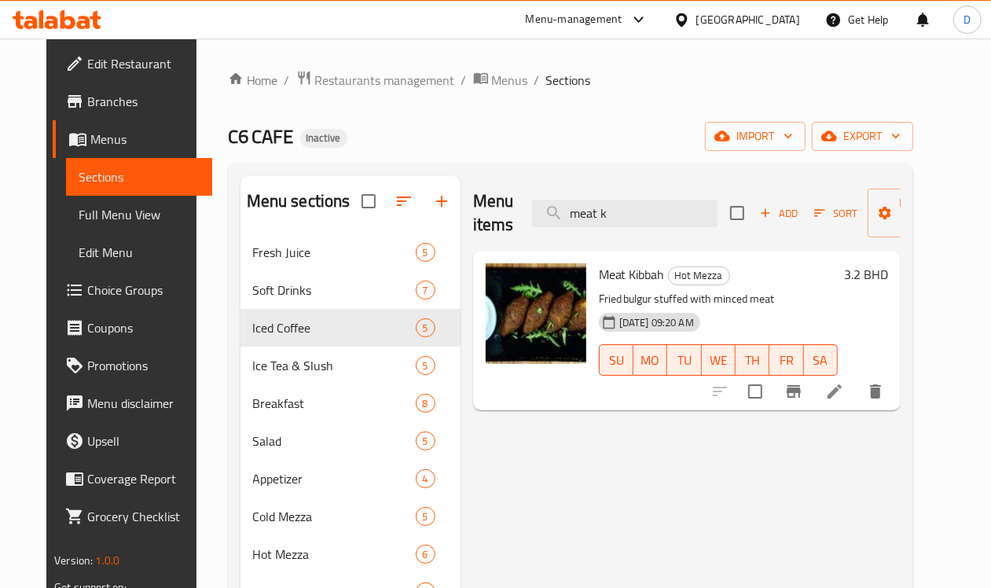
drag, startPoint x: 581, startPoint y: 213, endPoint x: 472, endPoint y: 236, distance: 111.7
click at [473, 236] on div "Menu items meat k Add Sort Manage items" at bounding box center [686, 213] width 427 height 75
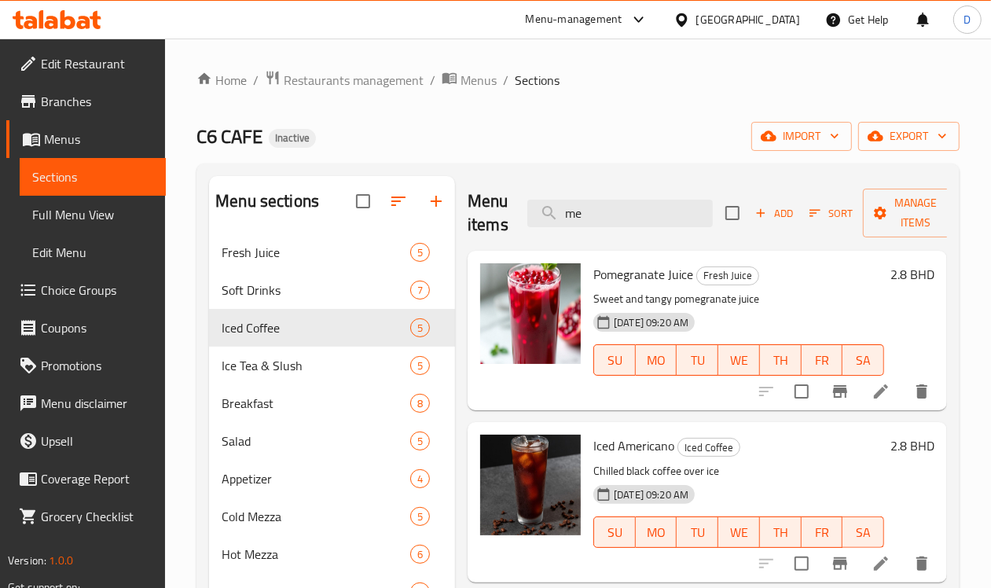
type input "m"
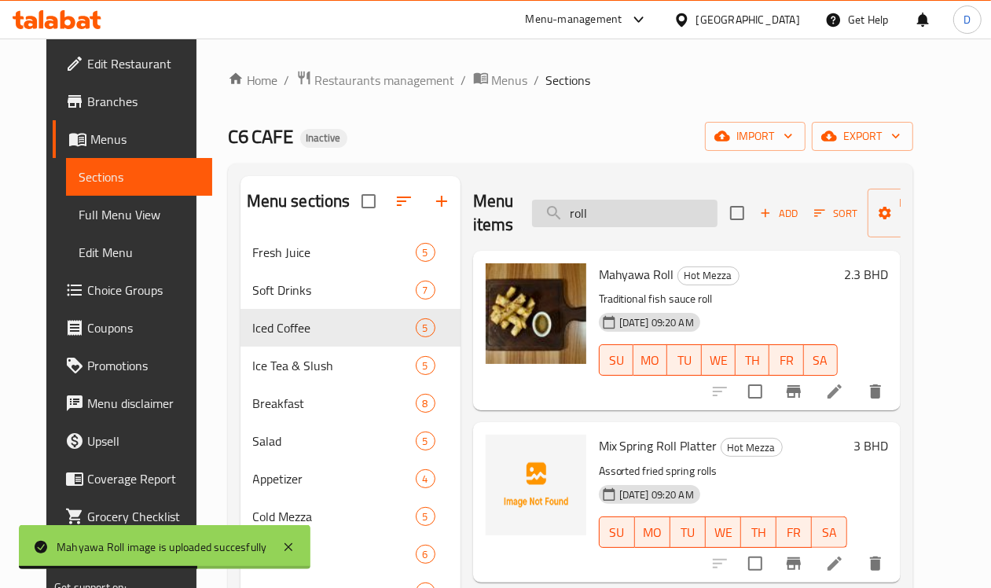
drag, startPoint x: 580, startPoint y: 217, endPoint x: 528, endPoint y: 204, distance: 53.4
click at [532, 214] on input "roll" at bounding box center [624, 213] width 185 height 27
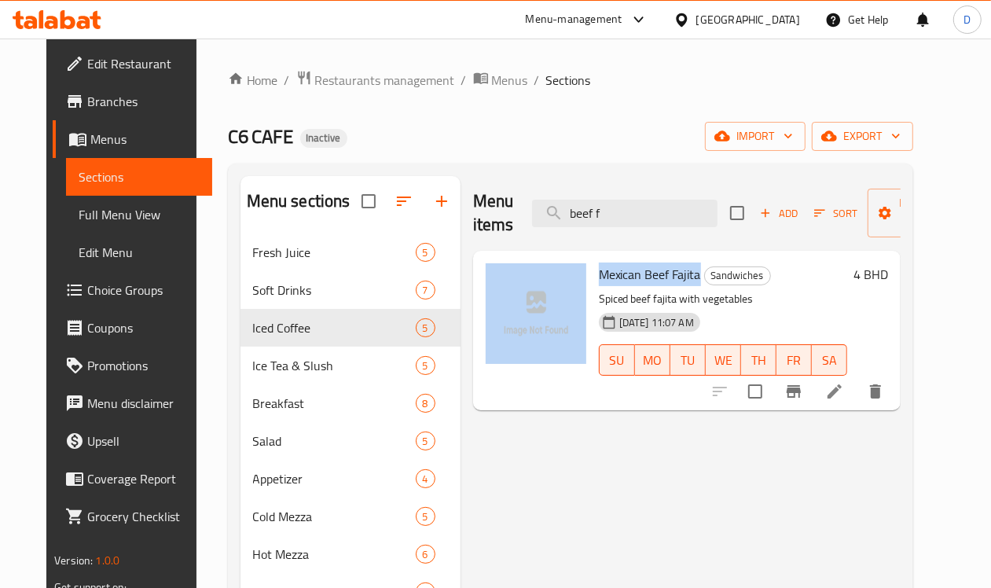
drag, startPoint x: 634, startPoint y: 273, endPoint x: 523, endPoint y: 292, distance: 112.4
click at [523, 292] on div "Mexican Beef Fajita Sandwiches Spiced beef fajita with vegetables [DATE] 11:07 …" at bounding box center [686, 330] width 415 height 147
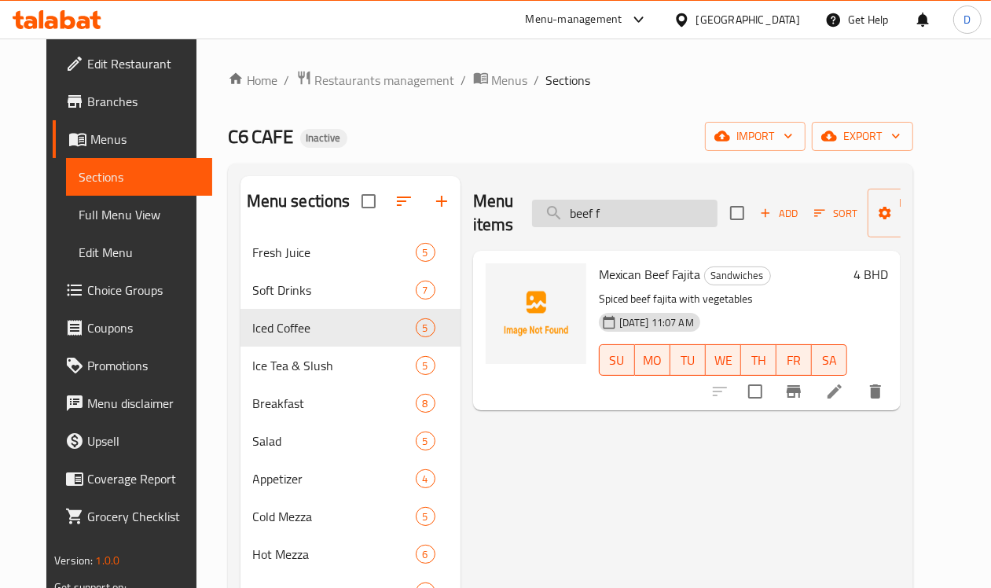
drag, startPoint x: 598, startPoint y: 209, endPoint x: 586, endPoint y: 212, distance: 12.2
click at [598, 209] on input "beef f" at bounding box center [624, 213] width 185 height 27
type input "b"
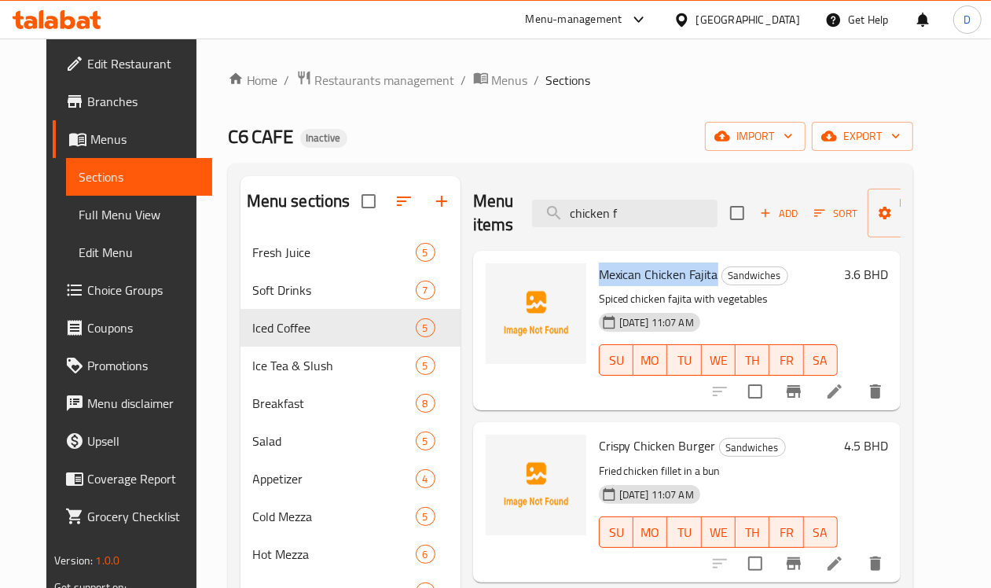
drag, startPoint x: 650, startPoint y: 275, endPoint x: 526, endPoint y: 280, distance: 123.4
click at [592, 280] on div "Mexican Chicken Fajita Sandwiches Spiced chicken fajita with vegetables [DATE] …" at bounding box center [717, 330] width 251 height 147
drag, startPoint x: 548, startPoint y: 212, endPoint x: 432, endPoint y: 218, distance: 115.7
click at [473, 218] on div "Menu items chicken f Add Sort Manage items" at bounding box center [686, 213] width 427 height 75
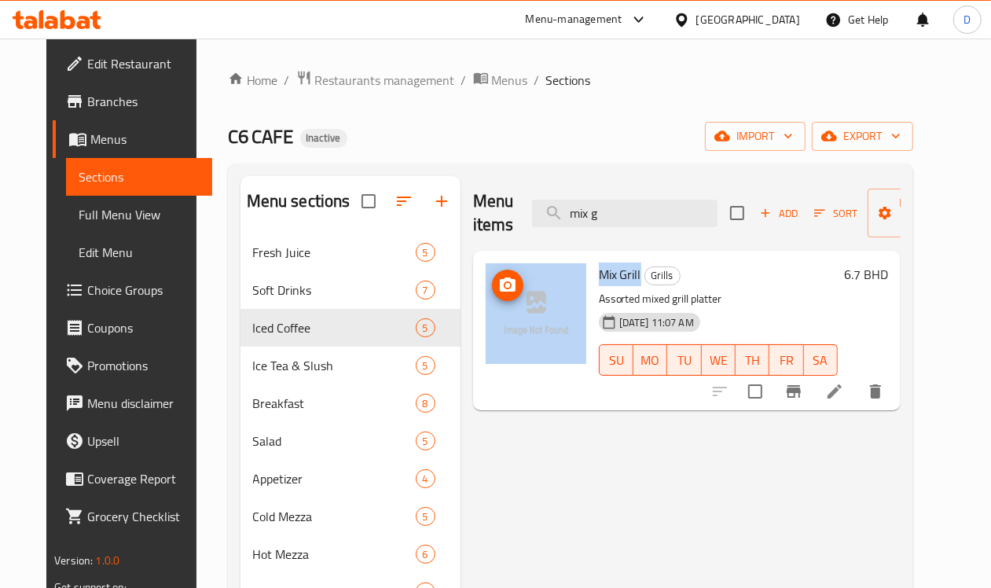
drag, startPoint x: 574, startPoint y: 276, endPoint x: 497, endPoint y: 275, distance: 77.8
click at [497, 275] on div "Mix Grill Grills Assorted mixed grill platter [DATE] 11:07 AM SU MO TU WE TH FR…" at bounding box center [686, 330] width 415 height 147
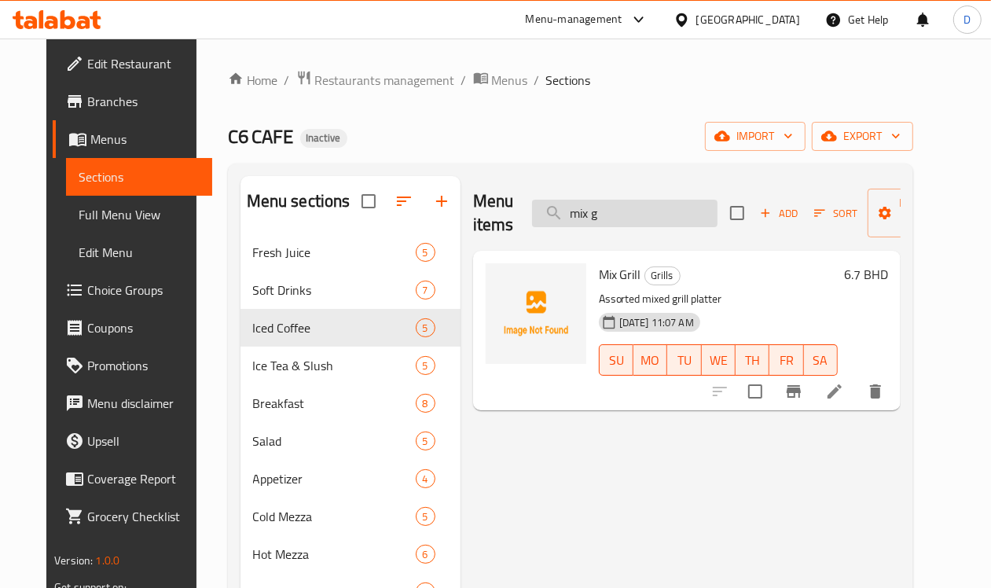
click at [571, 209] on input "mix g" at bounding box center [624, 213] width 185 height 27
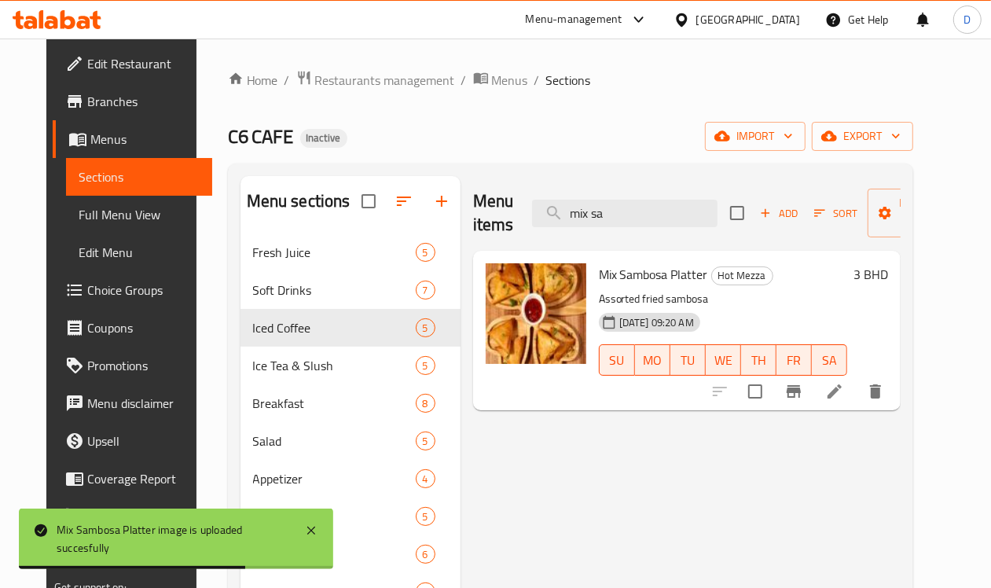
drag, startPoint x: 611, startPoint y: 217, endPoint x: 497, endPoint y: 224, distance: 114.1
click at [497, 224] on div "Menu items mix sa Add Sort Manage items" at bounding box center [686, 213] width 427 height 75
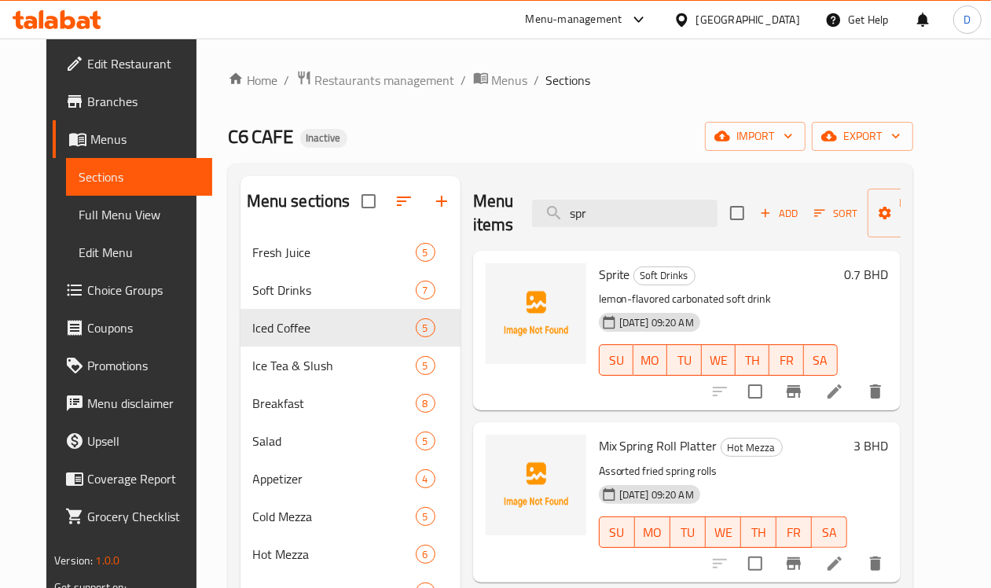
scroll to position [98, 0]
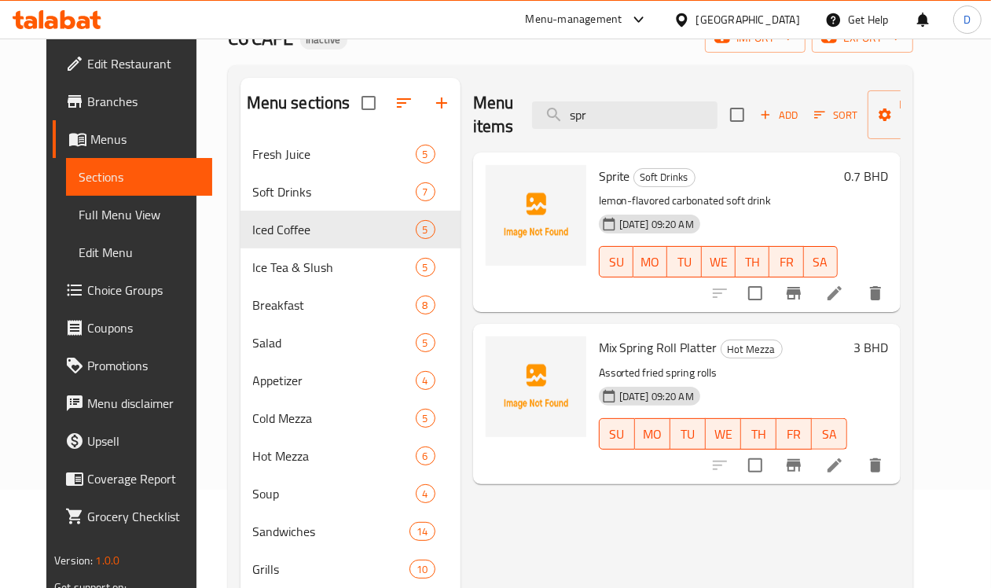
type input "spr"
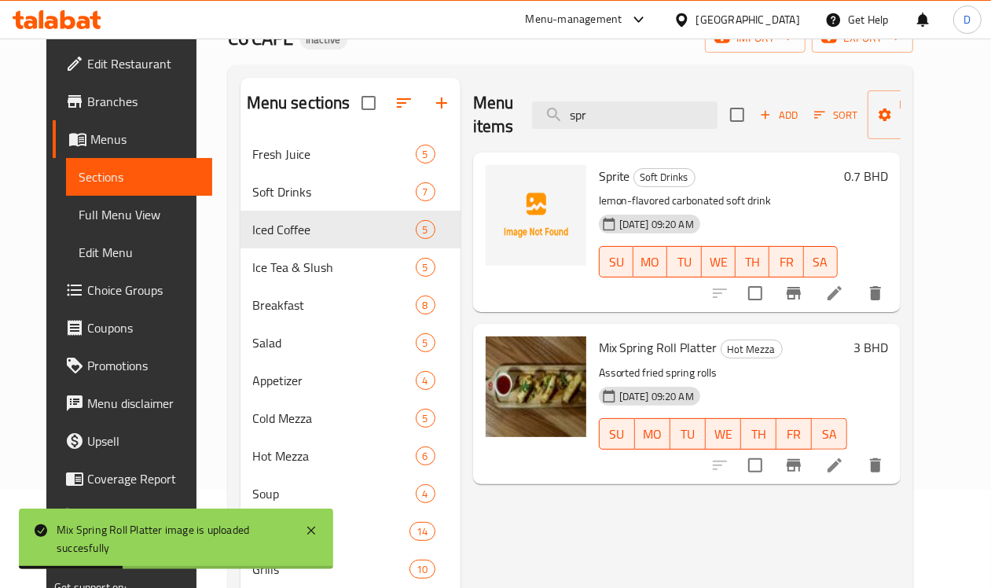
drag, startPoint x: 570, startPoint y: 122, endPoint x: 489, endPoint y: 132, distance: 80.8
click at [489, 132] on div "Menu items spr Add Sort Manage items" at bounding box center [686, 115] width 427 height 75
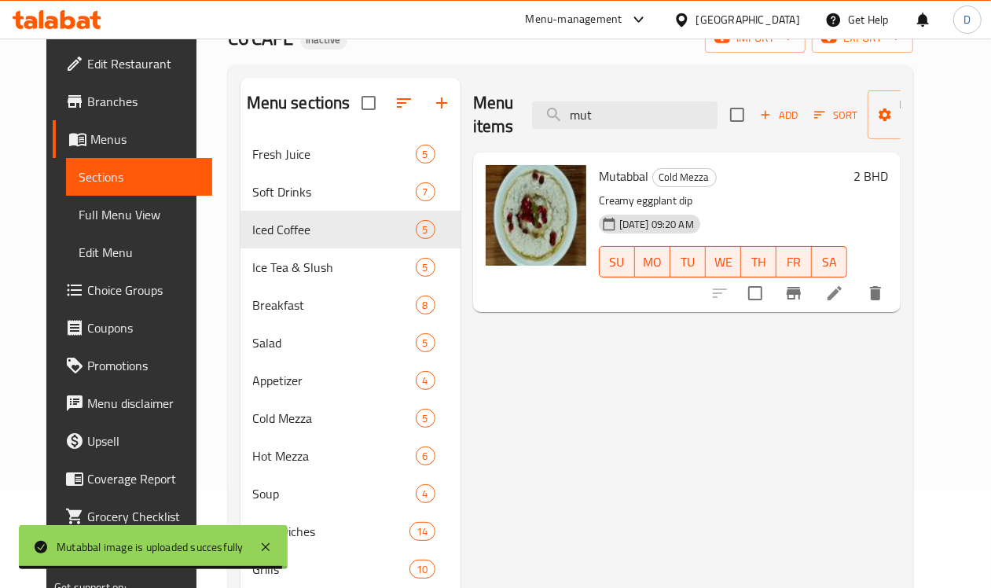
drag, startPoint x: 582, startPoint y: 123, endPoint x: 519, endPoint y: 132, distance: 64.3
click at [519, 132] on div "Menu items mut Add Sort Manage items" at bounding box center [686, 115] width 427 height 75
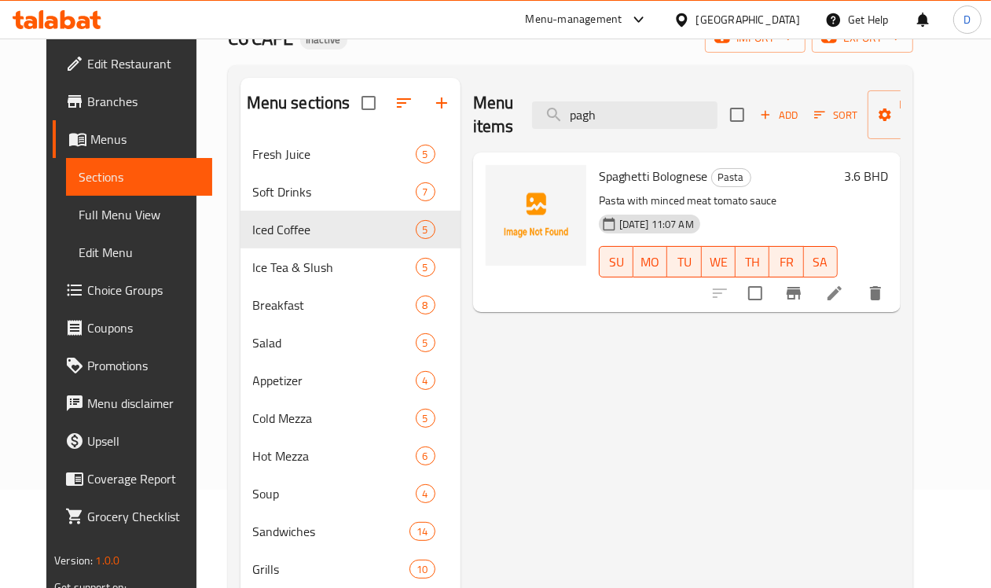
type input "pagh"
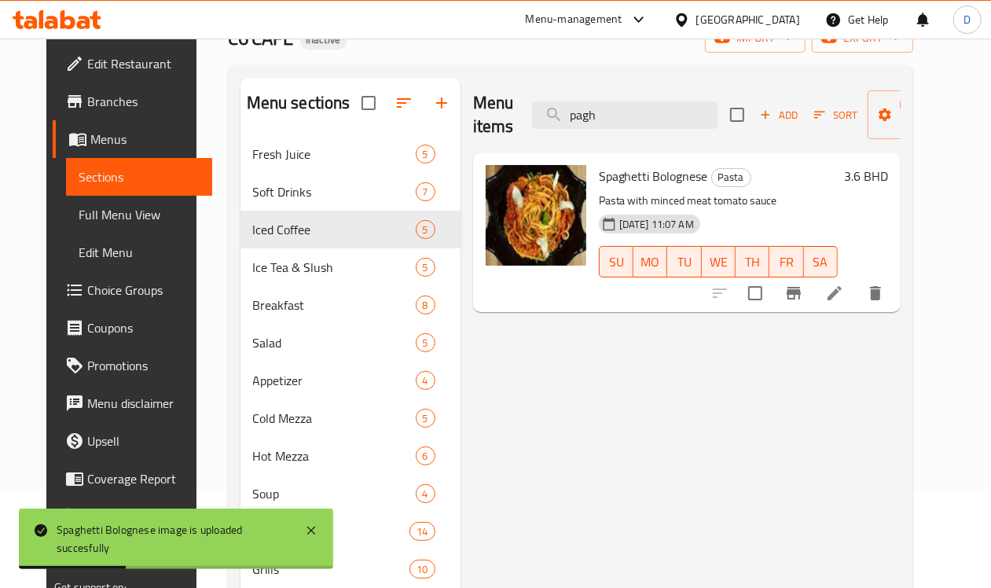
drag, startPoint x: 586, startPoint y: 124, endPoint x: 500, endPoint y: 130, distance: 86.6
click at [500, 130] on div "Menu items pagh Add Sort Manage items" at bounding box center [686, 115] width 427 height 75
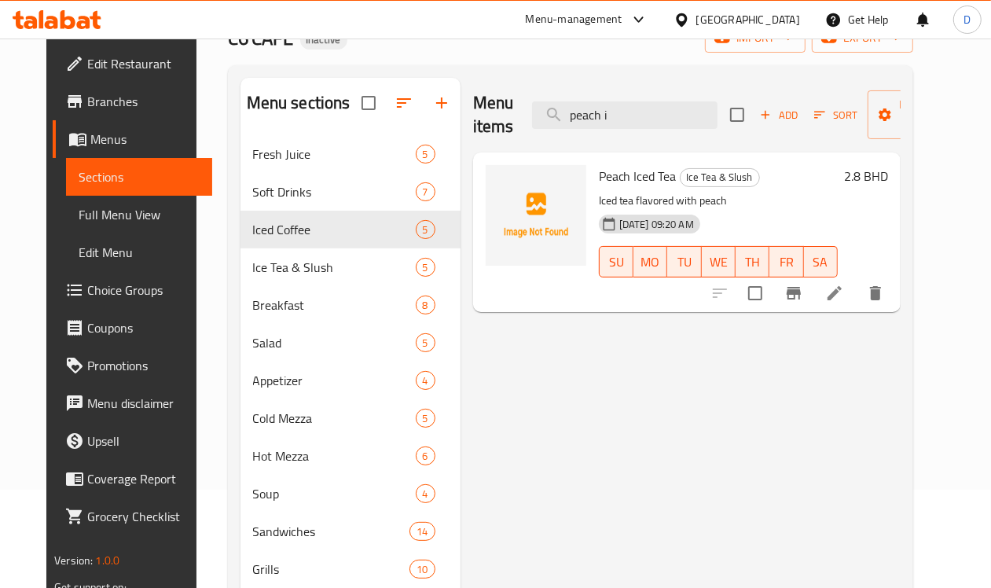
type input "peach i"
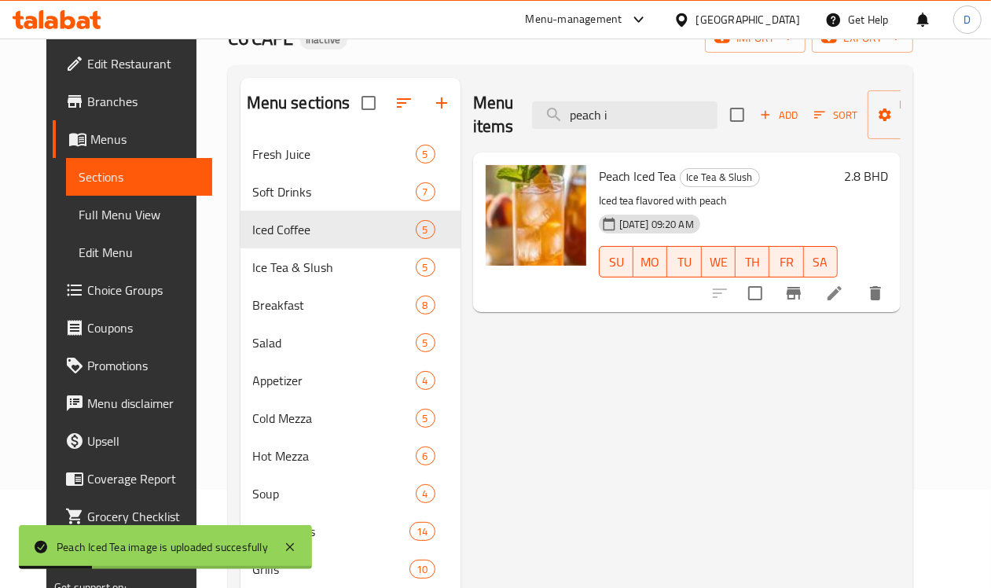
drag, startPoint x: 593, startPoint y: 115, endPoint x: 466, endPoint y: 136, distance: 129.0
click at [473, 136] on div "Menu items peach i Add Sort Manage items" at bounding box center [686, 115] width 427 height 75
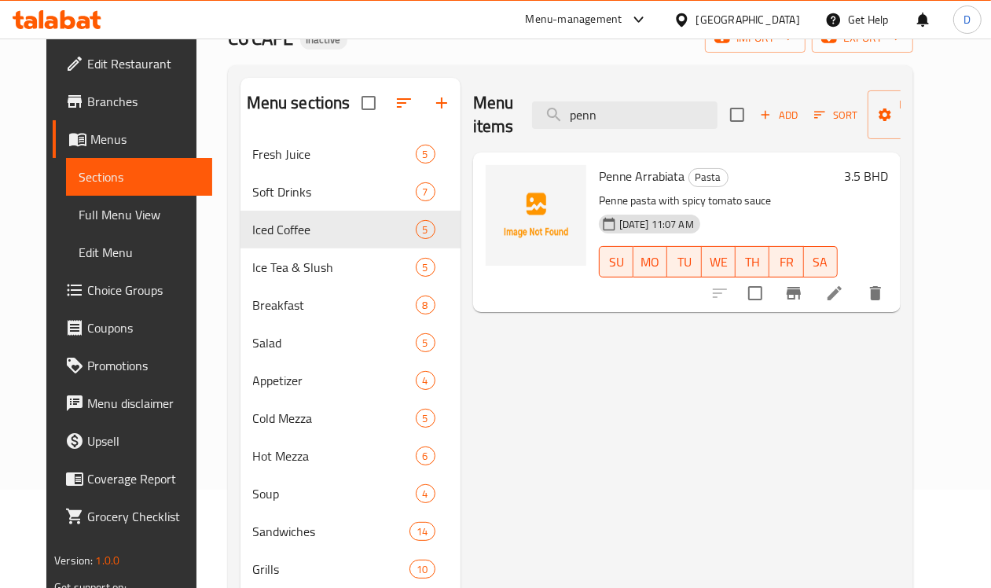
type input "penn"
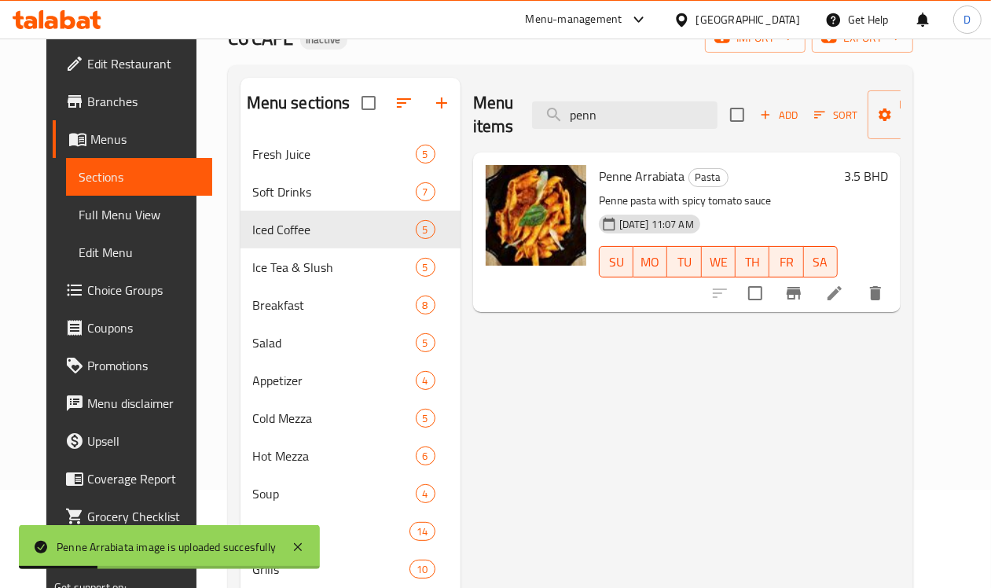
drag, startPoint x: 578, startPoint y: 126, endPoint x: 519, endPoint y: 132, distance: 59.2
click at [519, 132] on div "Menu items penn Add Sort Manage items" at bounding box center [686, 115] width 427 height 75
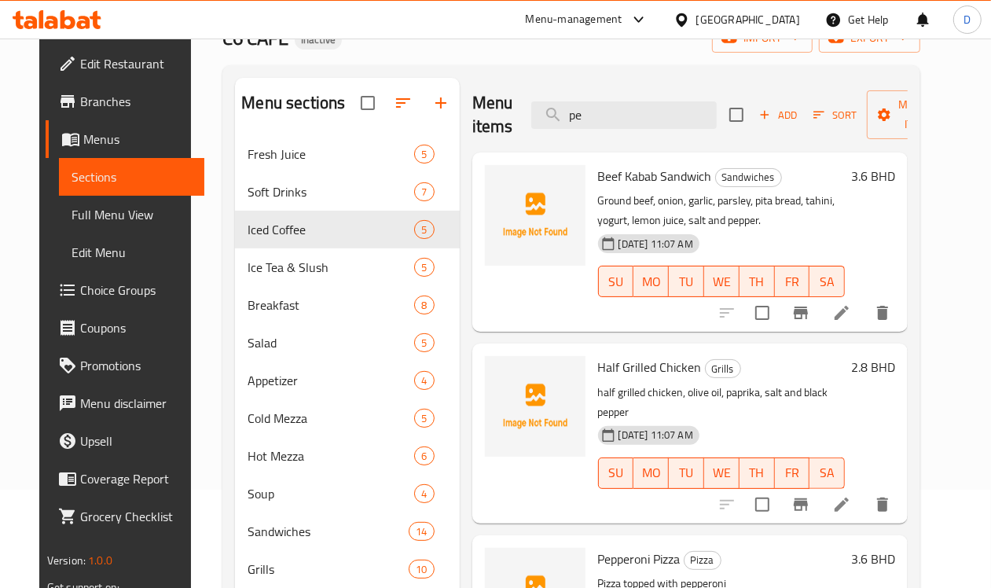
type input "p"
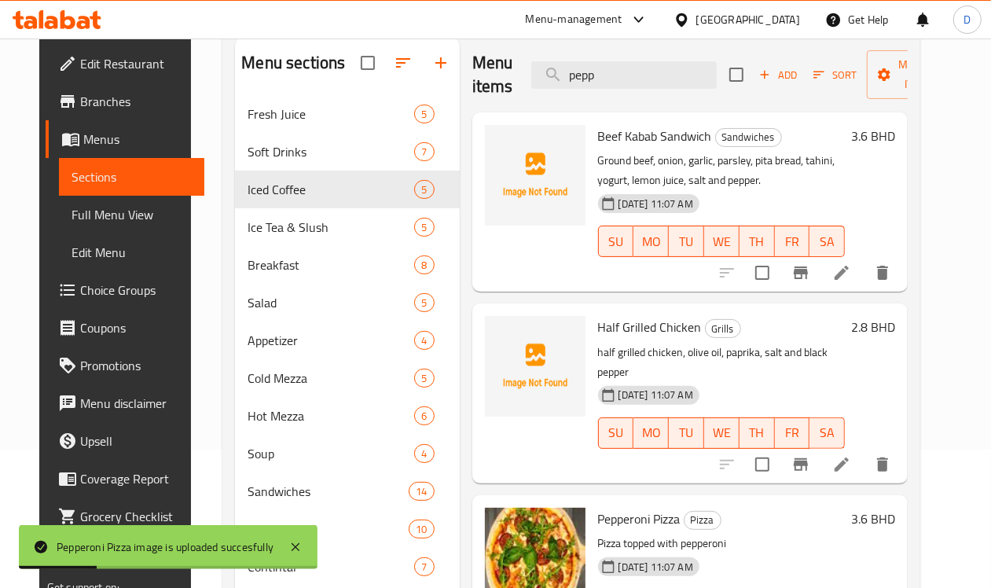
scroll to position [0, 0]
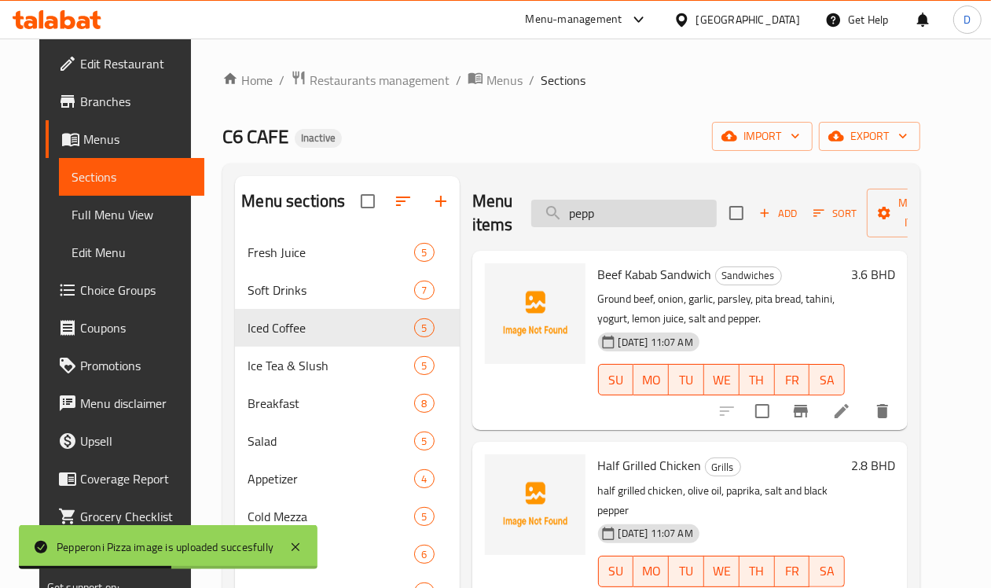
click at [595, 218] on input "pepp" at bounding box center [623, 213] width 185 height 27
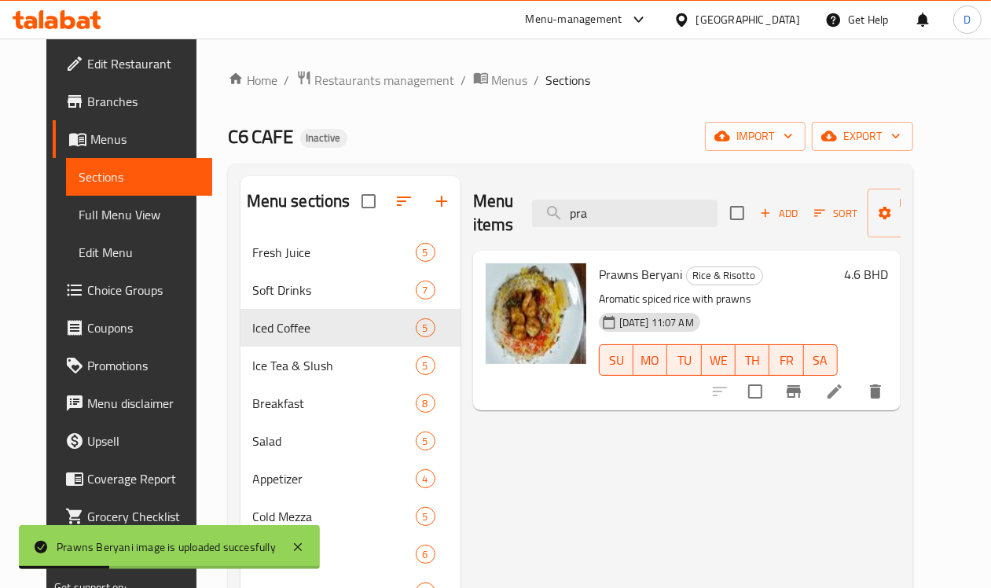
drag, startPoint x: 566, startPoint y: 217, endPoint x: 594, endPoint y: 177, distance: 48.6
click at [532, 225] on input "pra" at bounding box center [624, 213] width 185 height 27
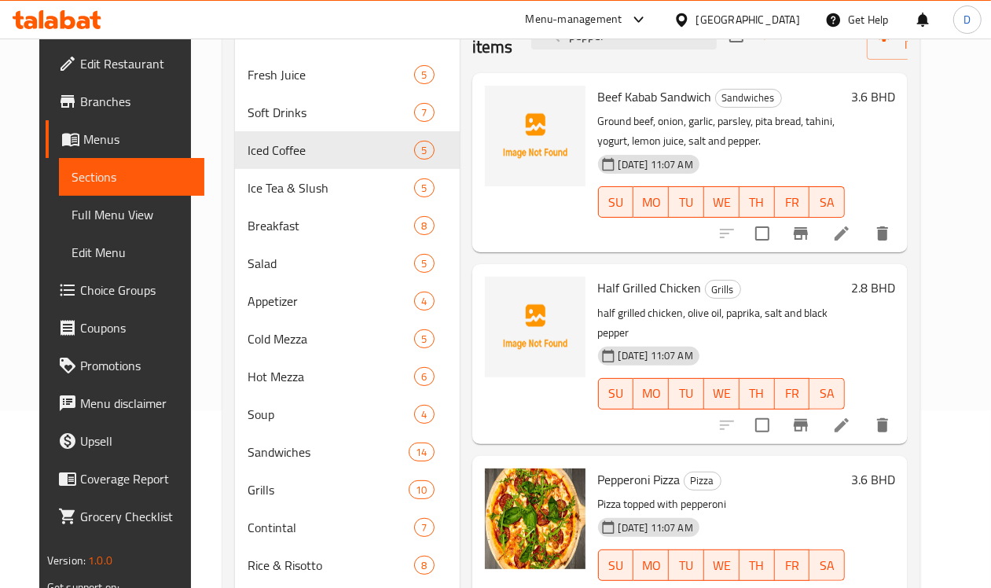
scroll to position [295, 0]
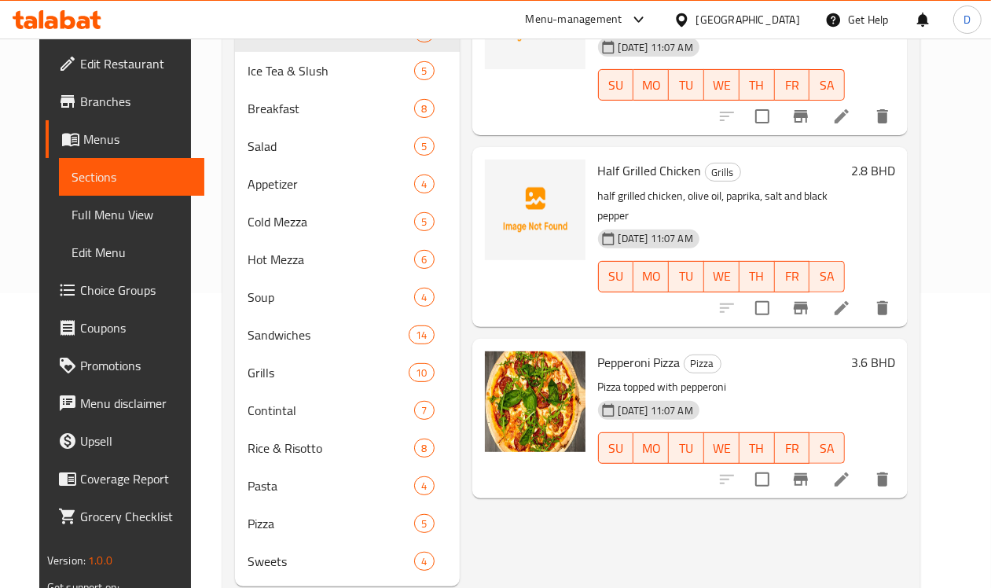
type input "pepper"
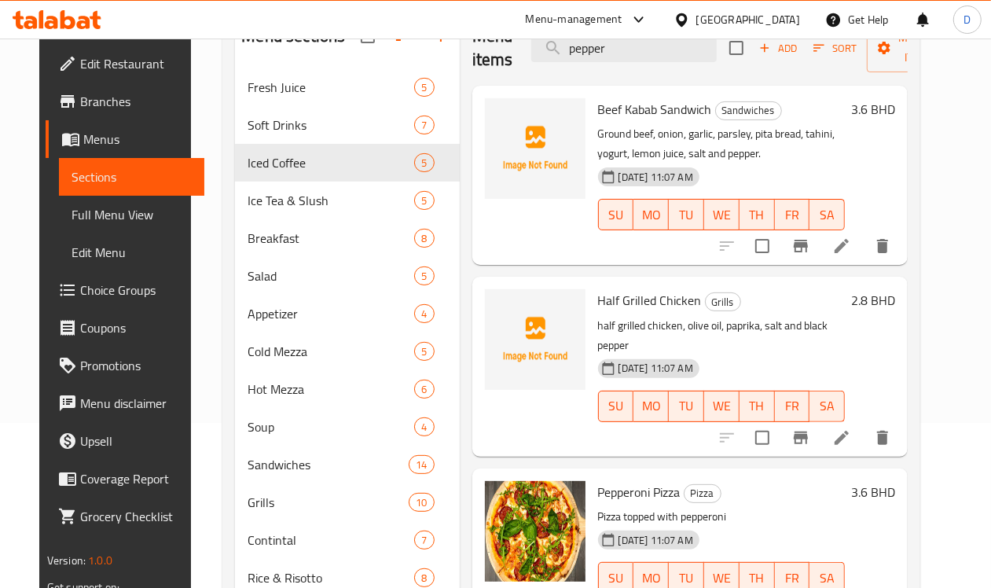
scroll to position [0, 0]
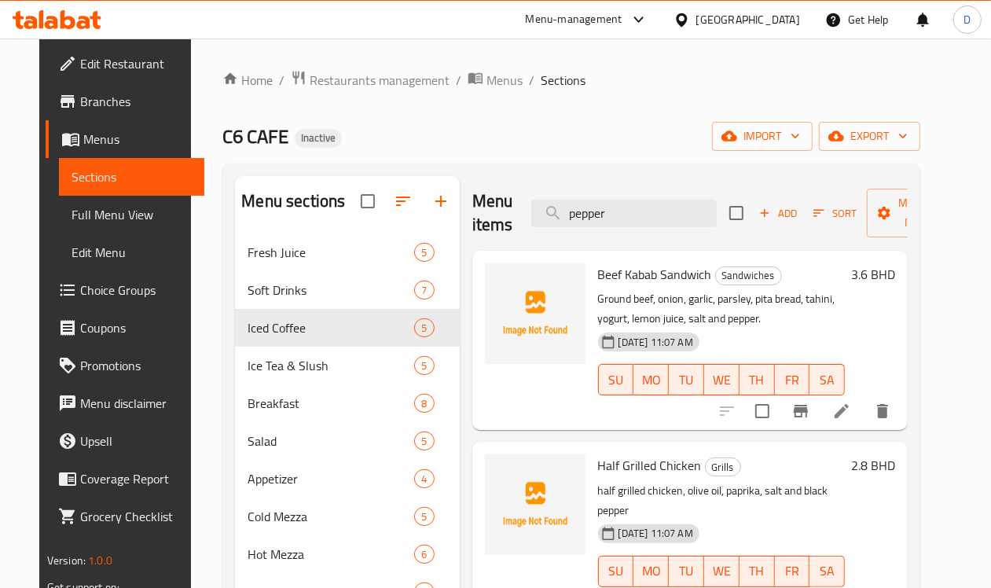
drag, startPoint x: 595, startPoint y: 221, endPoint x: 479, endPoint y: 224, distance: 115.5
click at [479, 224] on div "Menu items pepper Add Sort Manage items" at bounding box center [690, 213] width 436 height 75
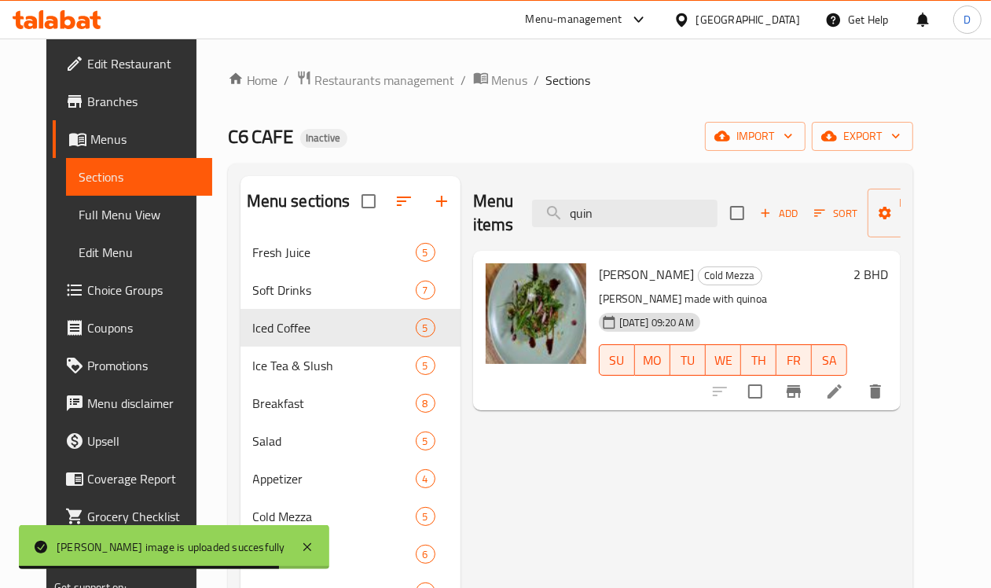
drag, startPoint x: 586, startPoint y: 214, endPoint x: 495, endPoint y: 205, distance: 91.6
click at [495, 205] on div "Menu items quin Add Sort Manage items" at bounding box center [686, 213] width 427 height 75
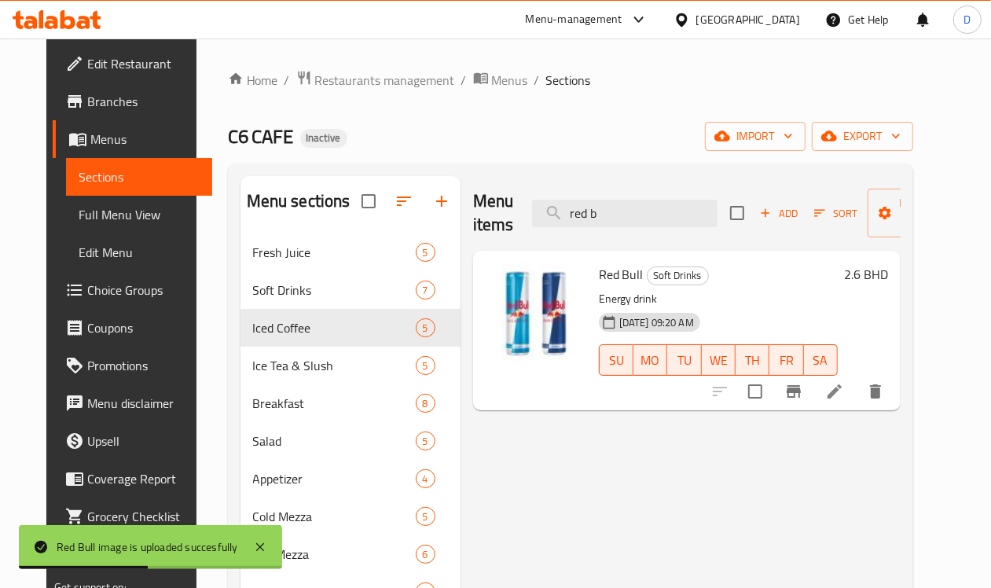
drag, startPoint x: 581, startPoint y: 214, endPoint x: 512, endPoint y: 232, distance: 71.3
click at [512, 232] on div "Menu items red b Add Sort Manage items" at bounding box center [686, 213] width 427 height 75
type input "r"
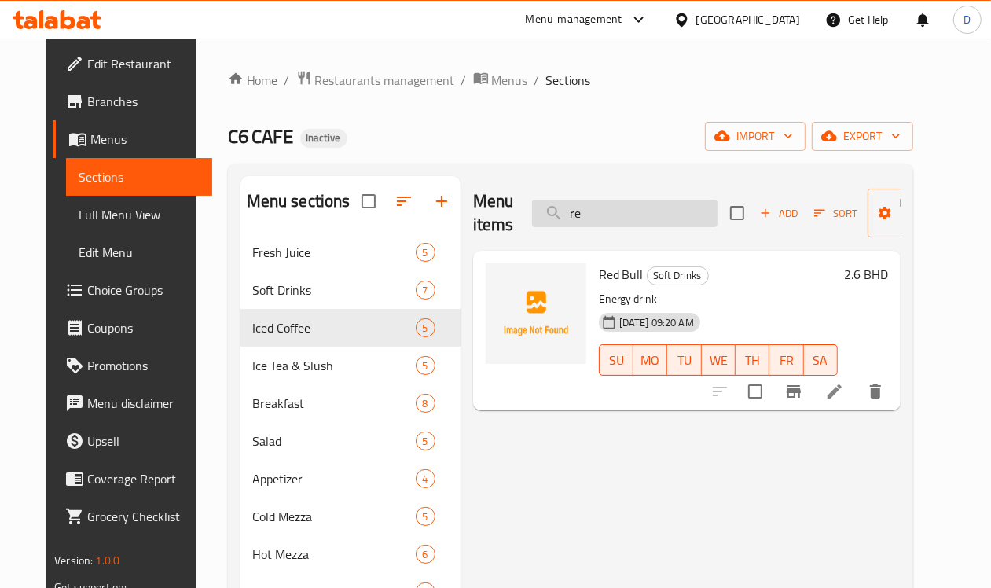
type input "r"
type input "rocc"
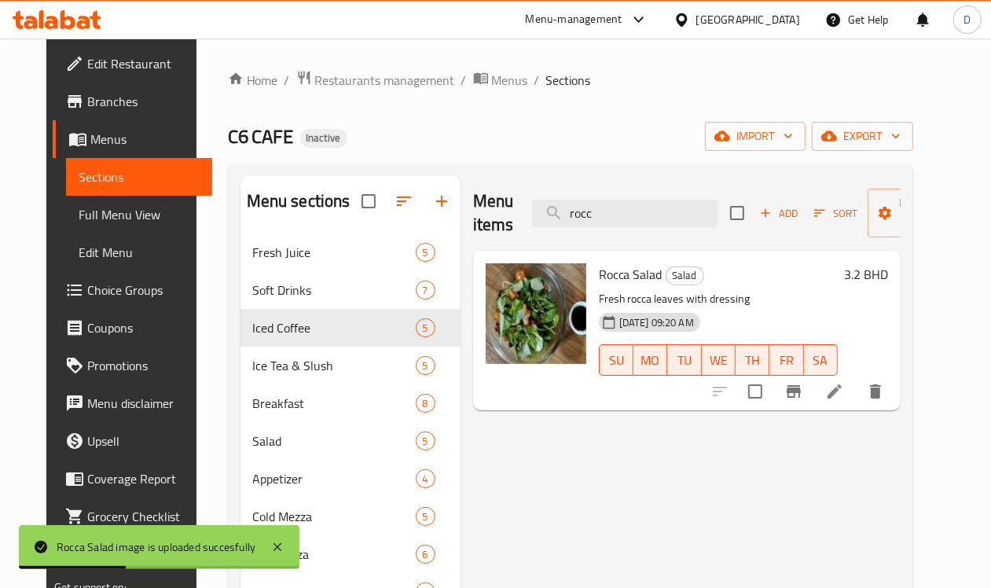
drag, startPoint x: 606, startPoint y: 230, endPoint x: 577, endPoint y: 233, distance: 28.5
click at [577, 233] on div "Menu items rocc Add Sort Manage items" at bounding box center [686, 213] width 427 height 75
drag, startPoint x: 589, startPoint y: 214, endPoint x: 532, endPoint y: 218, distance: 57.5
click at [532, 218] on input "rocc" at bounding box center [624, 213] width 185 height 27
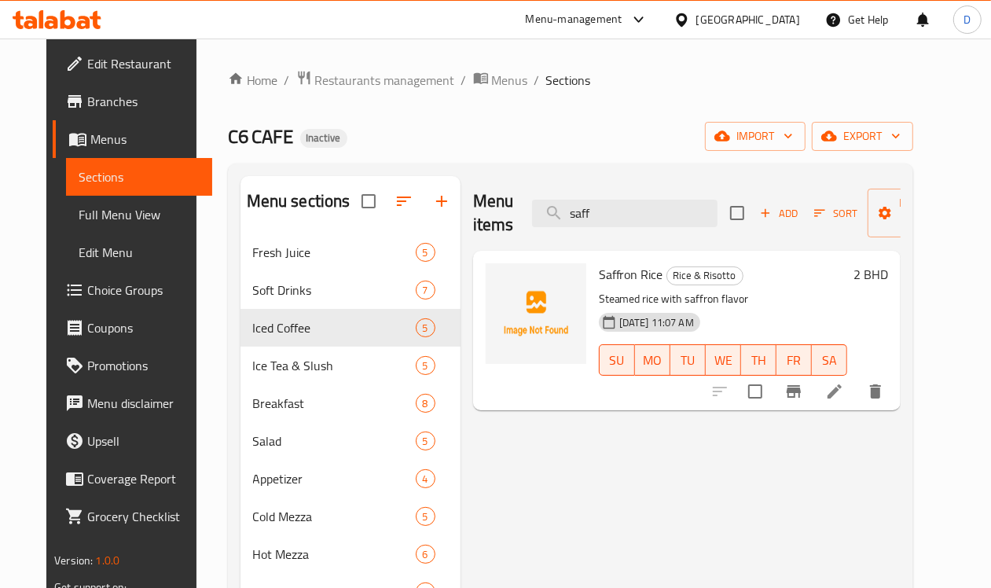
type input "saff"
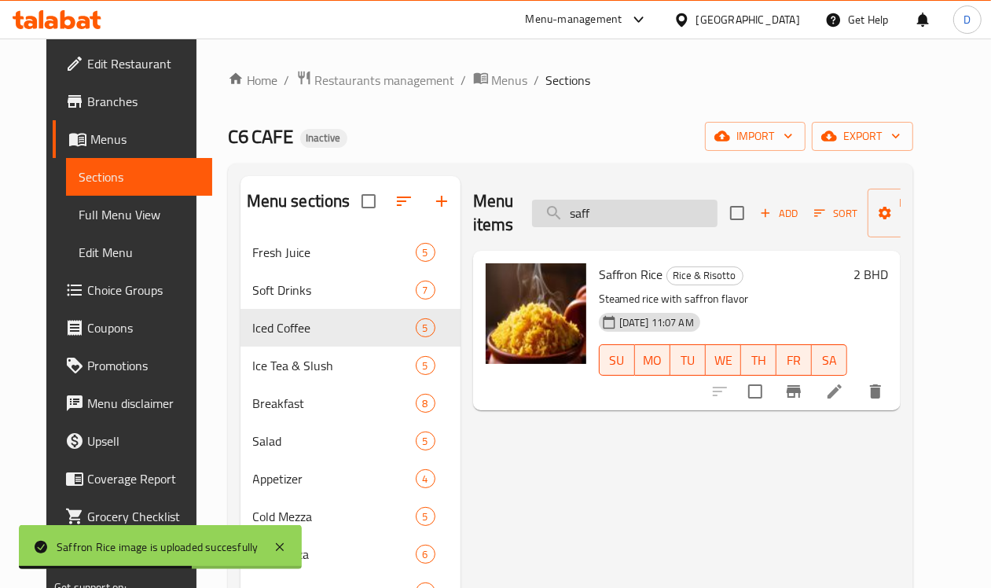
drag, startPoint x: 575, startPoint y: 208, endPoint x: 521, endPoint y: 217, distance: 54.9
click at [532, 217] on input "saff" at bounding box center [624, 213] width 185 height 27
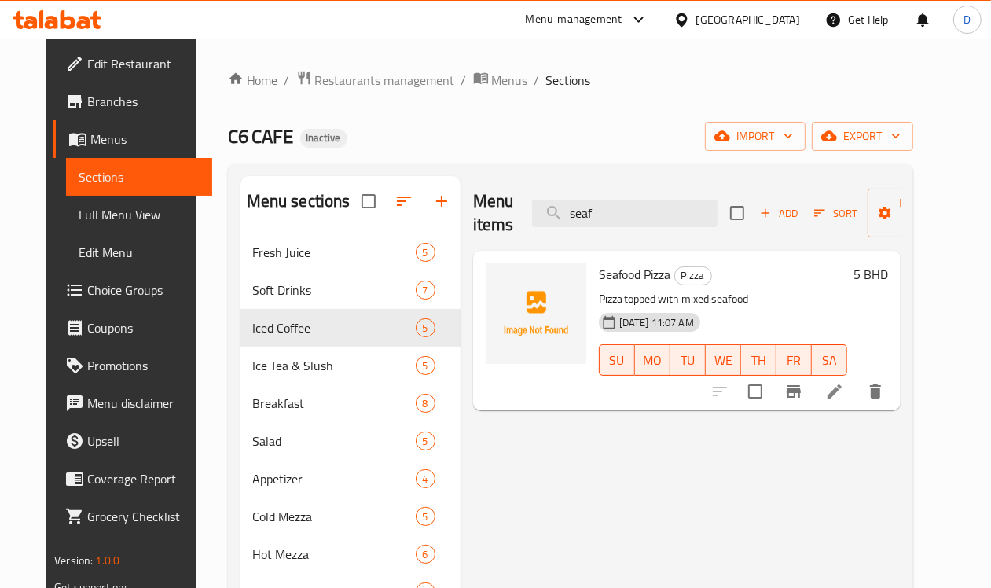
type input "seaf"
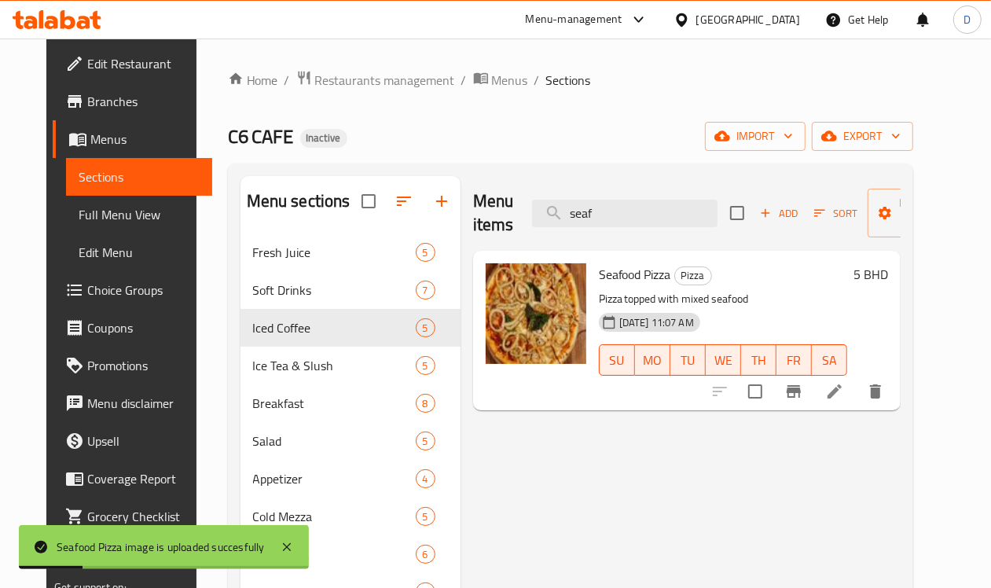
drag, startPoint x: 572, startPoint y: 213, endPoint x: 417, endPoint y: 247, distance: 158.6
click at [473, 247] on div "Menu items seaf Add Sort Manage items" at bounding box center [686, 213] width 427 height 75
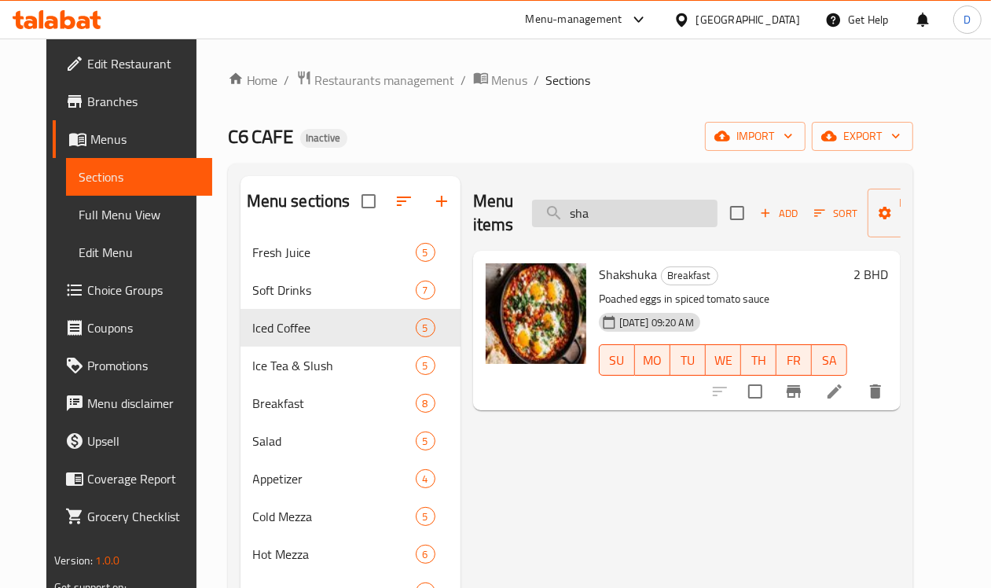
drag, startPoint x: 566, startPoint y: 212, endPoint x: 503, endPoint y: 221, distance: 63.4
click at [532, 221] on input "sha" at bounding box center [624, 213] width 185 height 27
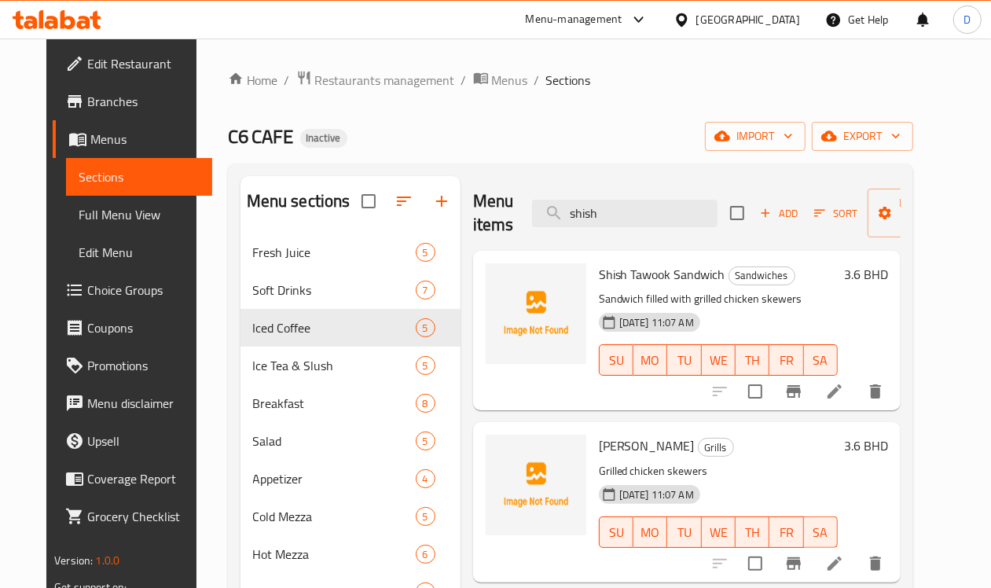
type input "shish"
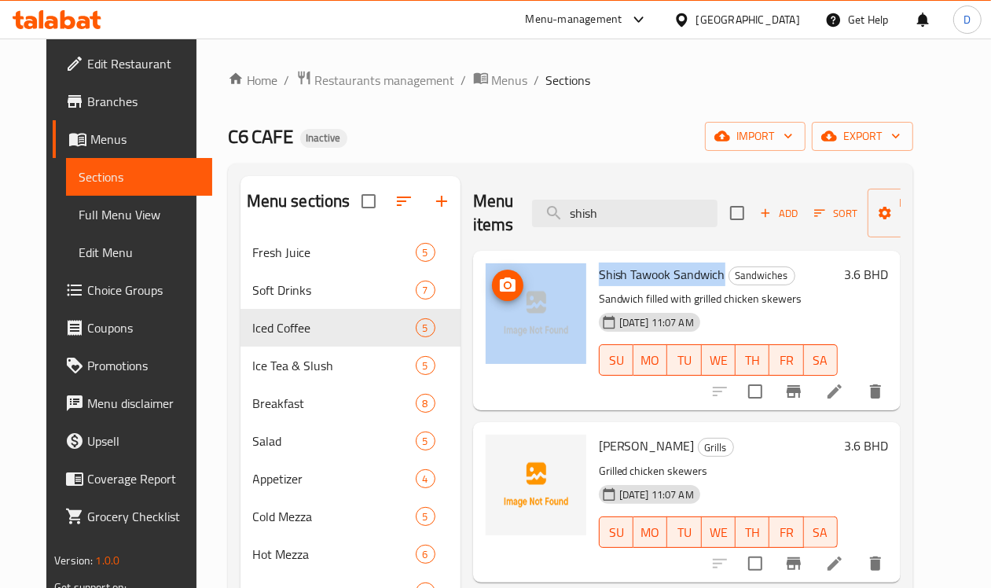
drag, startPoint x: 656, startPoint y: 275, endPoint x: 508, endPoint y: 283, distance: 147.9
click at [508, 283] on div "Shish Tawook Sandwich Sandwiches Sandwich filled with grilled chicken skewers […" at bounding box center [686, 330] width 415 height 147
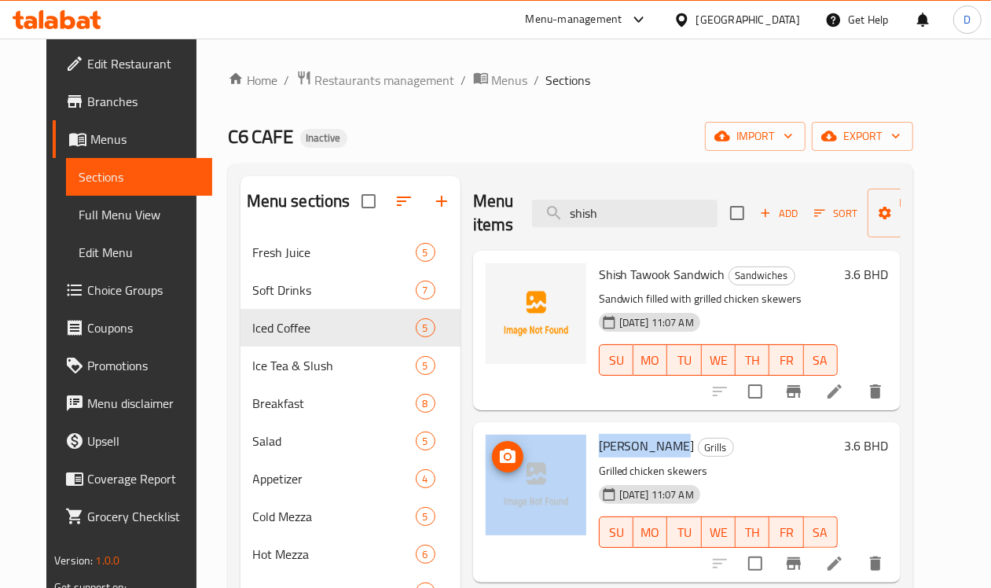
drag, startPoint x: 605, startPoint y: 442, endPoint x: 511, endPoint y: 444, distance: 93.5
click at [511, 444] on div "Shish Tawook Grills Grilled chicken skewers [DATE] 11:07 AM SU MO TU WE TH FR S…" at bounding box center [686, 501] width 415 height 147
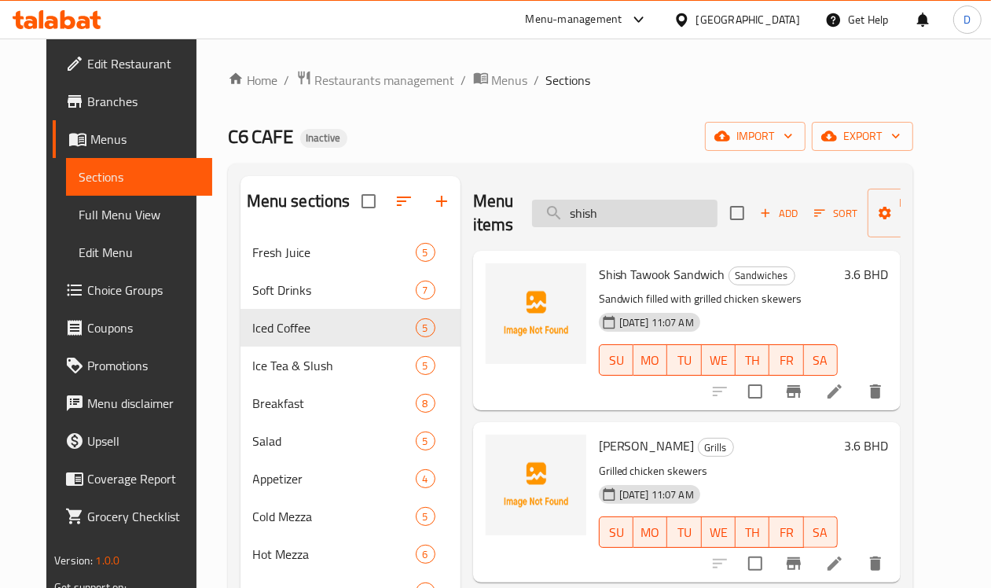
drag, startPoint x: 576, startPoint y: 207, endPoint x: 528, endPoint y: 222, distance: 50.4
click at [532, 222] on input "shish" at bounding box center [624, 213] width 185 height 27
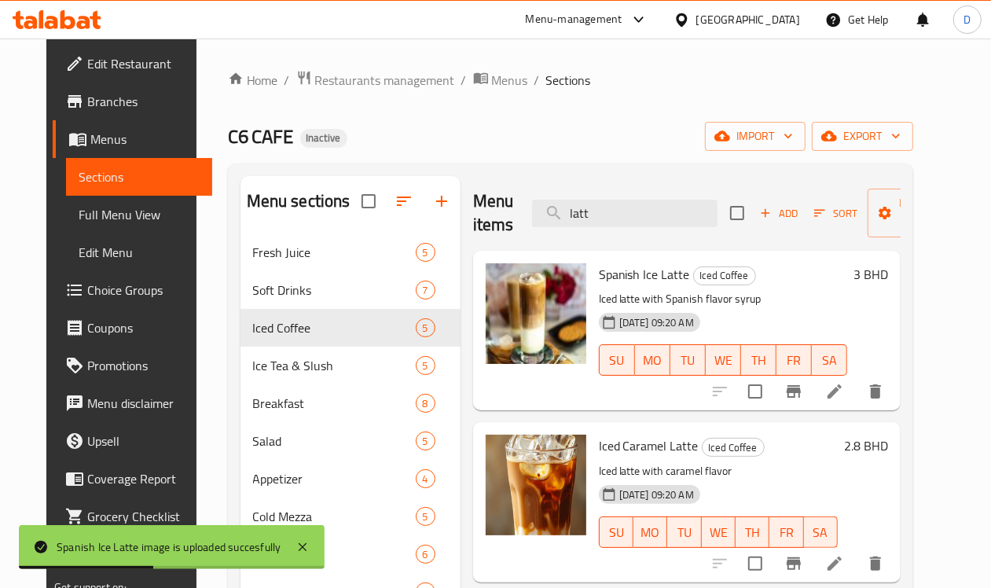
drag, startPoint x: 559, startPoint y: 214, endPoint x: 495, endPoint y: 234, distance: 67.6
click at [495, 234] on div "Menu items latt Add Sort Manage items" at bounding box center [686, 213] width 427 height 75
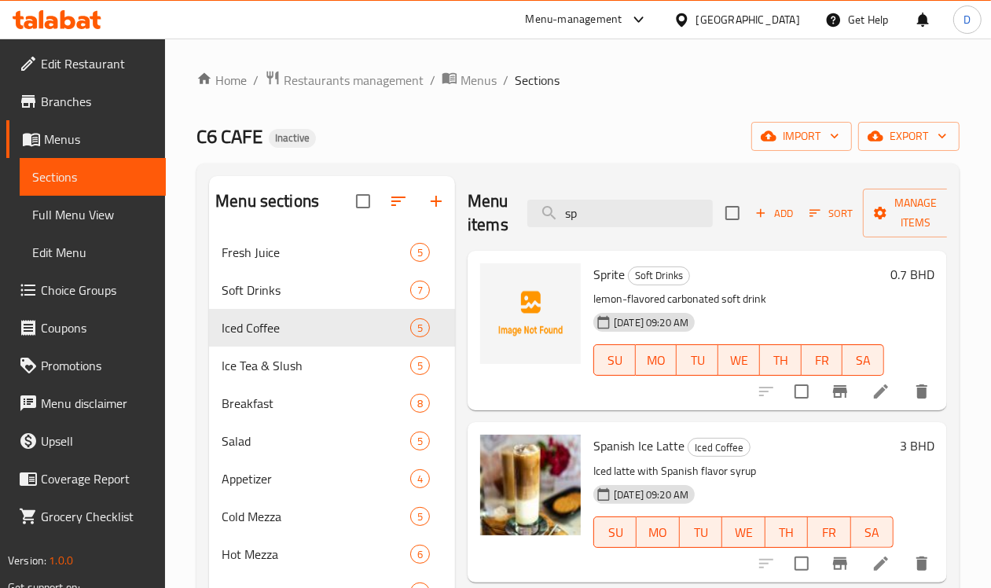
type input "sp"
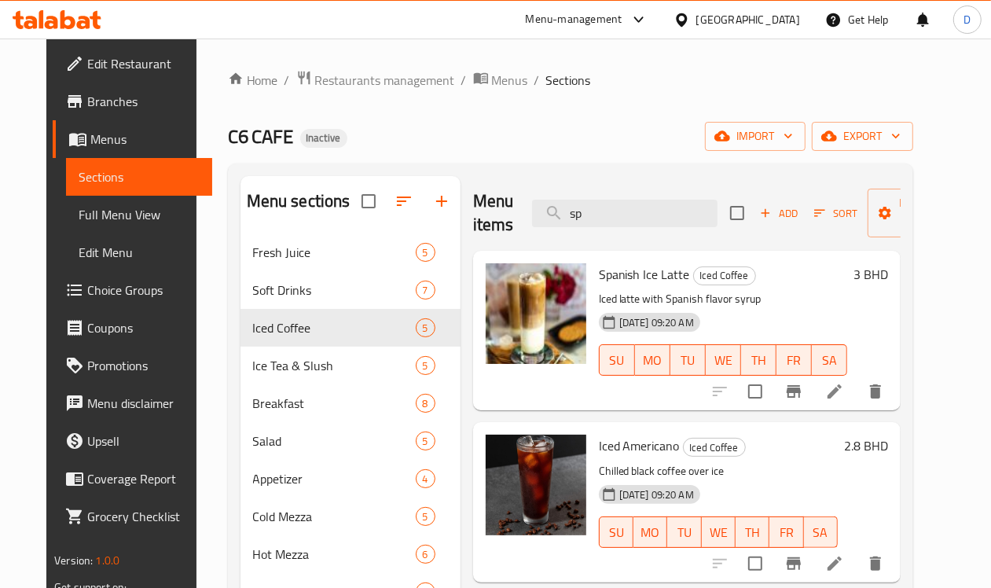
drag, startPoint x: 563, startPoint y: 221, endPoint x: 508, endPoint y: 233, distance: 56.4
click at [508, 233] on div "Menu items sp Add Sort Manage items" at bounding box center [686, 213] width 427 height 75
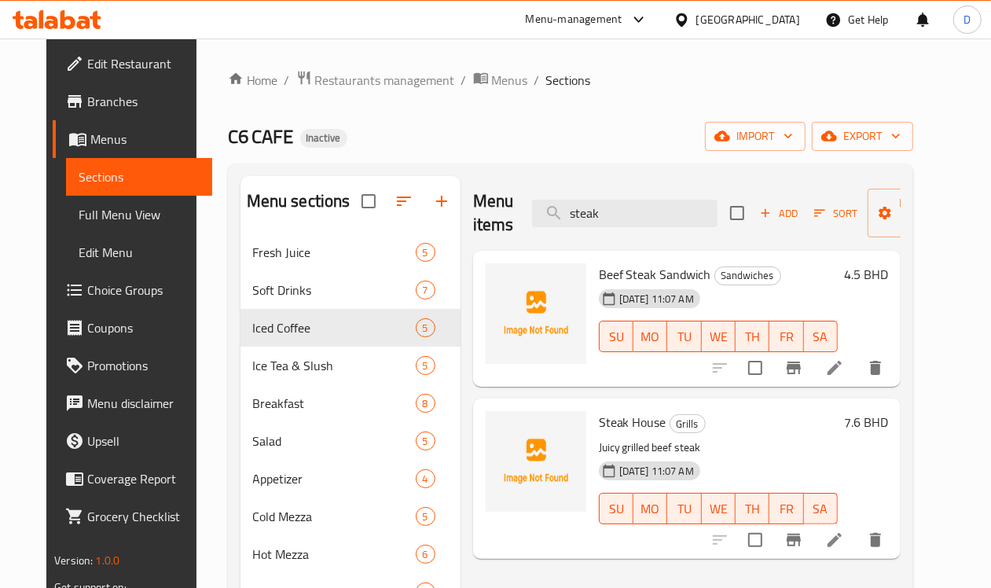
type input "steak"
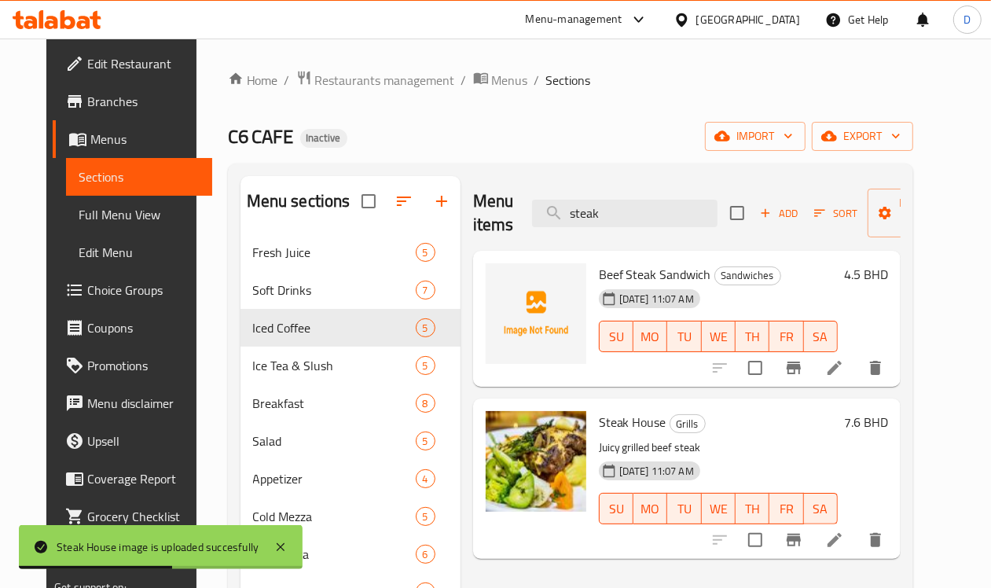
drag, startPoint x: 568, startPoint y: 218, endPoint x: 517, endPoint y: 228, distance: 52.1
click at [517, 228] on div "Menu items steak Add Sort Manage items" at bounding box center [686, 213] width 427 height 75
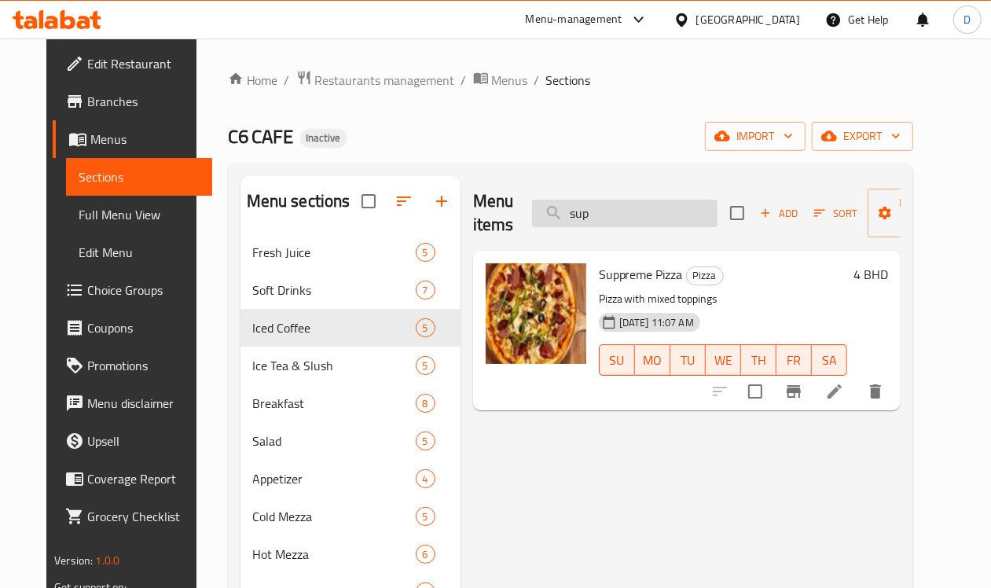
drag, startPoint x: 568, startPoint y: 207, endPoint x: 588, endPoint y: 174, distance: 38.4
click at [532, 216] on input "sup" at bounding box center [624, 213] width 185 height 27
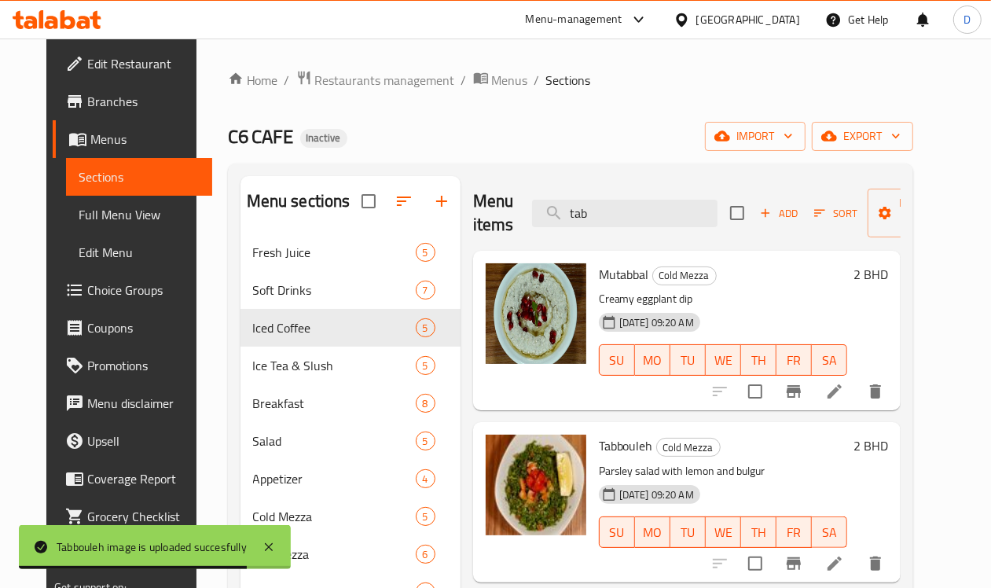
drag, startPoint x: 568, startPoint y: 207, endPoint x: 488, endPoint y: 211, distance: 80.2
click at [488, 211] on div "Menu items tab Add Sort Manage items" at bounding box center [686, 213] width 427 height 75
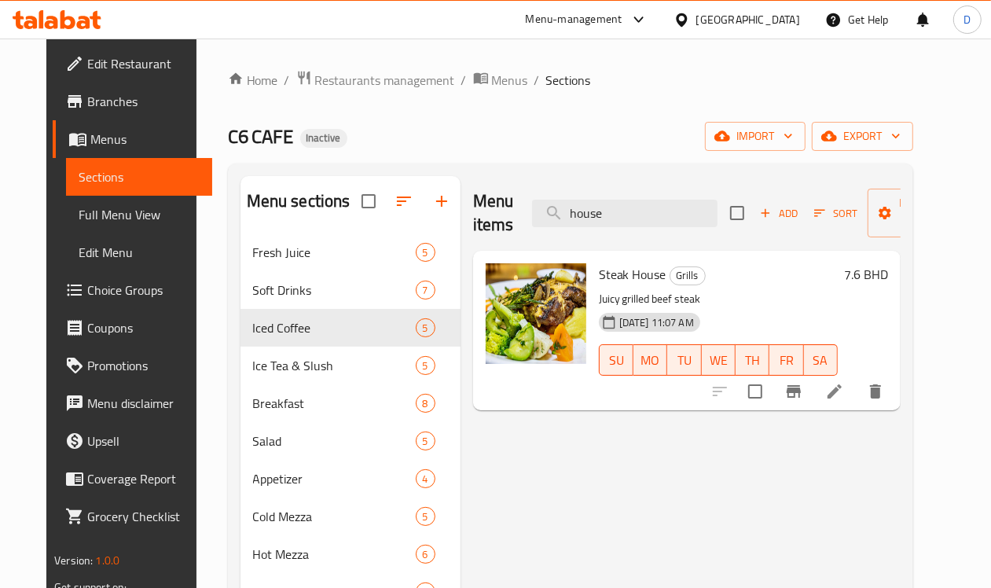
type input "house"
drag, startPoint x: 523, startPoint y: 225, endPoint x: 512, endPoint y: 229, distance: 11.4
click at [512, 229] on div "Menu items house Add Sort Manage items" at bounding box center [686, 213] width 427 height 75
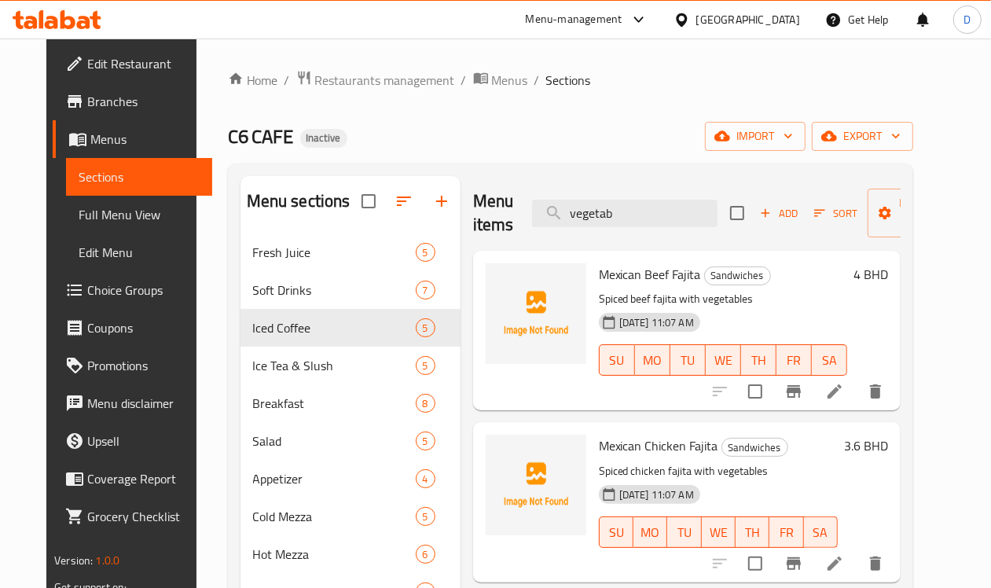
drag, startPoint x: 593, startPoint y: 222, endPoint x: 511, endPoint y: 229, distance: 82.1
click at [511, 229] on div "Menu items vegetab Add Sort Manage items" at bounding box center [686, 213] width 427 height 75
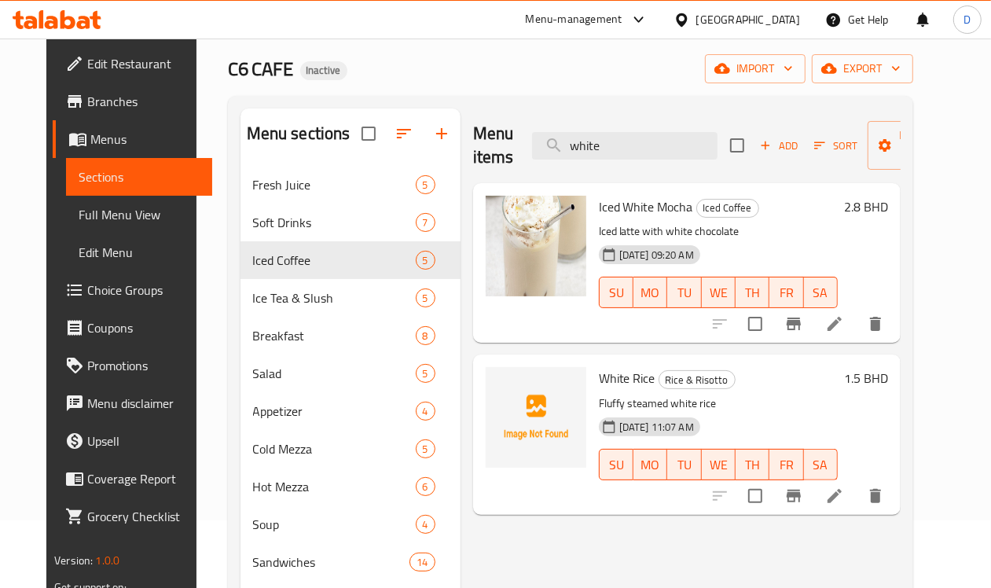
scroll to position [98, 0]
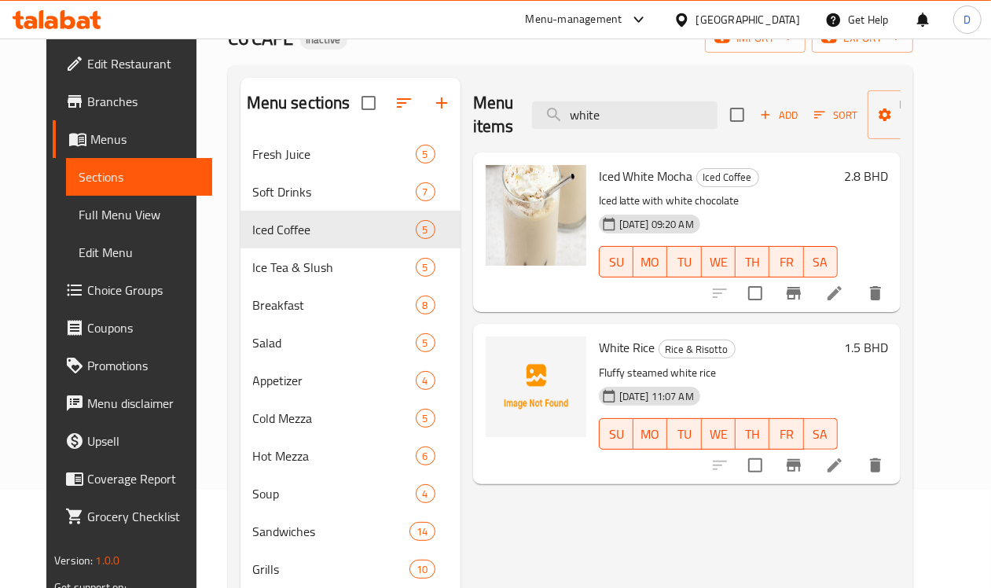
type input "white"
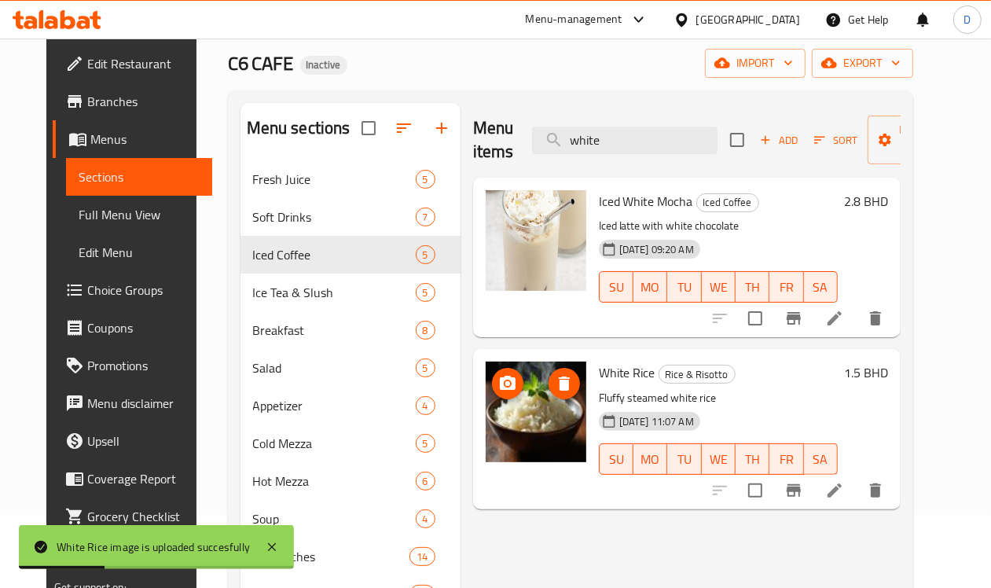
scroll to position [0, 0]
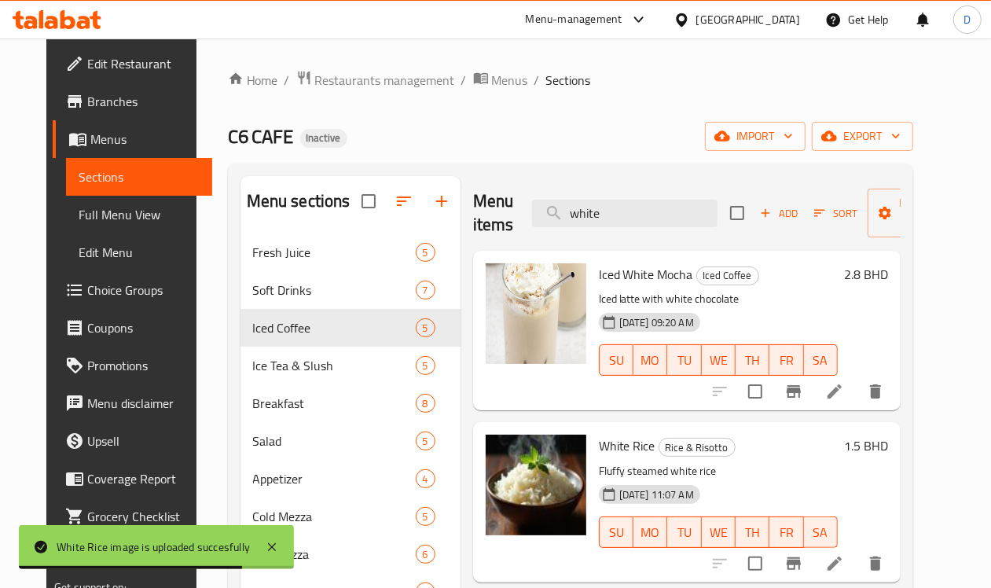
click at [87, 60] on span "Edit Restaurant" at bounding box center [143, 63] width 112 height 19
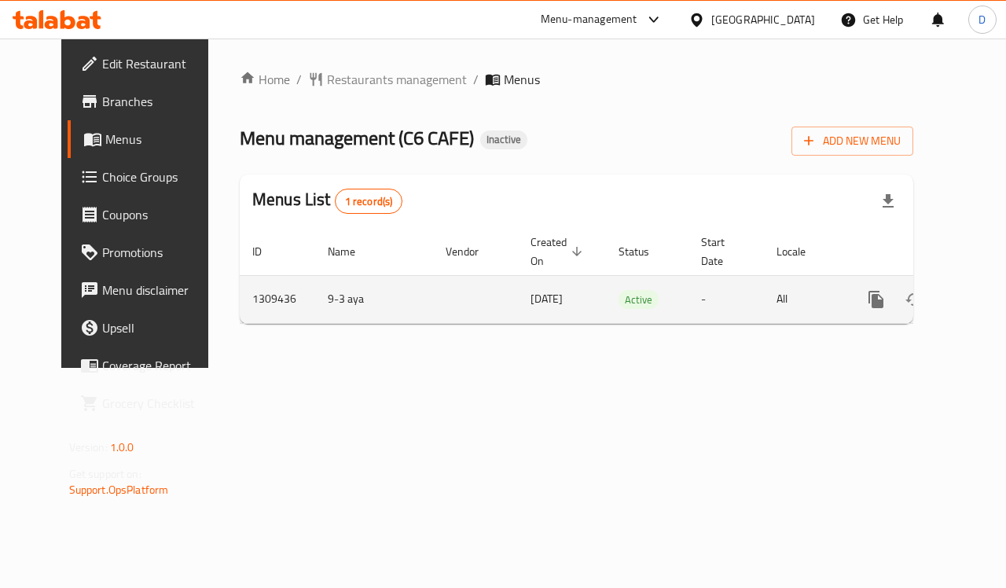
click at [980, 293] on icon "enhanced table" at bounding box center [989, 299] width 19 height 19
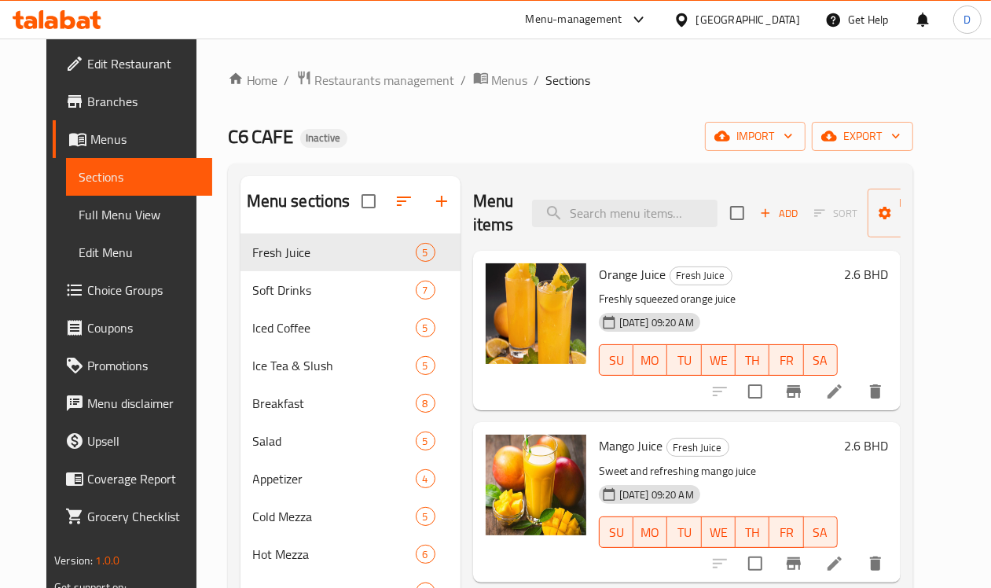
drag, startPoint x: 97, startPoint y: 218, endPoint x: 124, endPoint y: 221, distance: 27.6
click at [97, 218] on span "Full Menu View" at bounding box center [139, 214] width 121 height 19
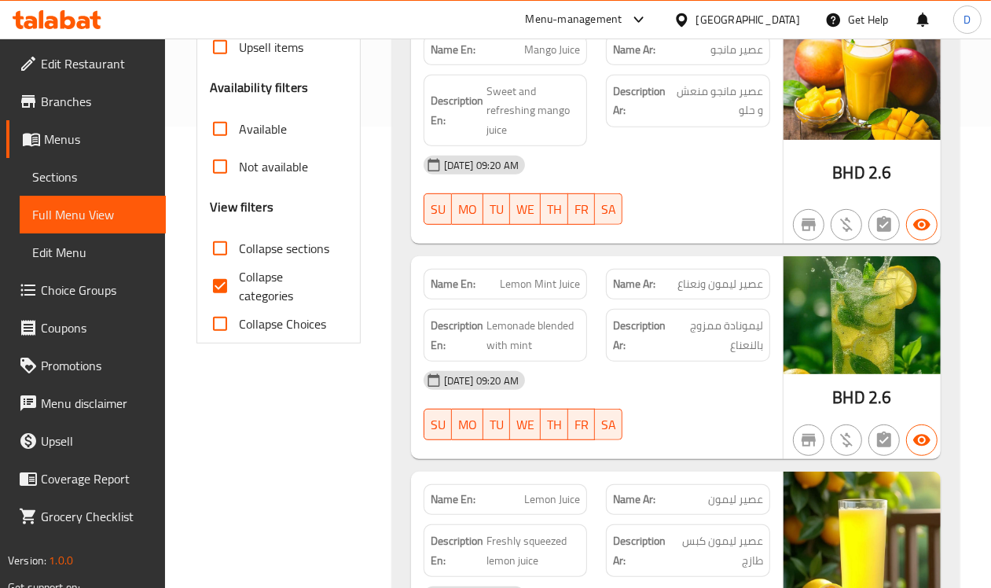
scroll to position [491, 0]
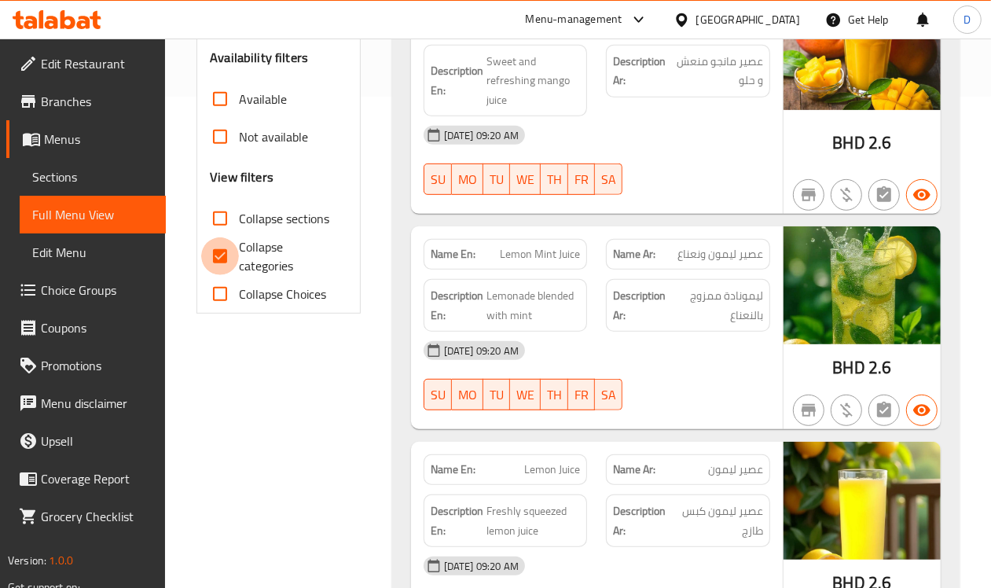
click at [221, 254] on input "Collapse categories" at bounding box center [220, 256] width 38 height 38
checkbox input "false"
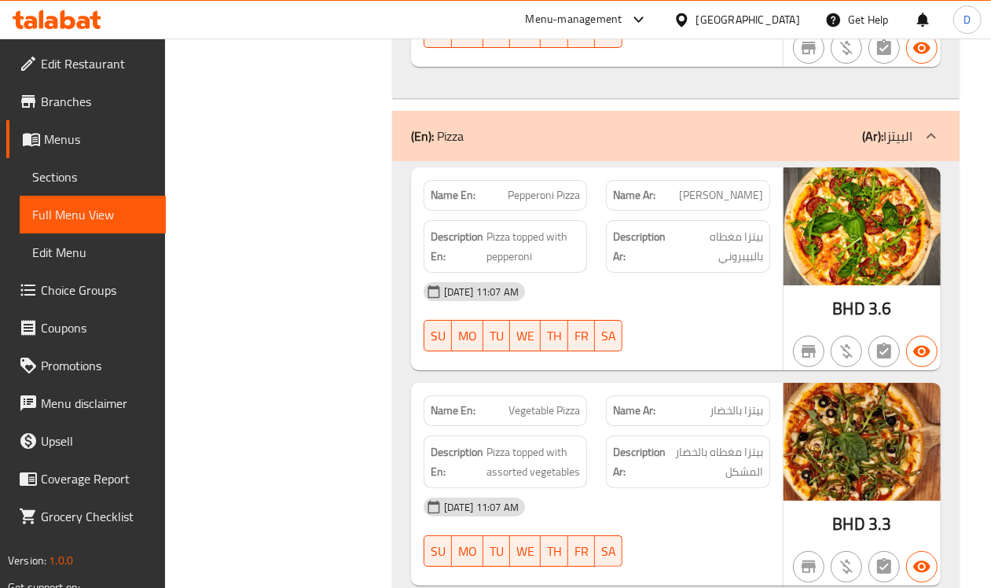
scroll to position [23683, 0]
